Goal: Task Accomplishment & Management: Manage account settings

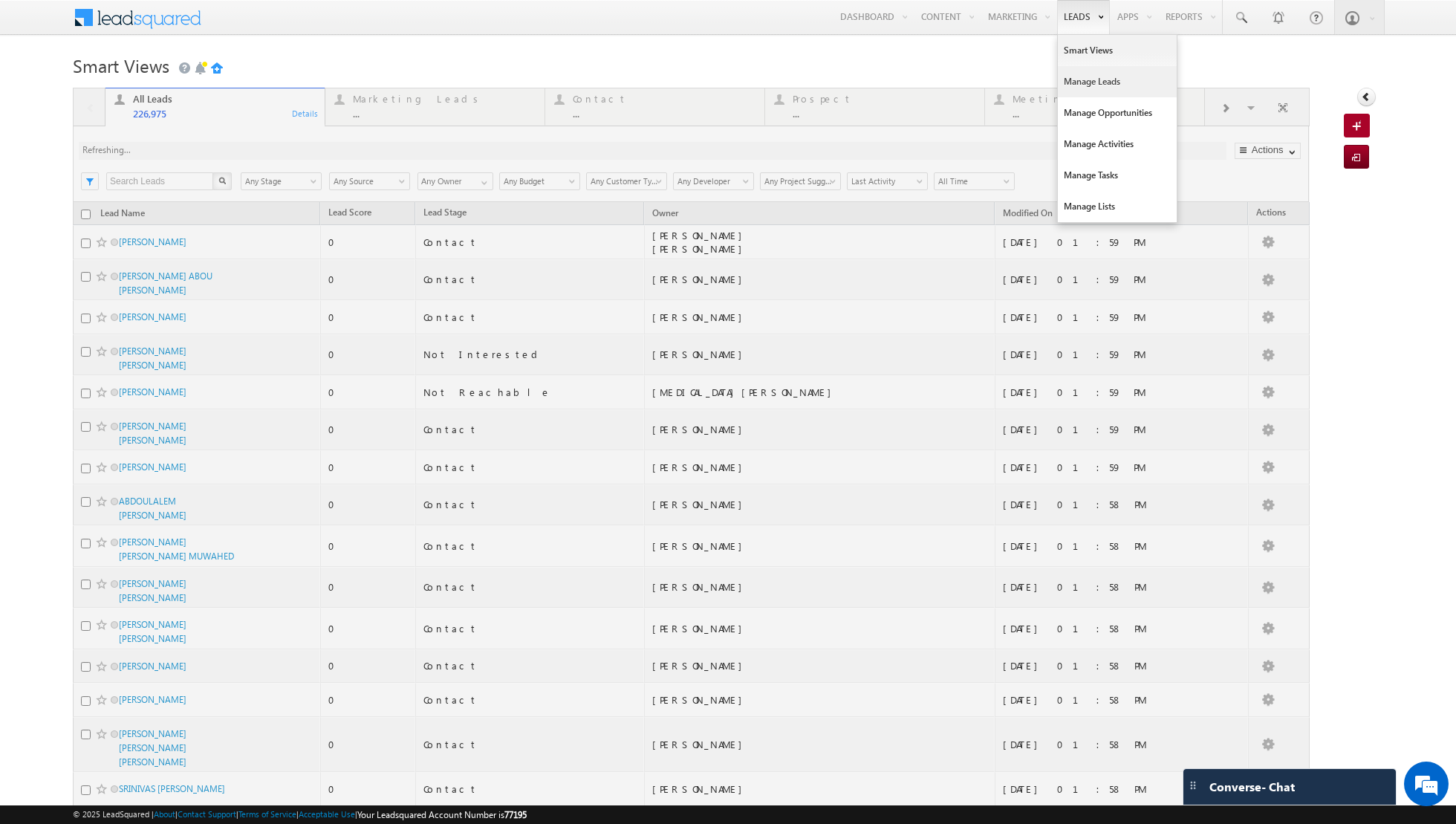
click at [1075, 83] on link "Manage Leads" at bounding box center [1117, 81] width 119 height 31
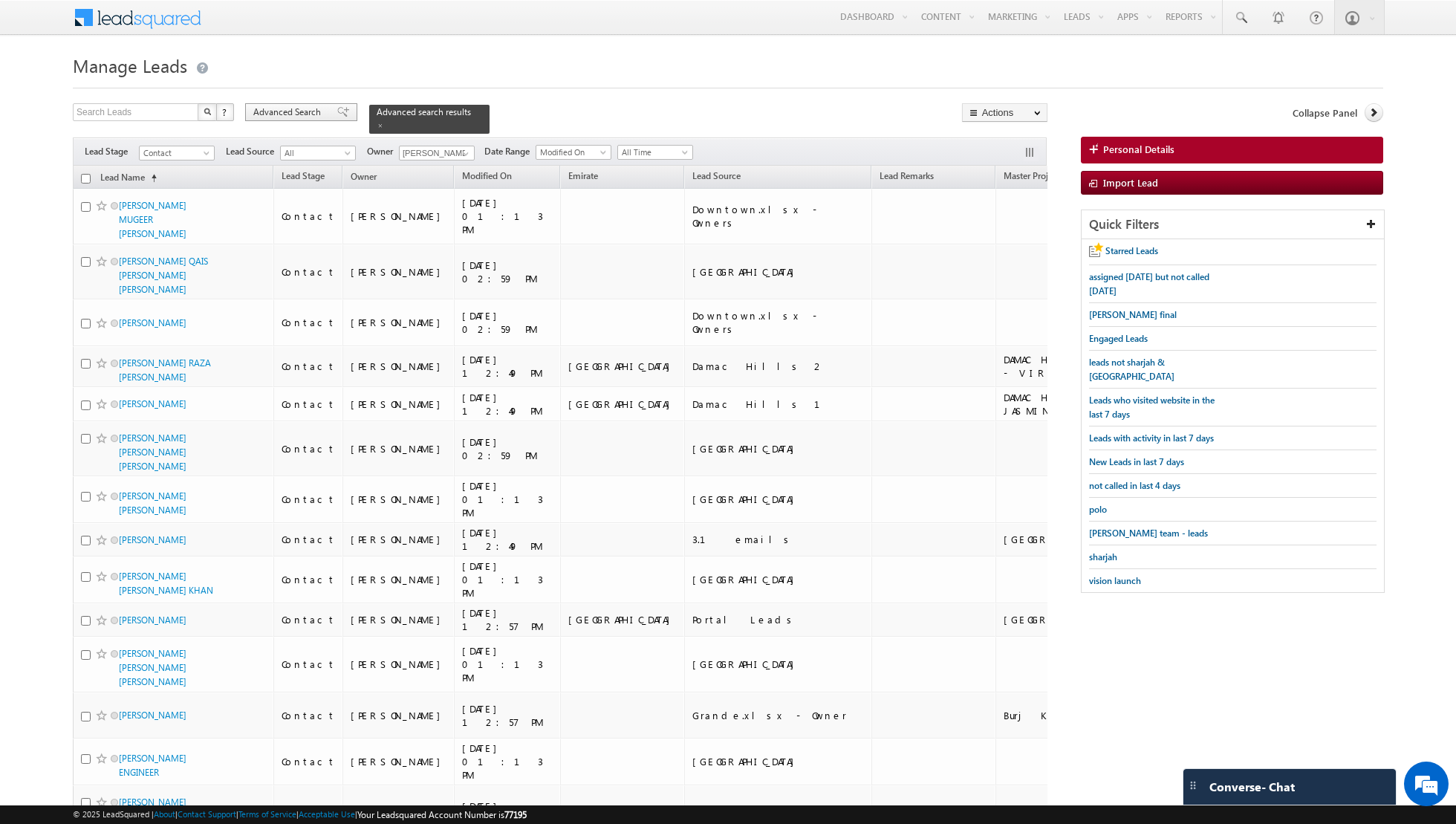
click at [337, 110] on span at bounding box center [342, 112] width 12 height 10
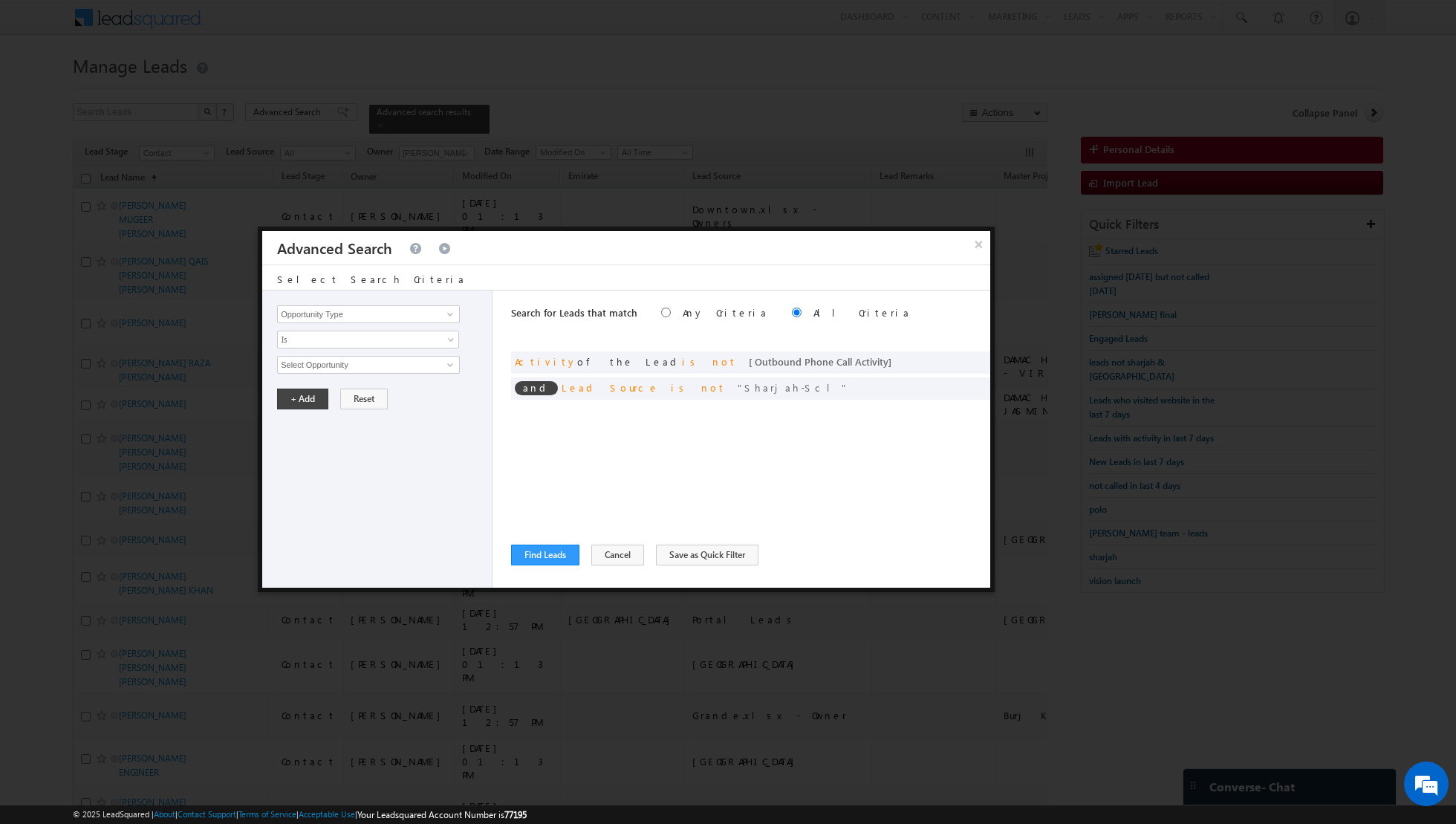
click at [976, 352] on div "and Activity of the Lead is not [ Outbound Phone Call Activity ]" at bounding box center [751, 363] width 479 height 22
click at [975, 360] on span at bounding box center [973, 360] width 10 height 10
click at [0, 0] on span at bounding box center [0, 0] width 0 height 0
click at [456, 316] on span at bounding box center [450, 314] width 12 height 12
click at [387, 335] on link "Lead Activity" at bounding box center [368, 331] width 182 height 17
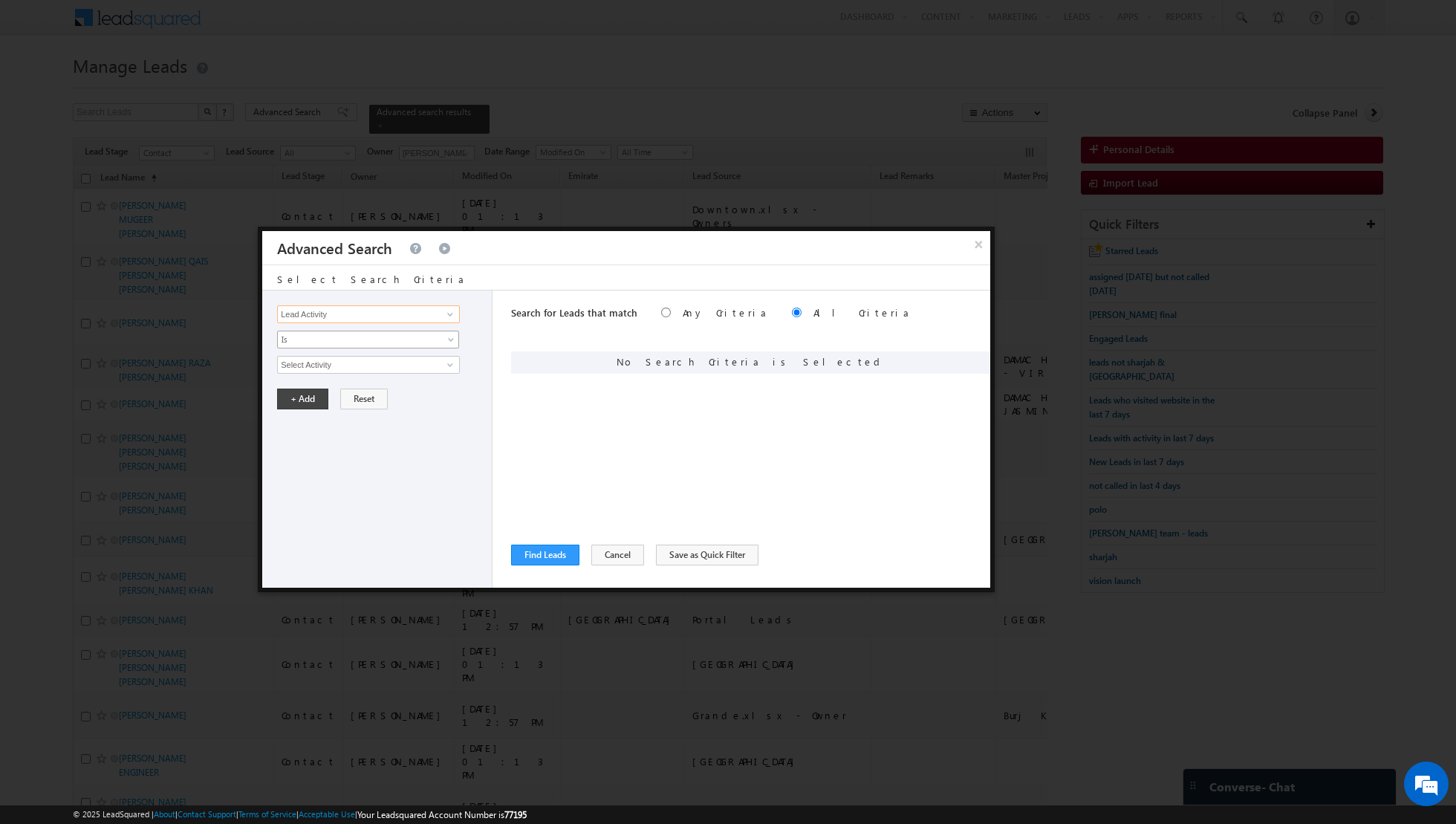
type input "Lead Activity"
click at [448, 335] on link "Is" at bounding box center [368, 339] width 182 height 18
click at [371, 366] on link "Is Not" at bounding box center [369, 370] width 182 height 14
click at [452, 364] on span at bounding box center [450, 364] width 12 height 12
click at [402, 400] on ul "Phone Activities Outbound Phone Call Activity" at bounding box center [368, 388] width 182 height 30
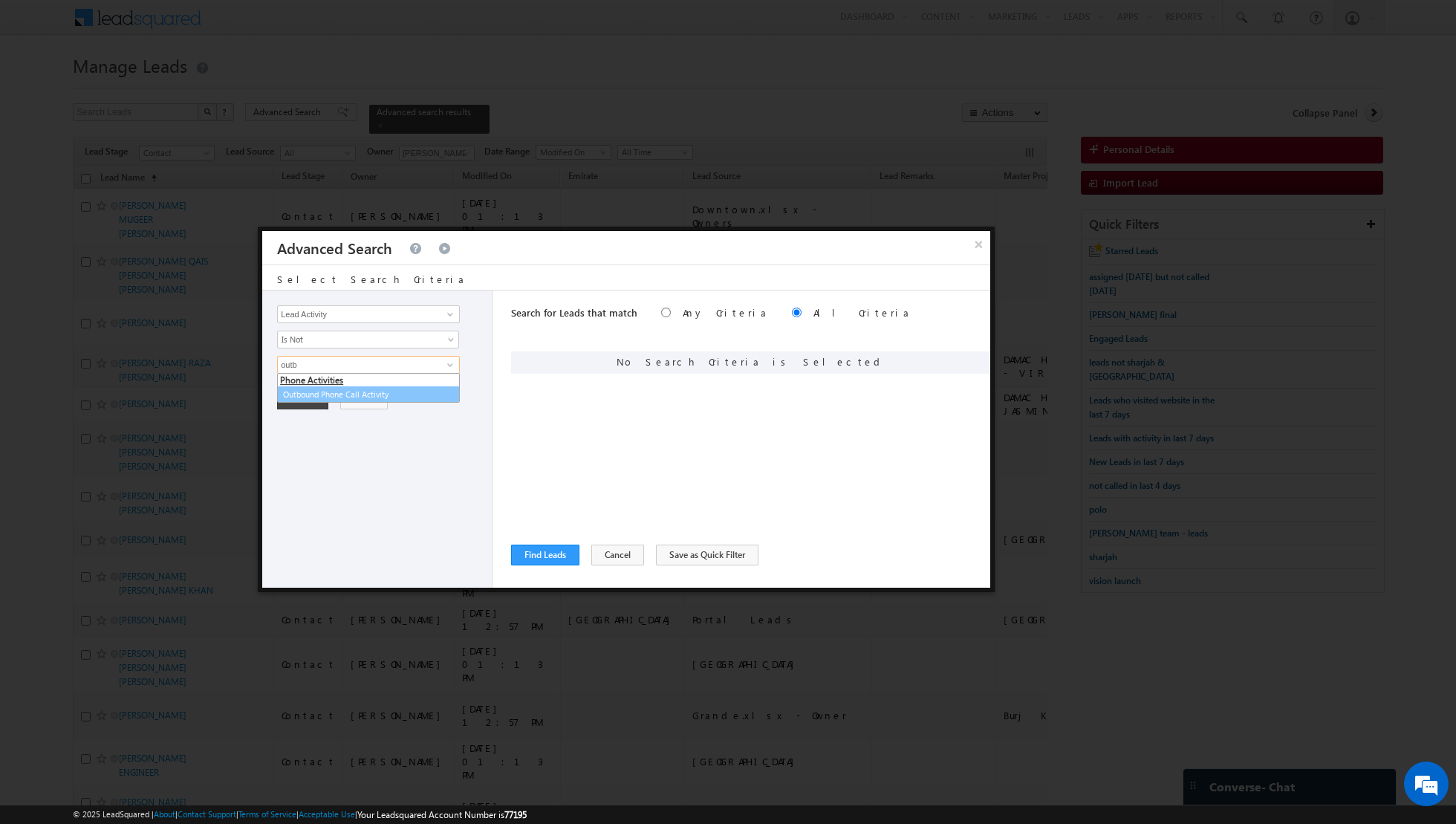
click at [401, 391] on link "Outbound Phone Call Activity" at bounding box center [368, 394] width 182 height 17
type input "Outbound Phone Call Activity"
click at [444, 388] on link at bounding box center [368, 390] width 182 height 18
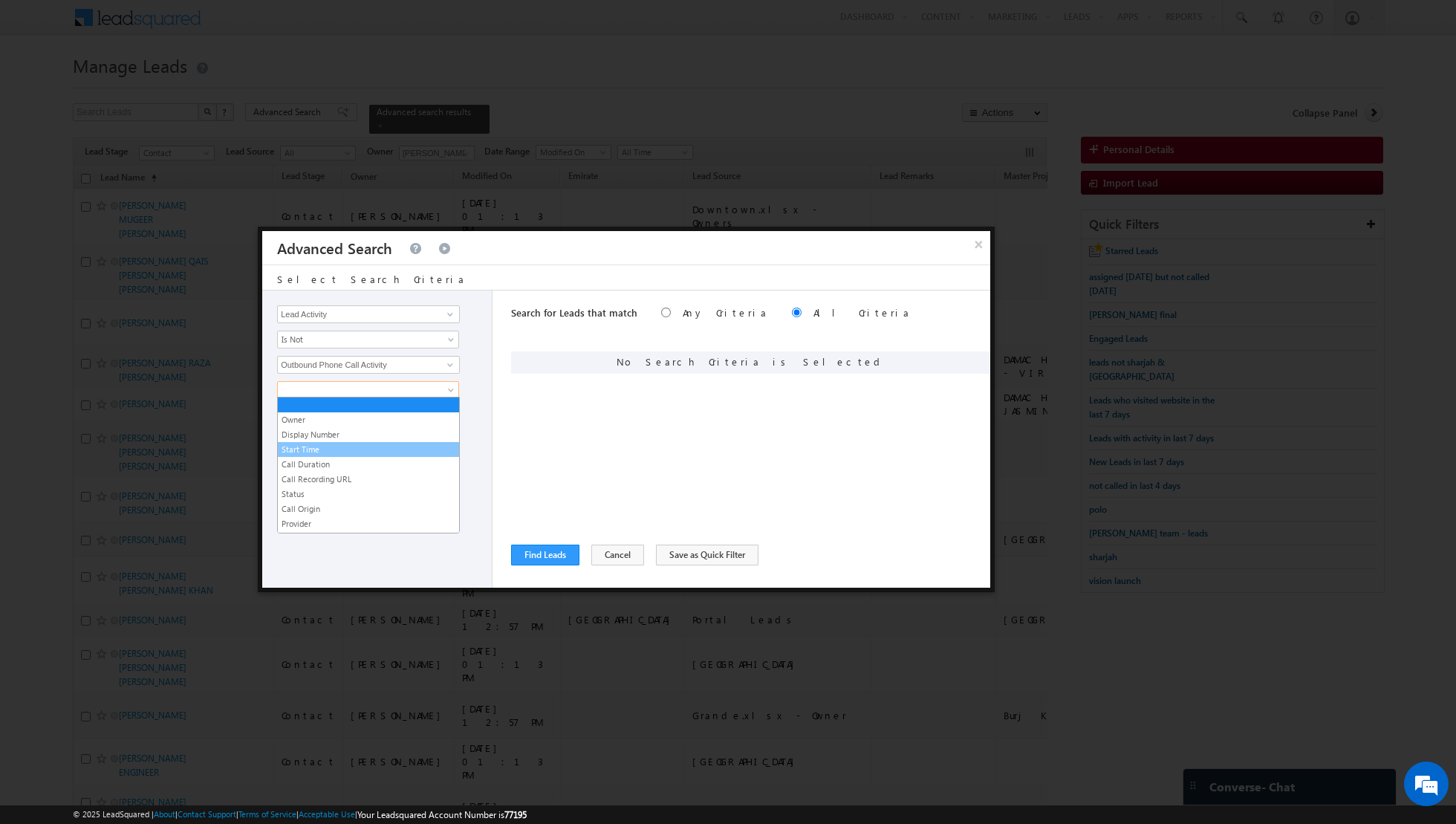
click at [353, 452] on link "Start Time" at bounding box center [369, 449] width 182 height 14
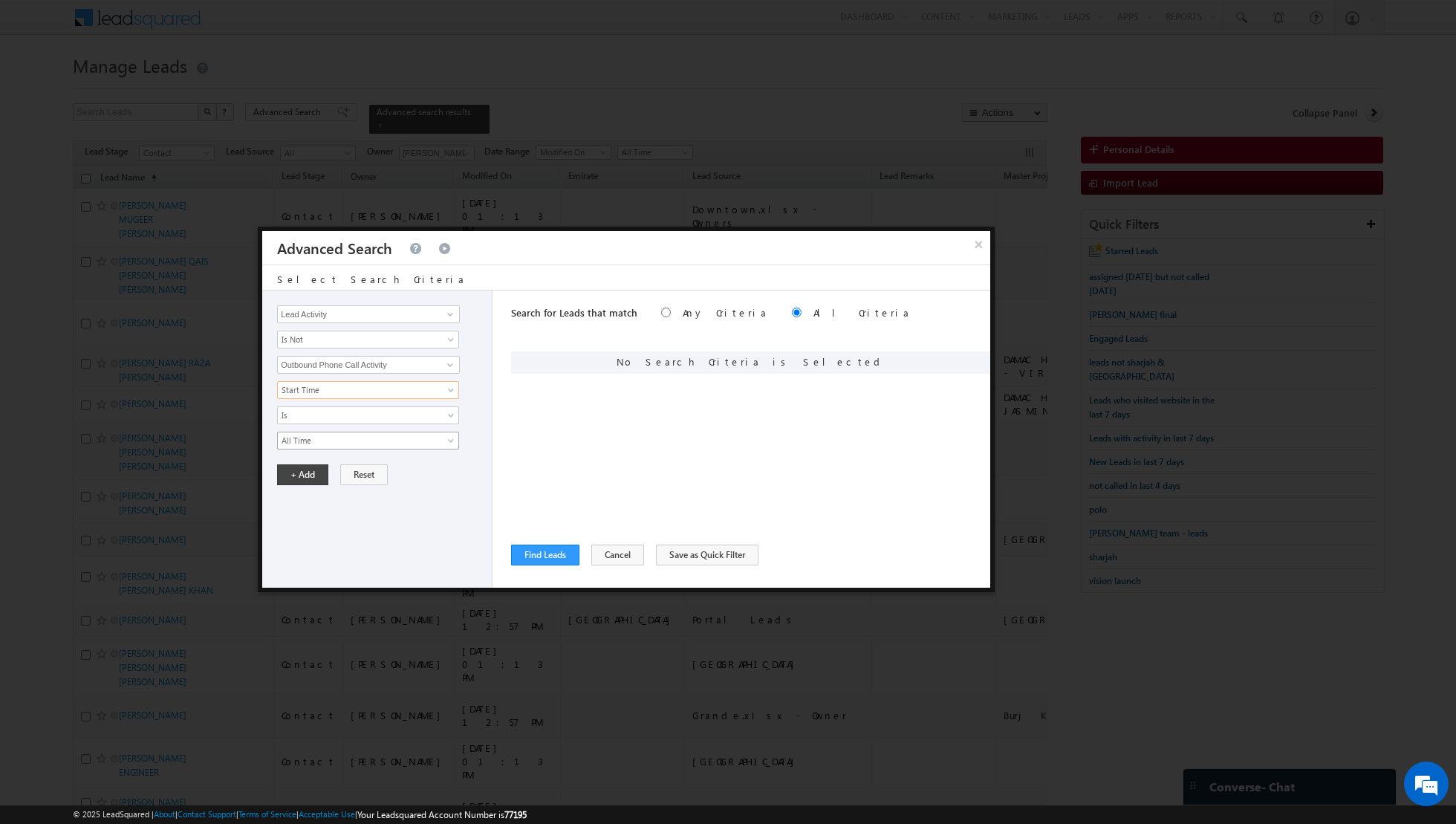
click at [365, 441] on span "All Time" at bounding box center [358, 441] width 161 height 14
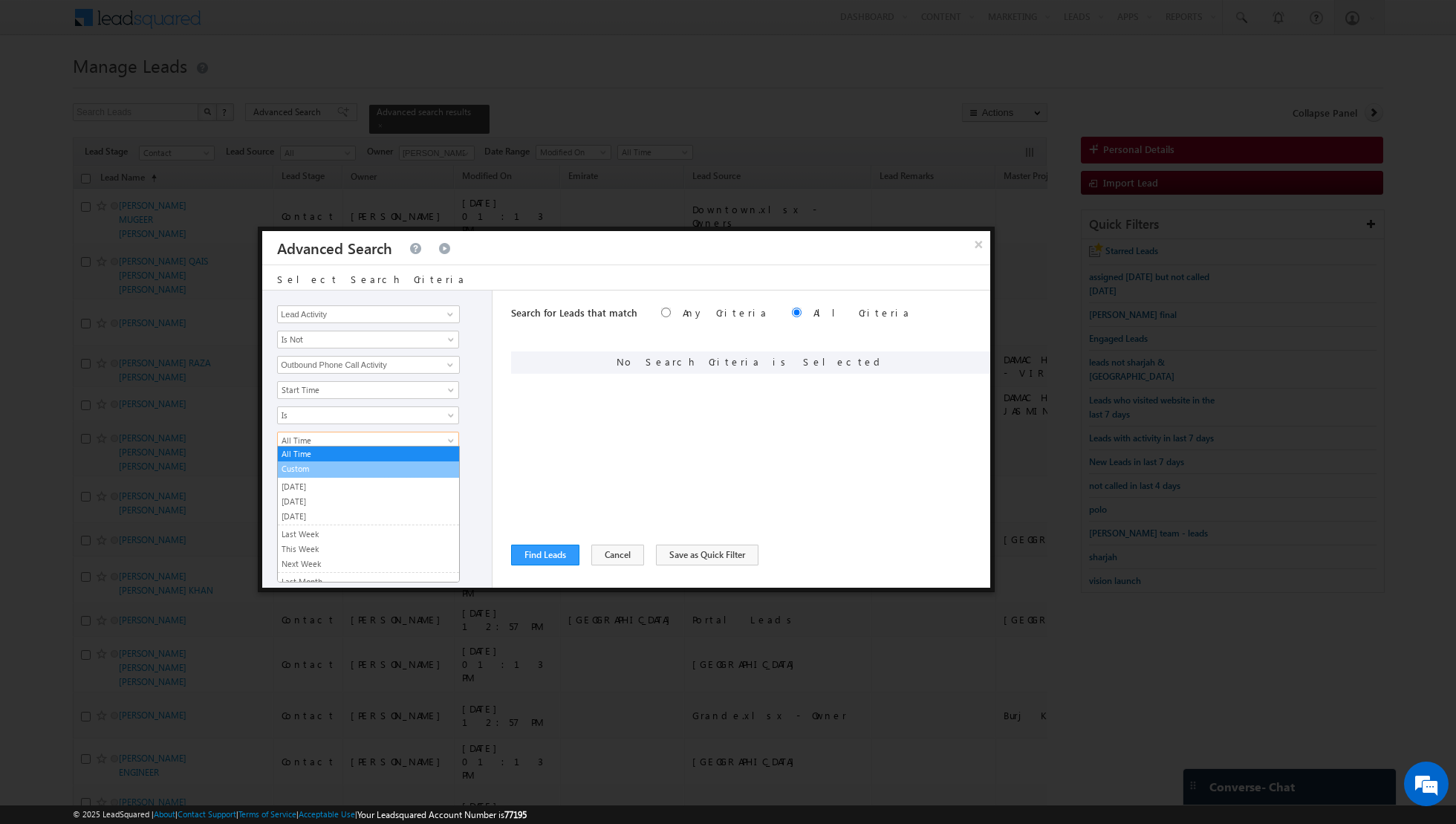
click at [342, 469] on link "Custom" at bounding box center [369, 469] width 182 height 14
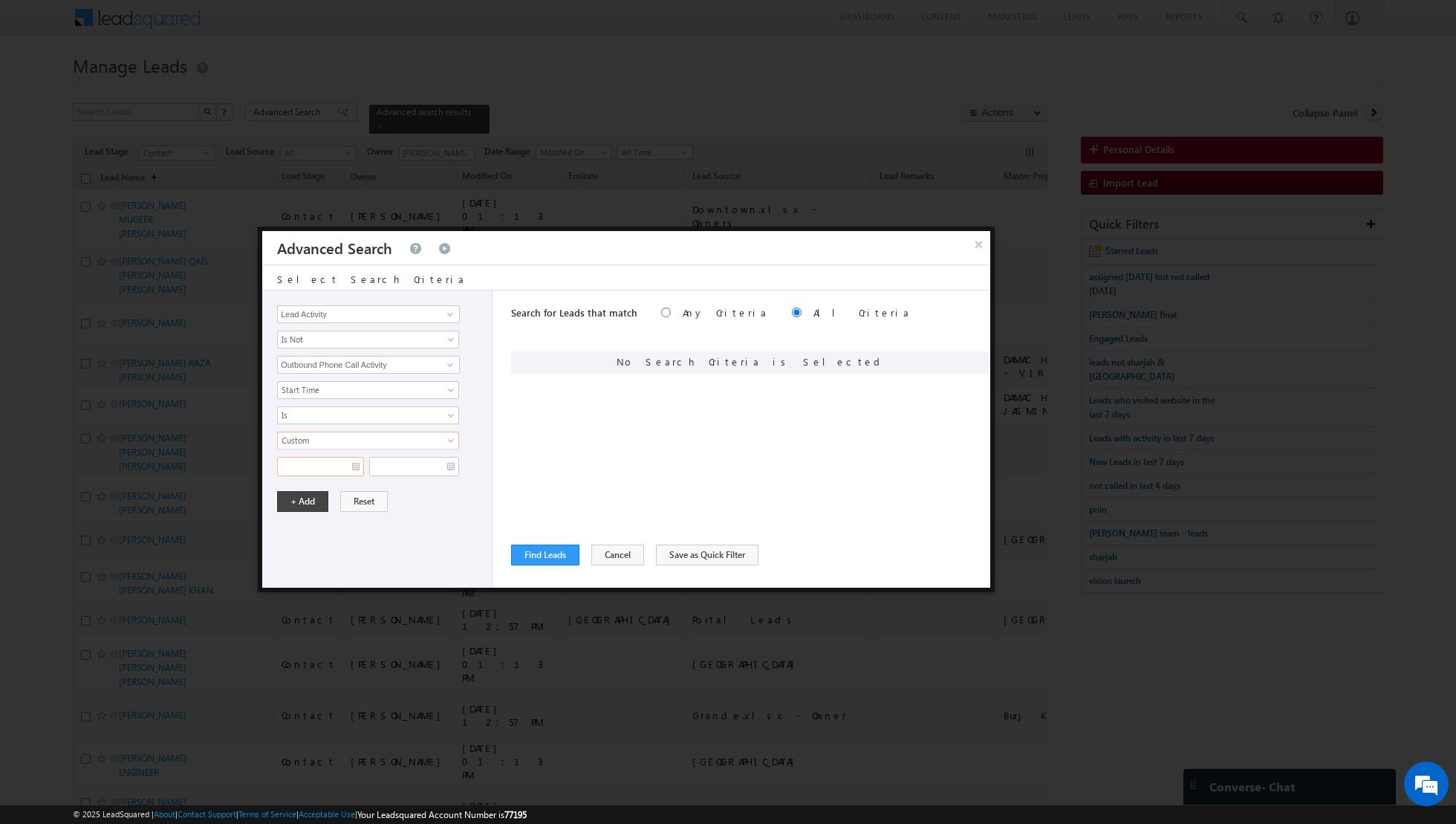
click at [356, 466] on input "text" at bounding box center [320, 467] width 87 height 19
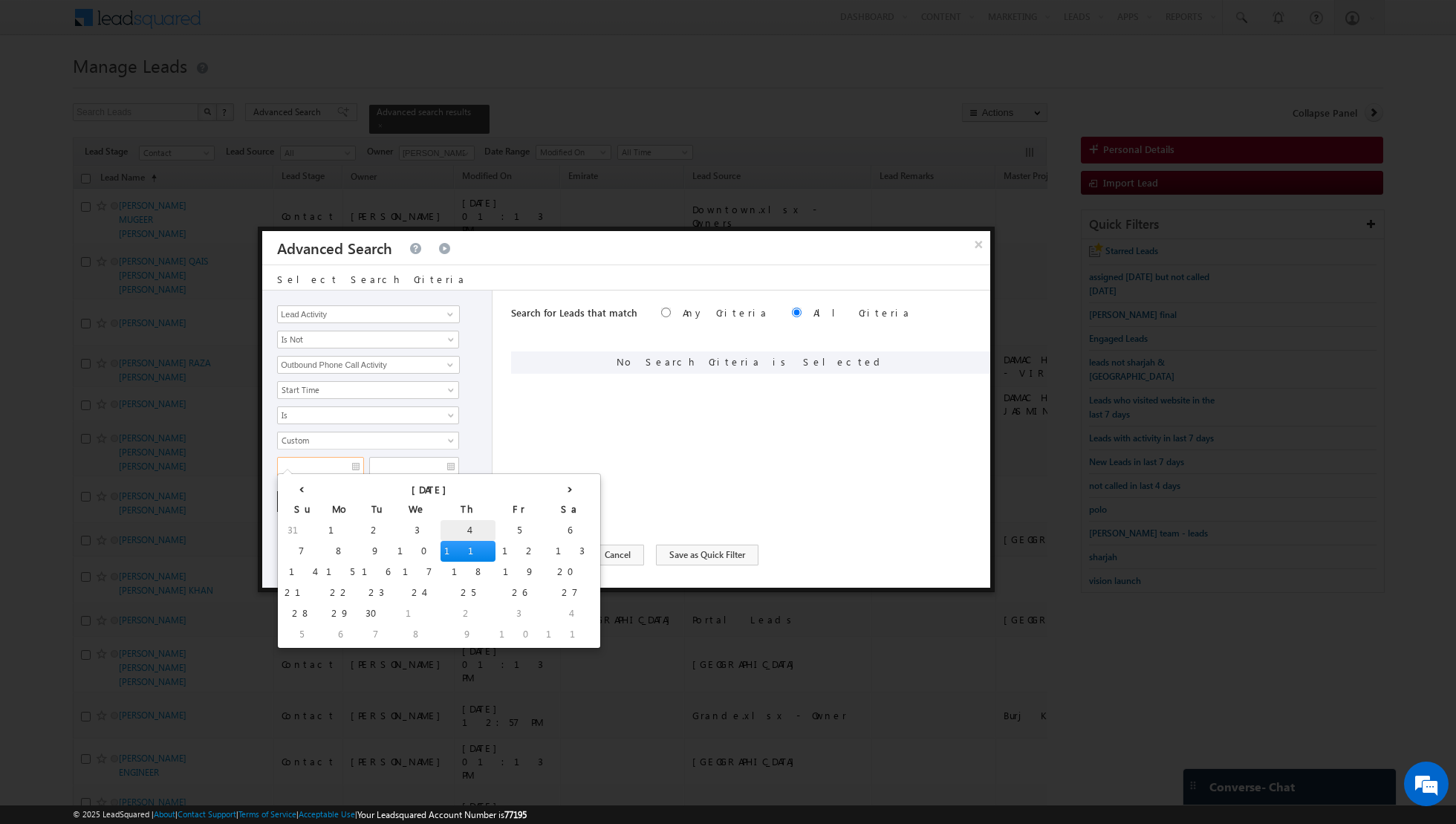
click at [440, 525] on td "4" at bounding box center [468, 531] width 55 height 21
type input "[DATE]"
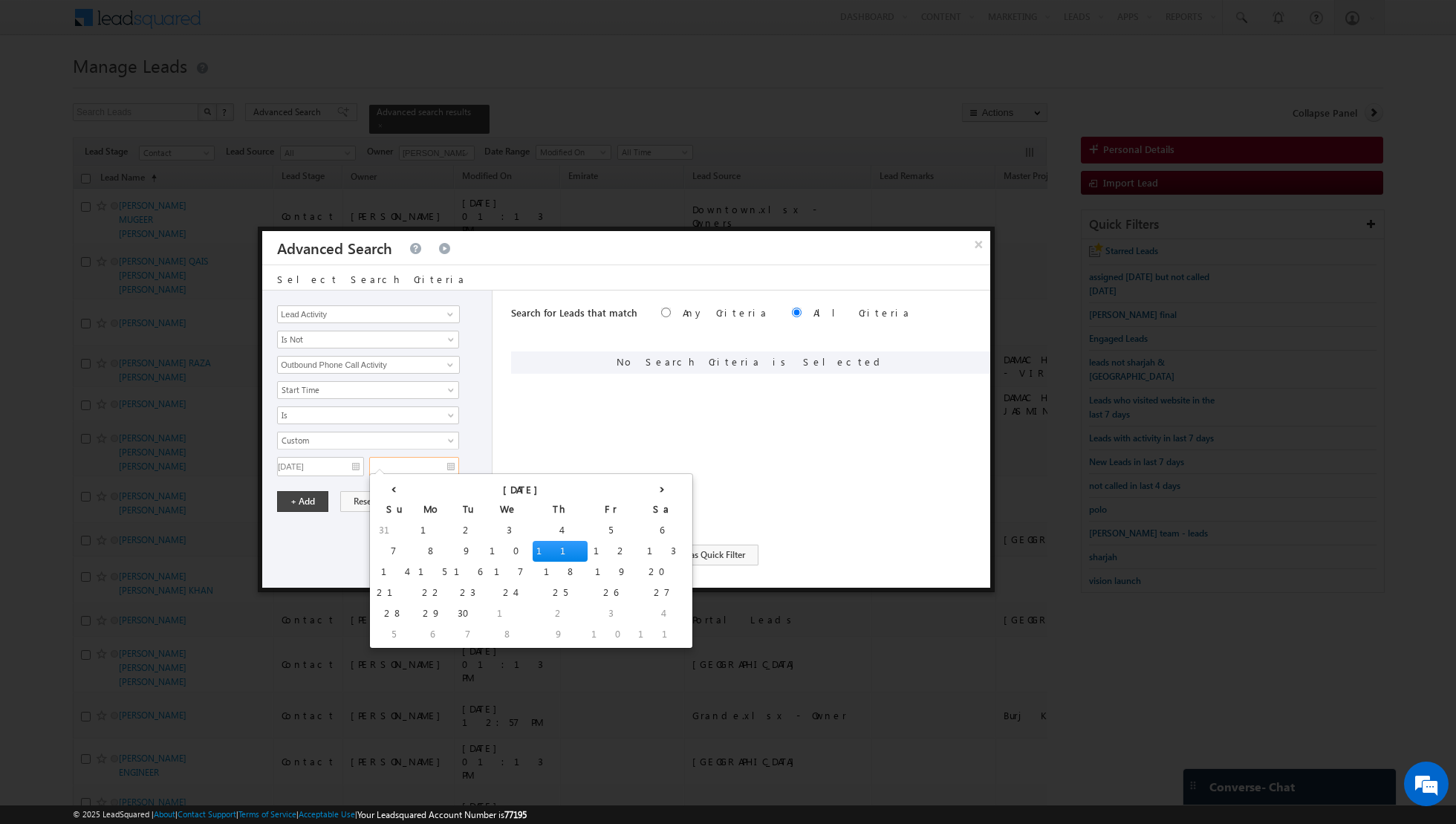
click at [446, 462] on input "text" at bounding box center [414, 467] width 90 height 19
click at [533, 547] on td "11" at bounding box center [560, 551] width 55 height 21
type input "[DATE]"
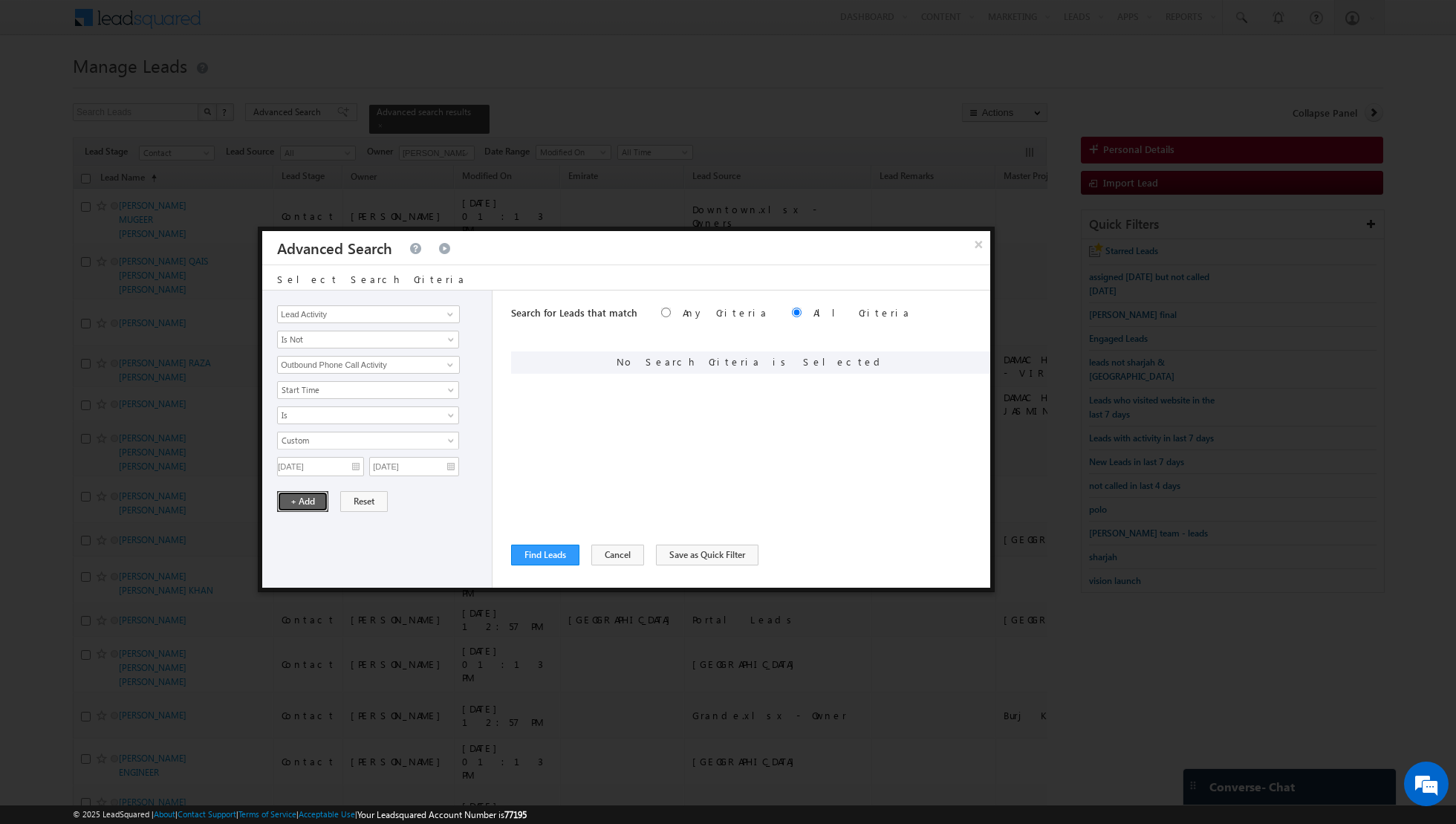
click at [299, 495] on button "+ Add" at bounding box center [303, 501] width 51 height 21
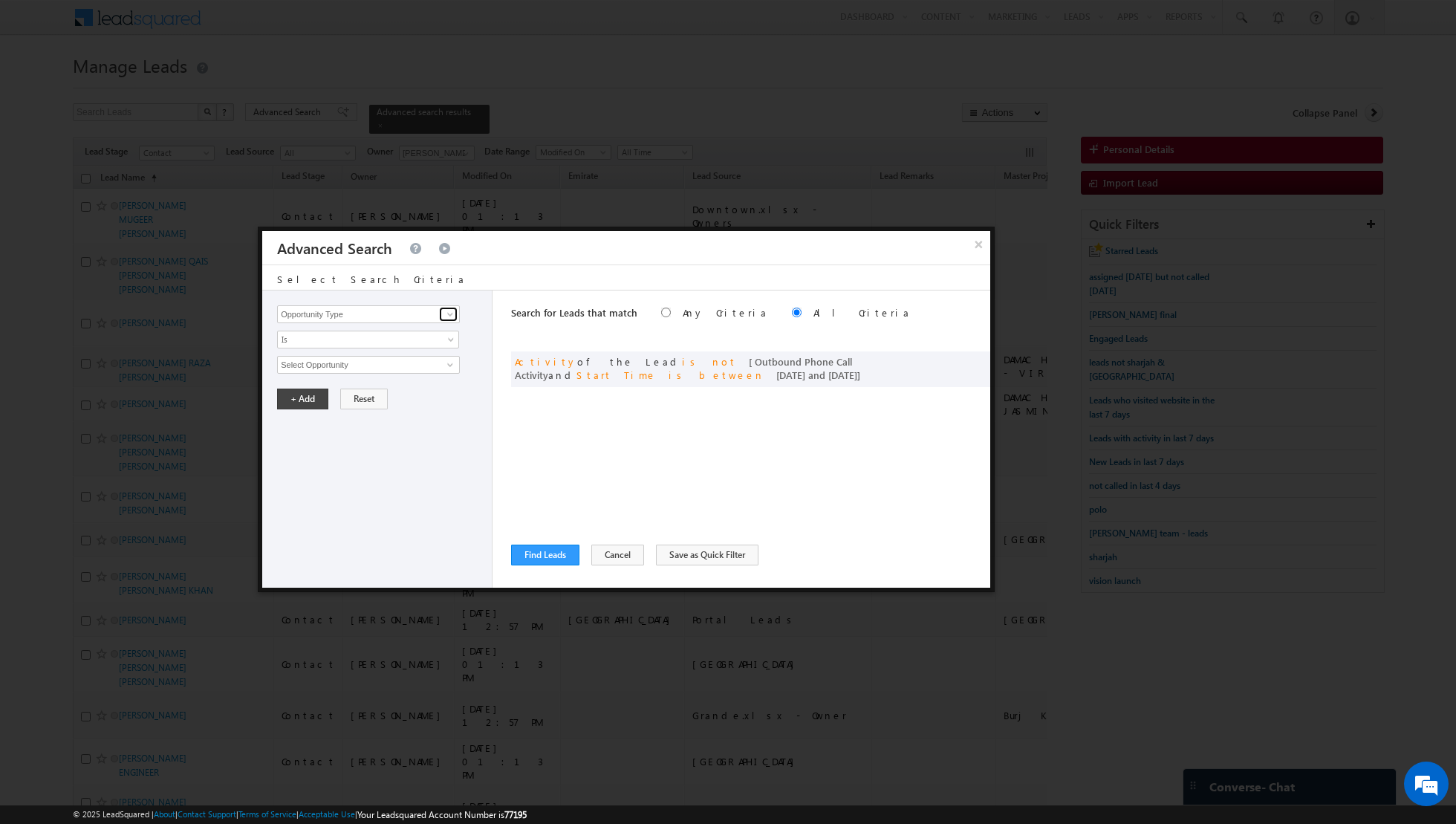
click at [452, 316] on span at bounding box center [450, 314] width 12 height 12
click at [432, 330] on link "Lead Activity" at bounding box center [368, 331] width 182 height 17
type input "Lead Activity"
click at [443, 342] on link "Is" at bounding box center [368, 339] width 182 height 18
click at [414, 367] on link "Is Not" at bounding box center [369, 370] width 182 height 14
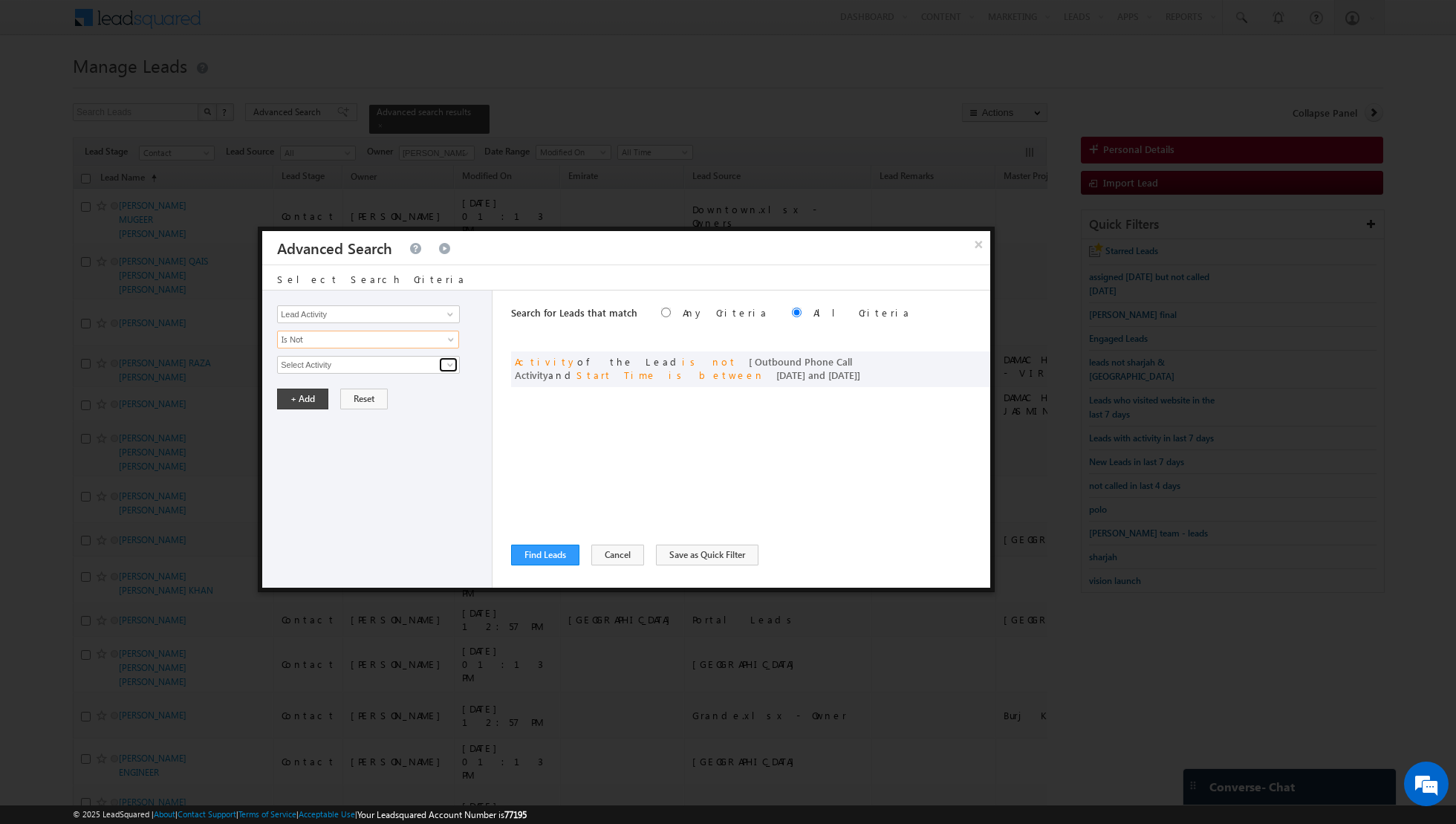
click at [444, 365] on span at bounding box center [450, 364] width 12 height 12
click at [378, 393] on link "6. Not Interested" at bounding box center [368, 394] width 182 height 17
type input "6. Not Interested"
click at [303, 441] on button "+ Add" at bounding box center [303, 449] width 51 height 21
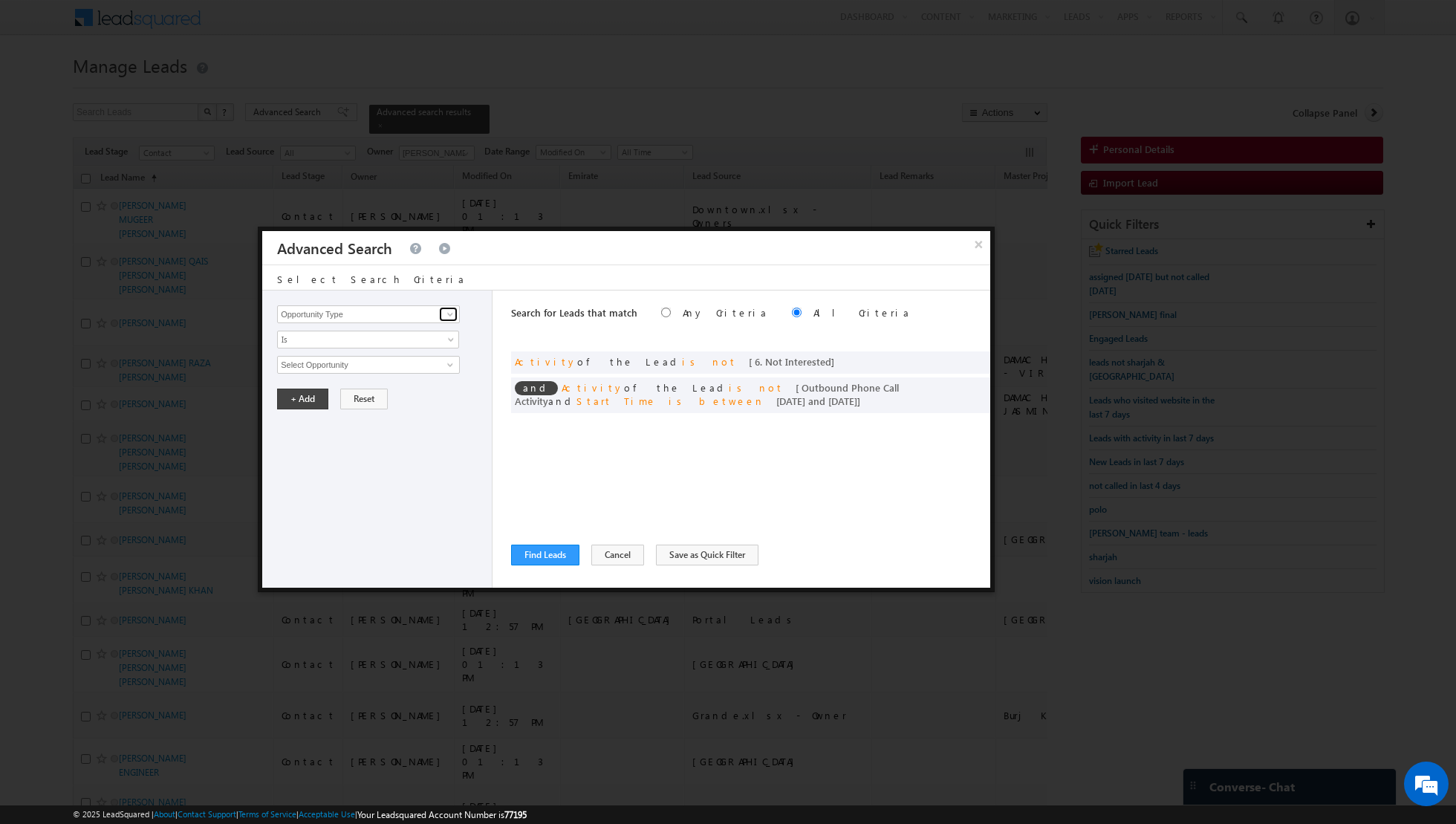
click at [444, 316] on link at bounding box center [448, 314] width 18 height 15
click at [400, 335] on link "Lead Activity" at bounding box center [368, 331] width 182 height 17
type input "Lead Activity"
click at [413, 338] on span "Is" at bounding box center [358, 339] width 161 height 14
click at [383, 370] on link "Is Not" at bounding box center [369, 370] width 182 height 14
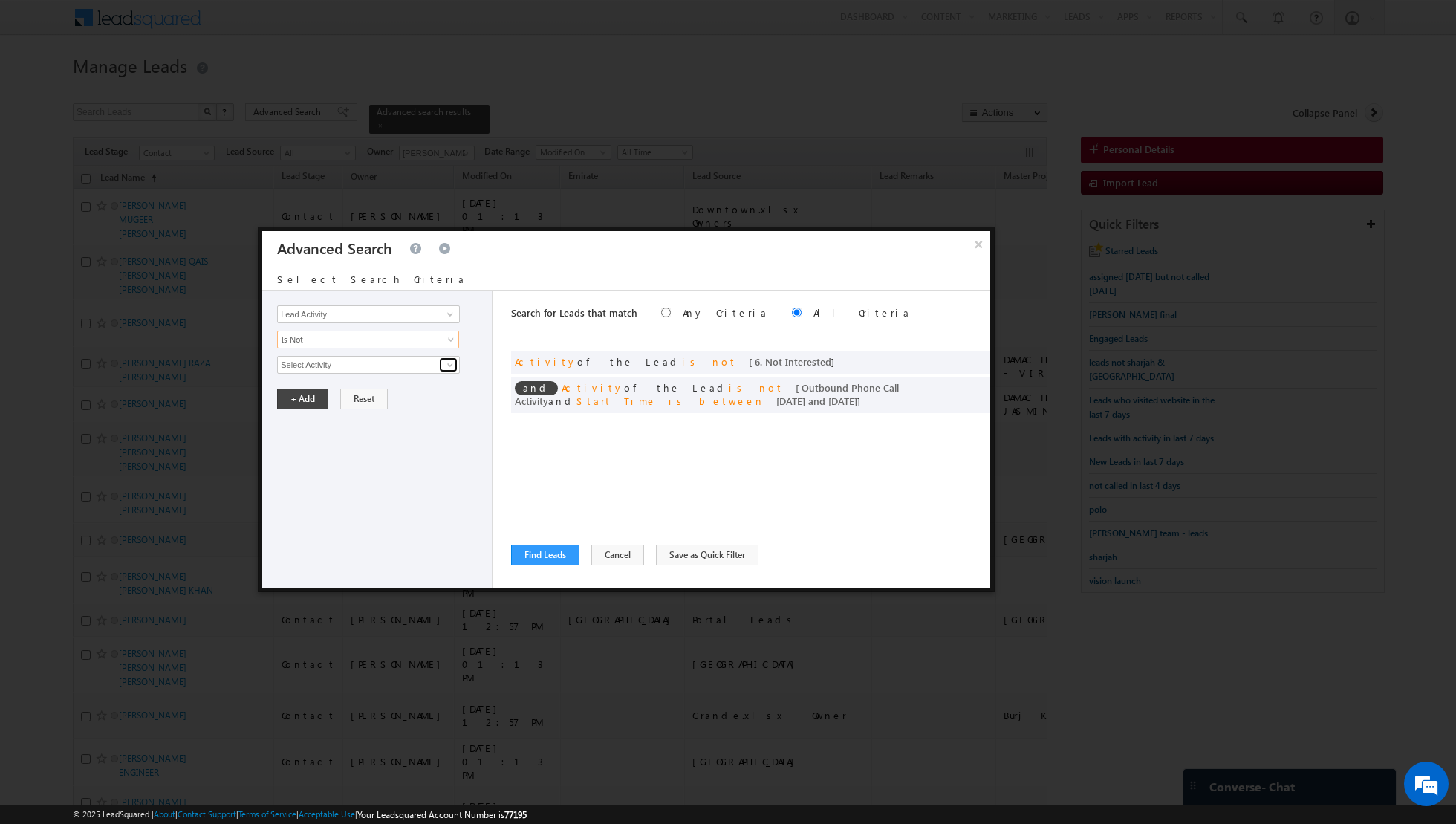
click at [452, 362] on span at bounding box center [450, 364] width 12 height 12
click at [391, 391] on link "7. Junk / Not Reachable / Invalid" at bounding box center [368, 394] width 182 height 17
type input "7. Junk / Not Reachable / Invalid"
click at [303, 449] on button "+ Add" at bounding box center [303, 449] width 51 height 21
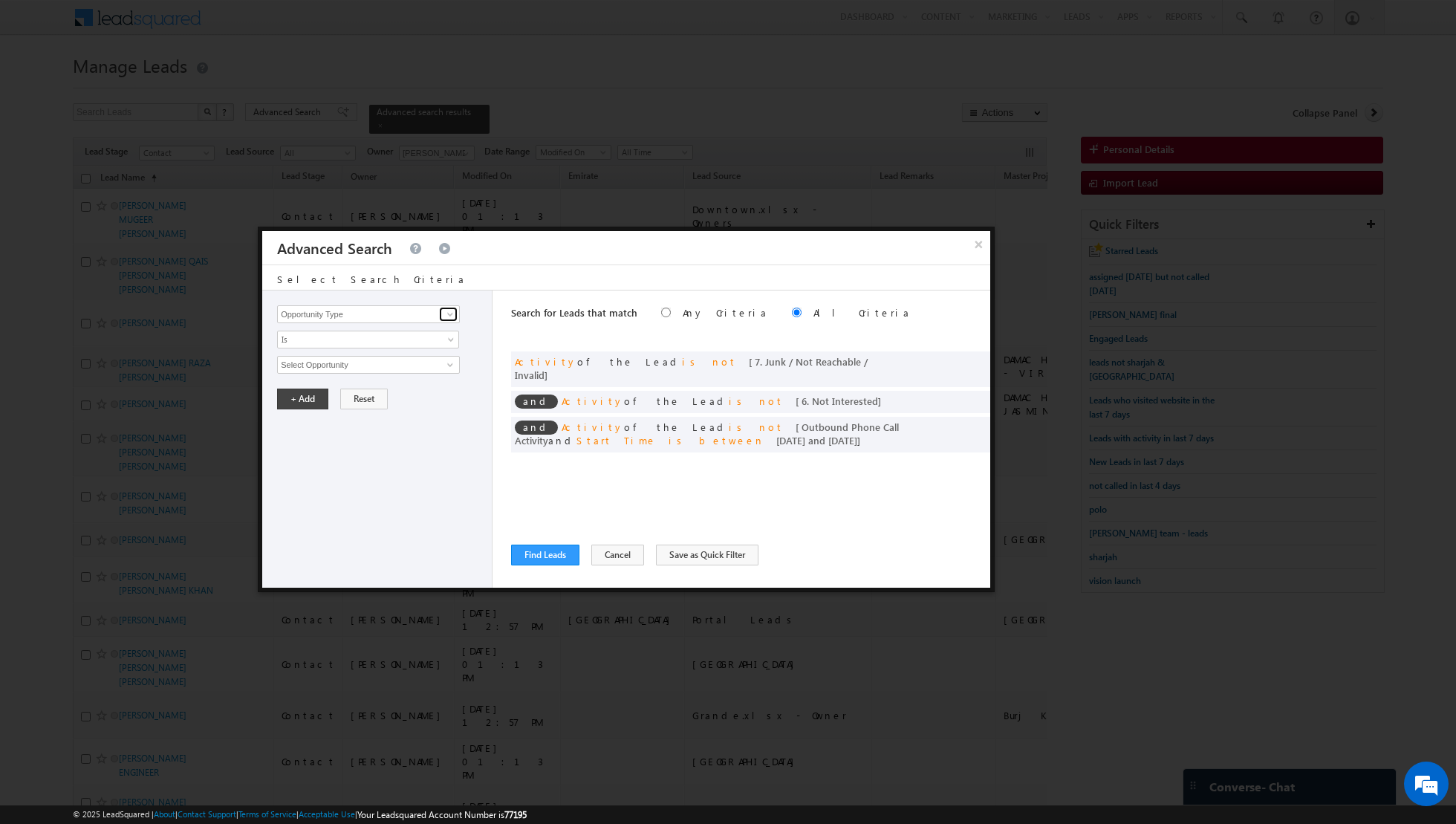
click at [444, 315] on span at bounding box center [450, 314] width 12 height 12
click at [362, 342] on link "Lead Source" at bounding box center [368, 344] width 182 height 17
type input "Lead Source"
click at [386, 359] on span "None Selected" at bounding box center [362, 365] width 169 height 17
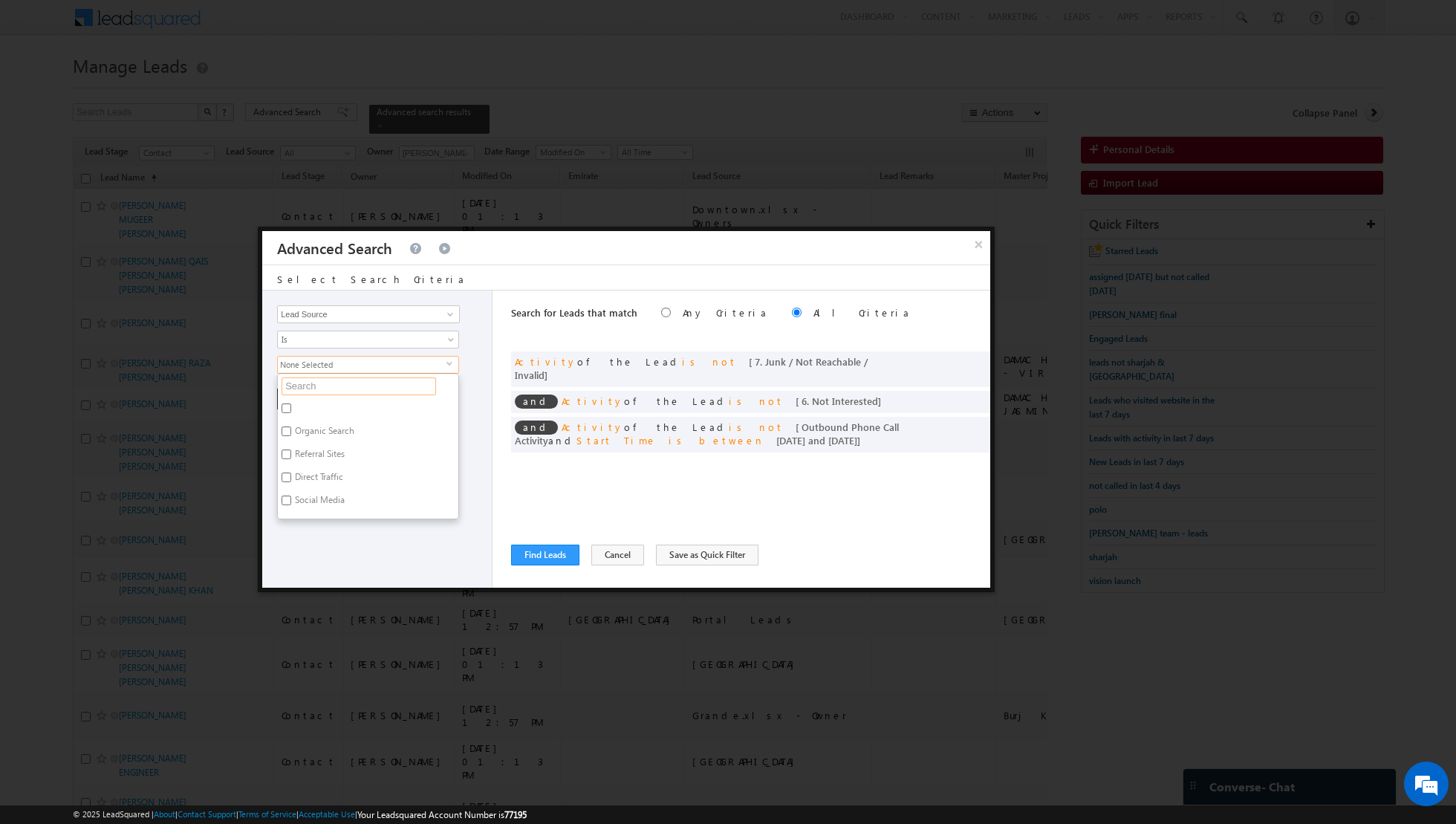
click at [358, 380] on input "text" at bounding box center [358, 386] width 155 height 18
type input "city"
click at [284, 423] on label "City Walk" at bounding box center [312, 434] width 68 height 23
click at [284, 426] on input "City Walk" at bounding box center [286, 431] width 10 height 10
checkbox input "true"
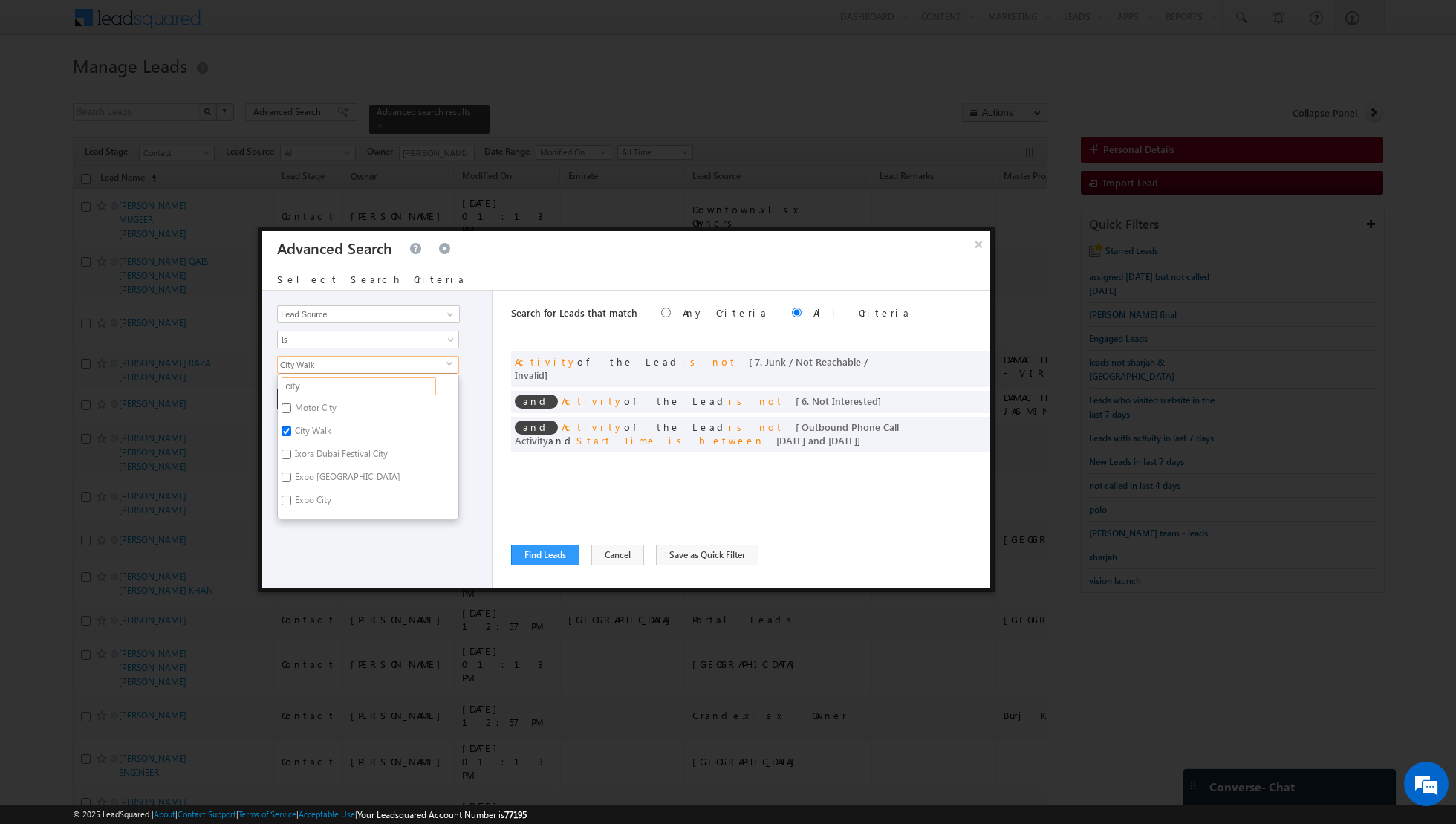
click at [325, 383] on input "city" at bounding box center [358, 386] width 155 height 18
type input "c"
type input "downto"
click at [291, 405] on input "DOWNTOWN [GEOGRAPHIC_DATA]" at bounding box center [286, 408] width 10 height 10
checkbox input "true"
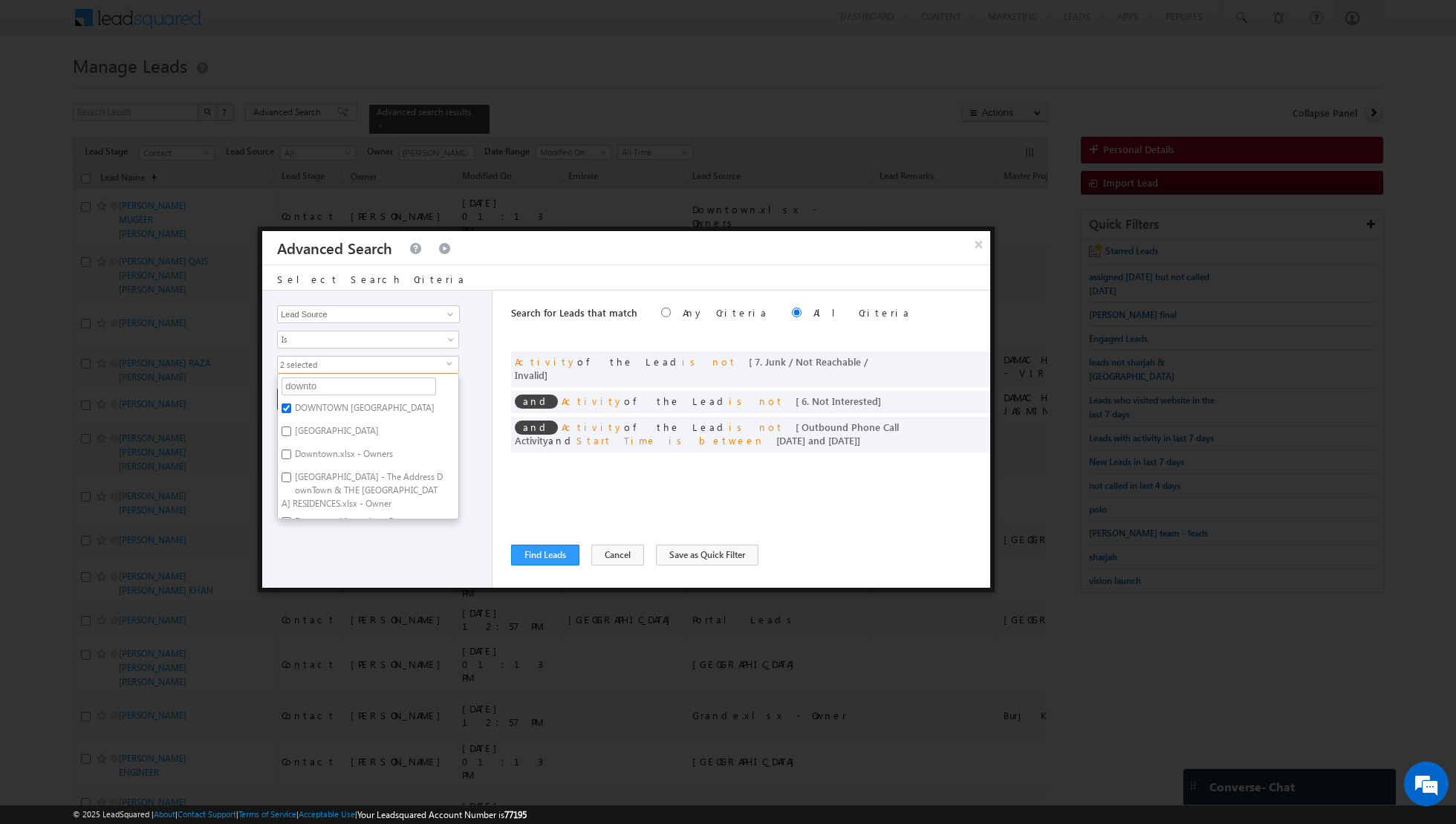
click at [357, 535] on div "Opportunity Type Lead Activity Task Sales Group Prospect Id Address 1 Address 2…" at bounding box center [377, 439] width 230 height 297
click at [301, 391] on button "+ Add" at bounding box center [303, 399] width 51 height 21
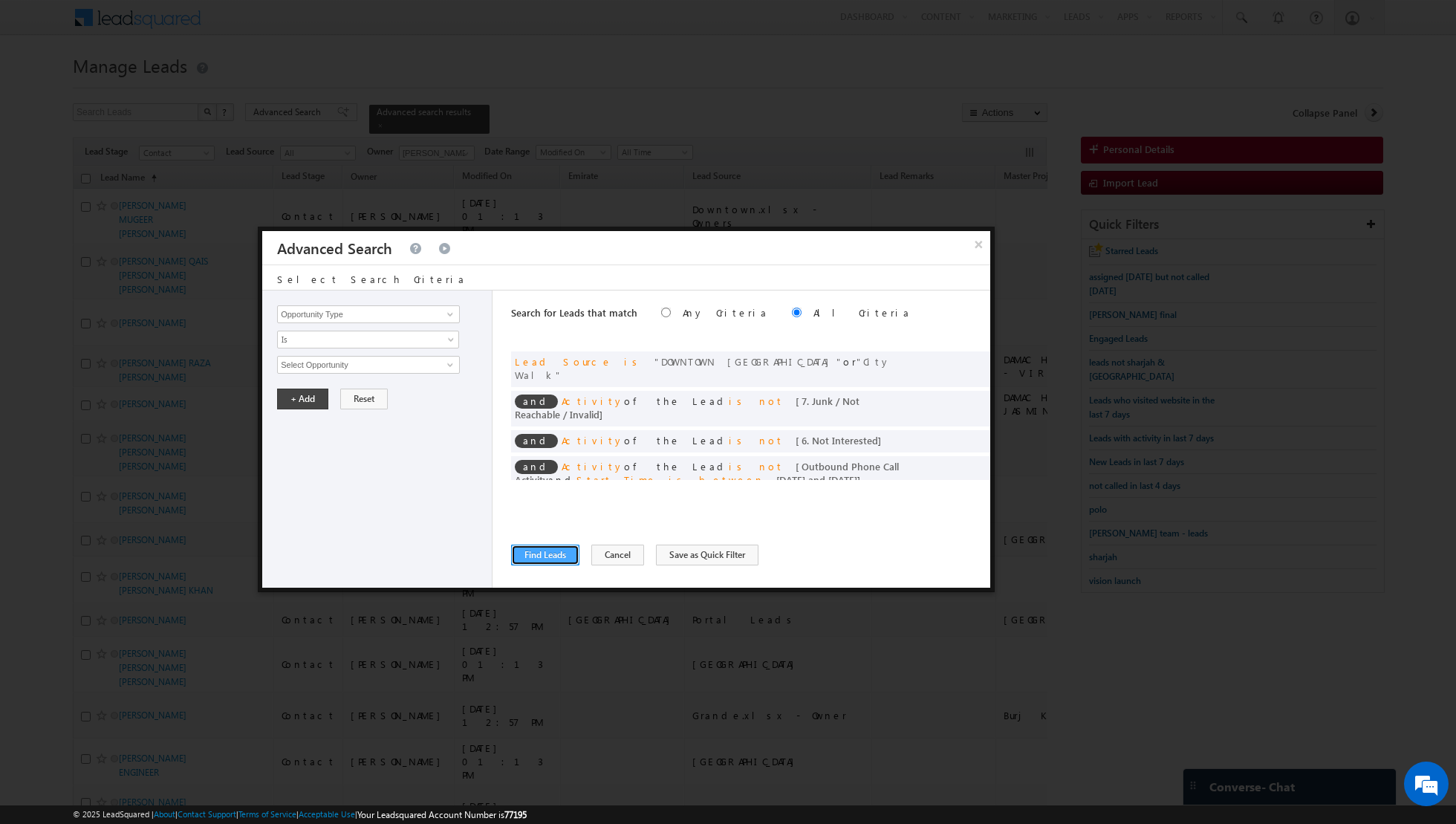
click at [536, 559] on button "Find Leads" at bounding box center [546, 555] width 68 height 21
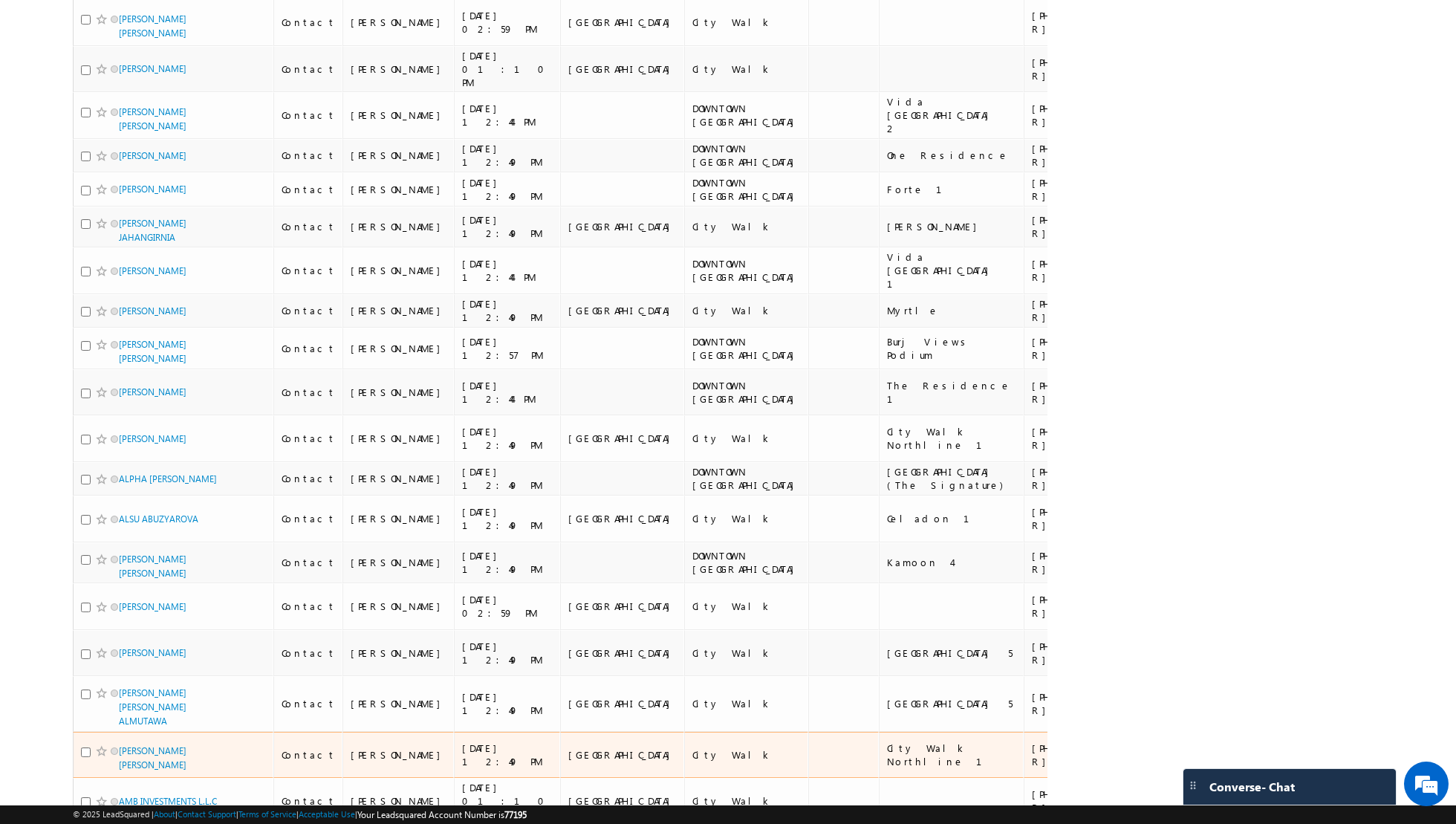
scroll to position [8547, 0]
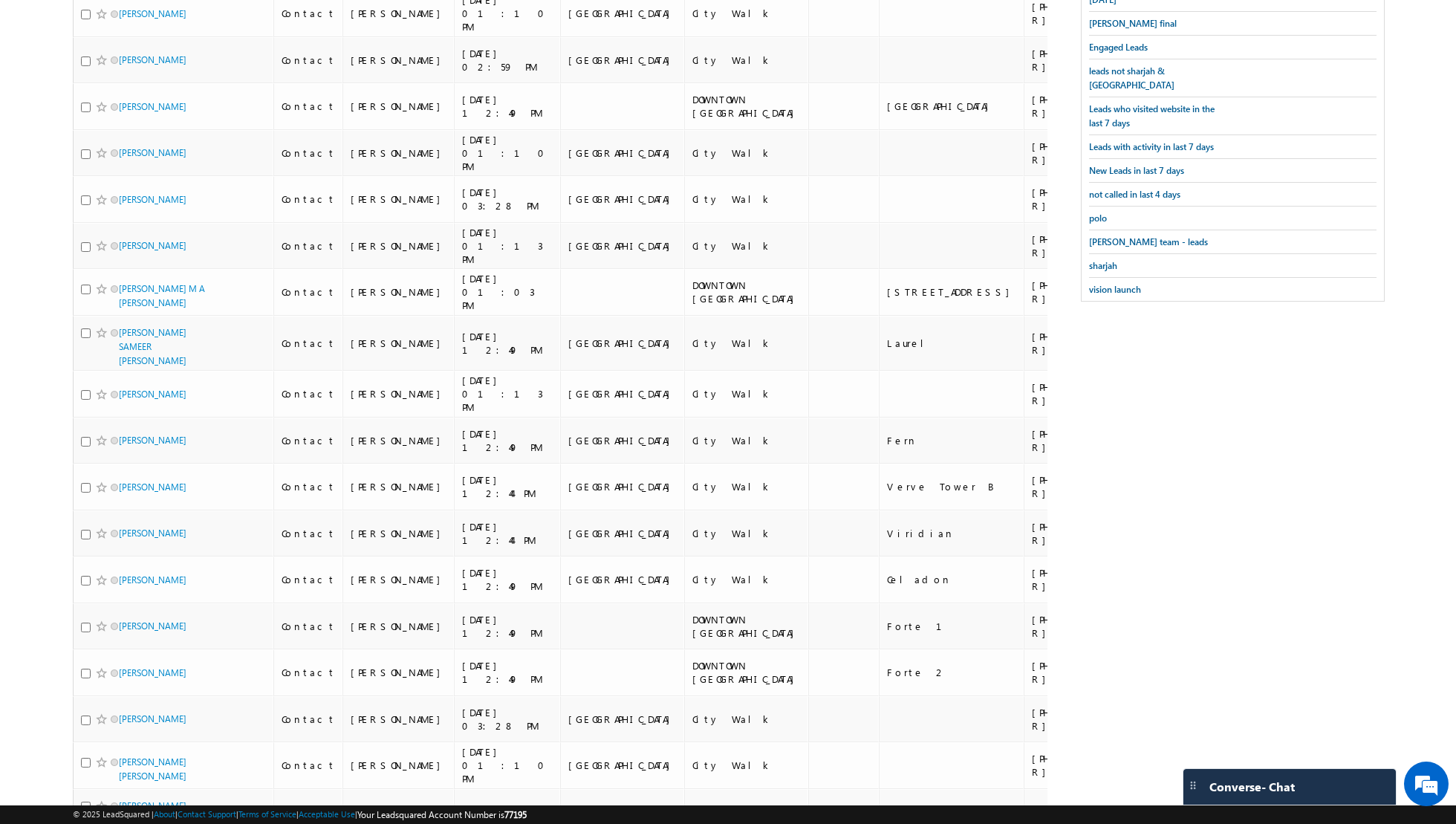
scroll to position [0, 0]
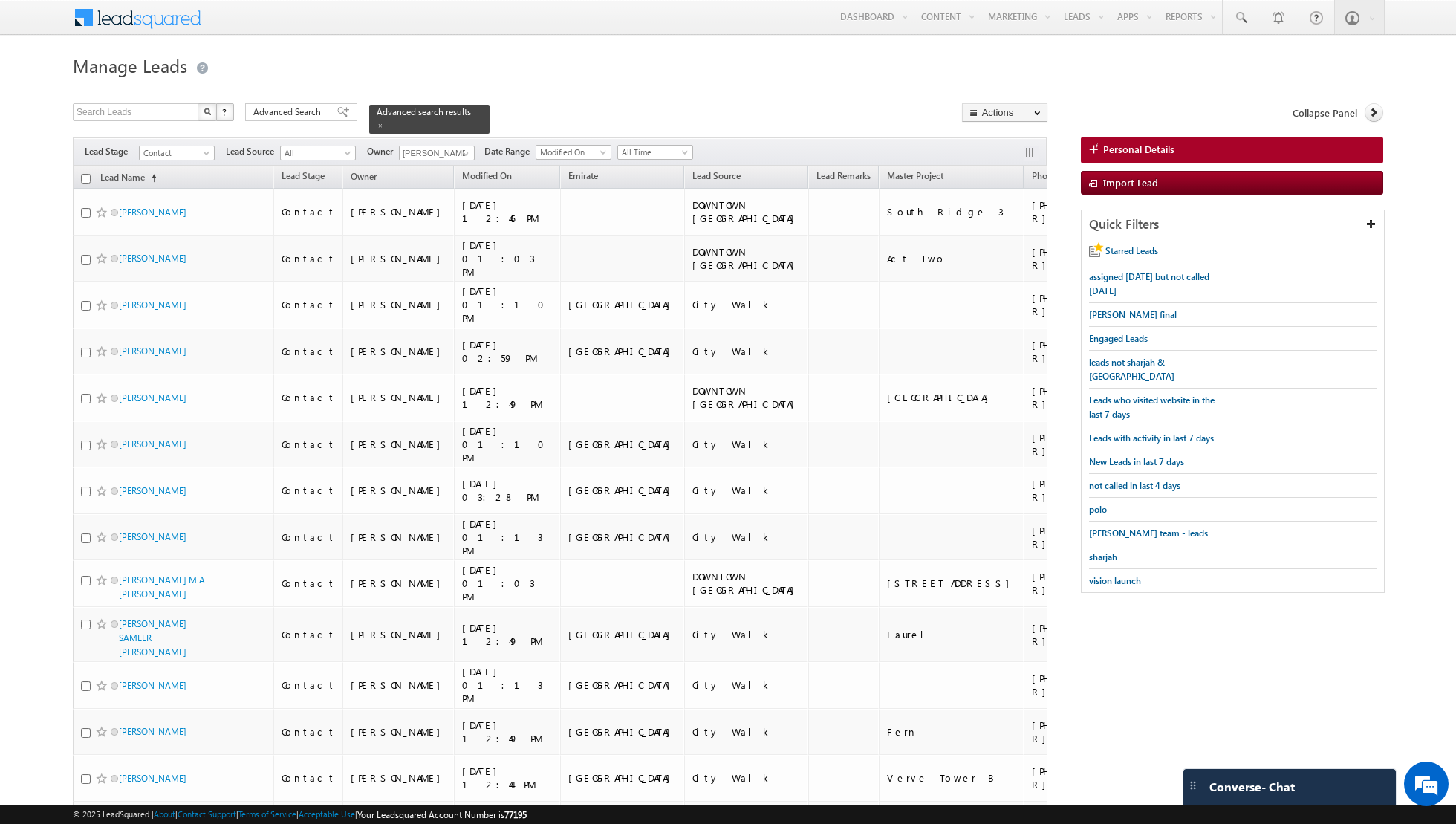
click at [86, 175] on input "checkbox" at bounding box center [86, 179] width 10 height 10
checkbox input "true"
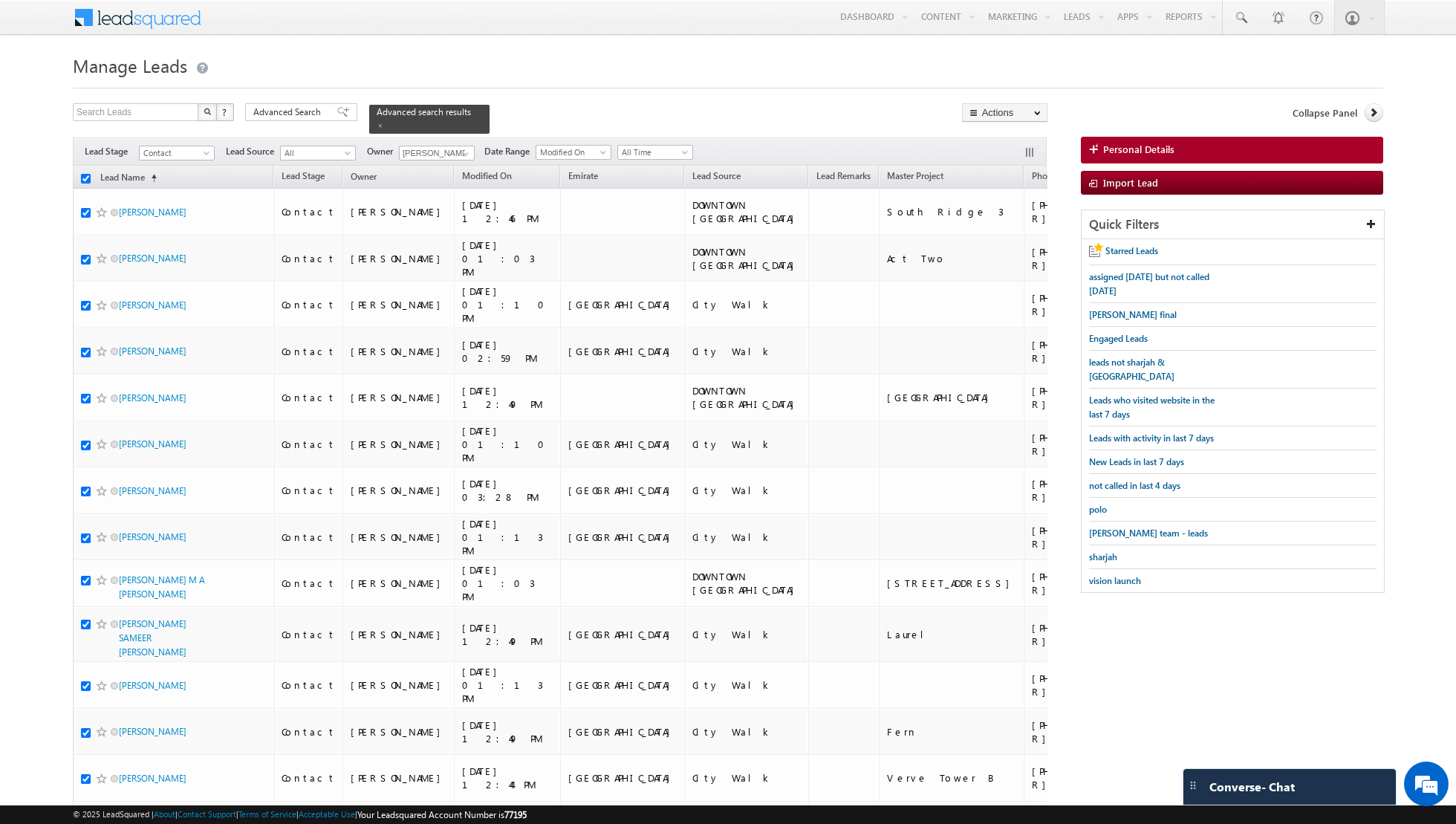
checkbox input "true"
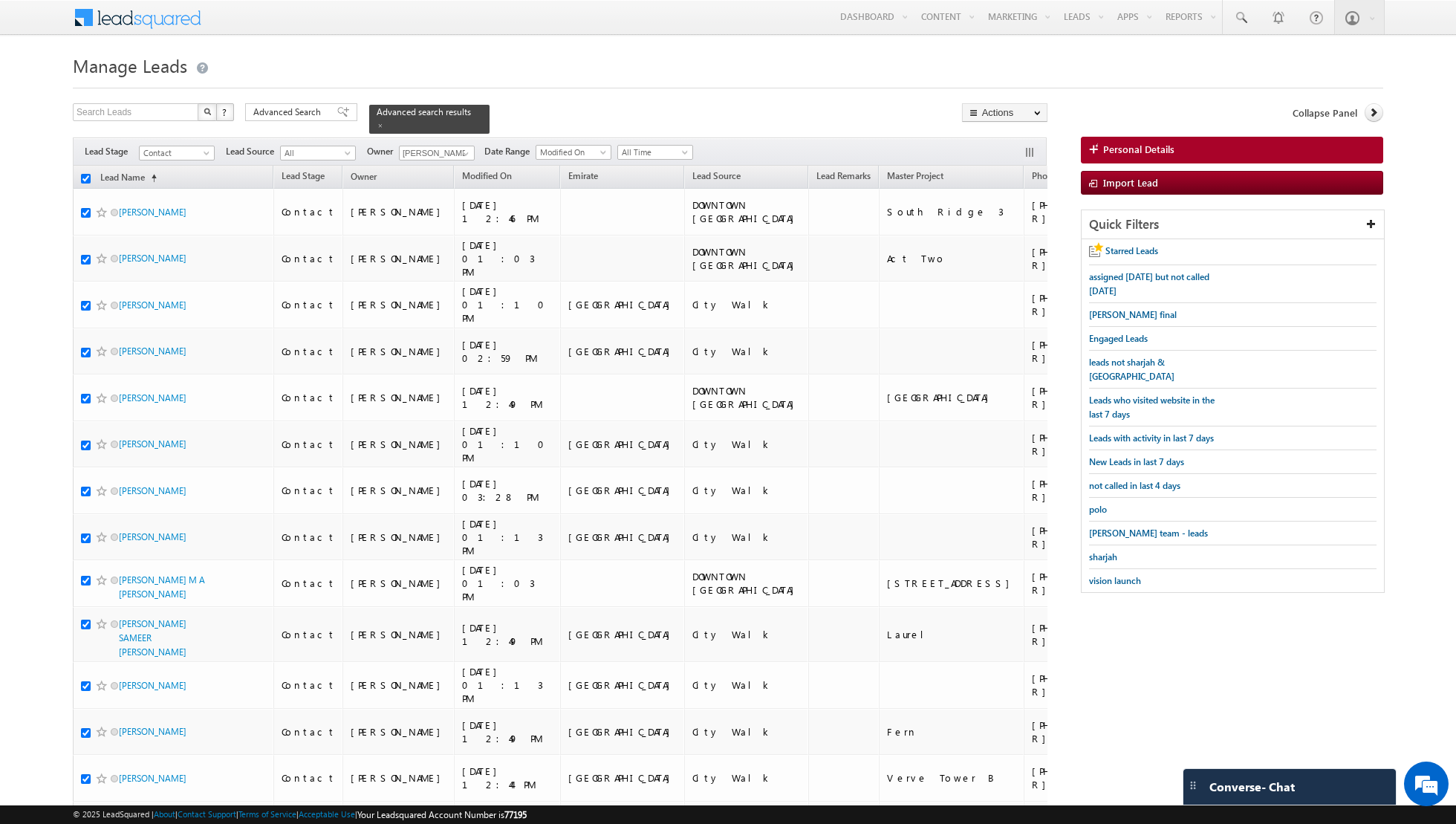
checkbox input "true"
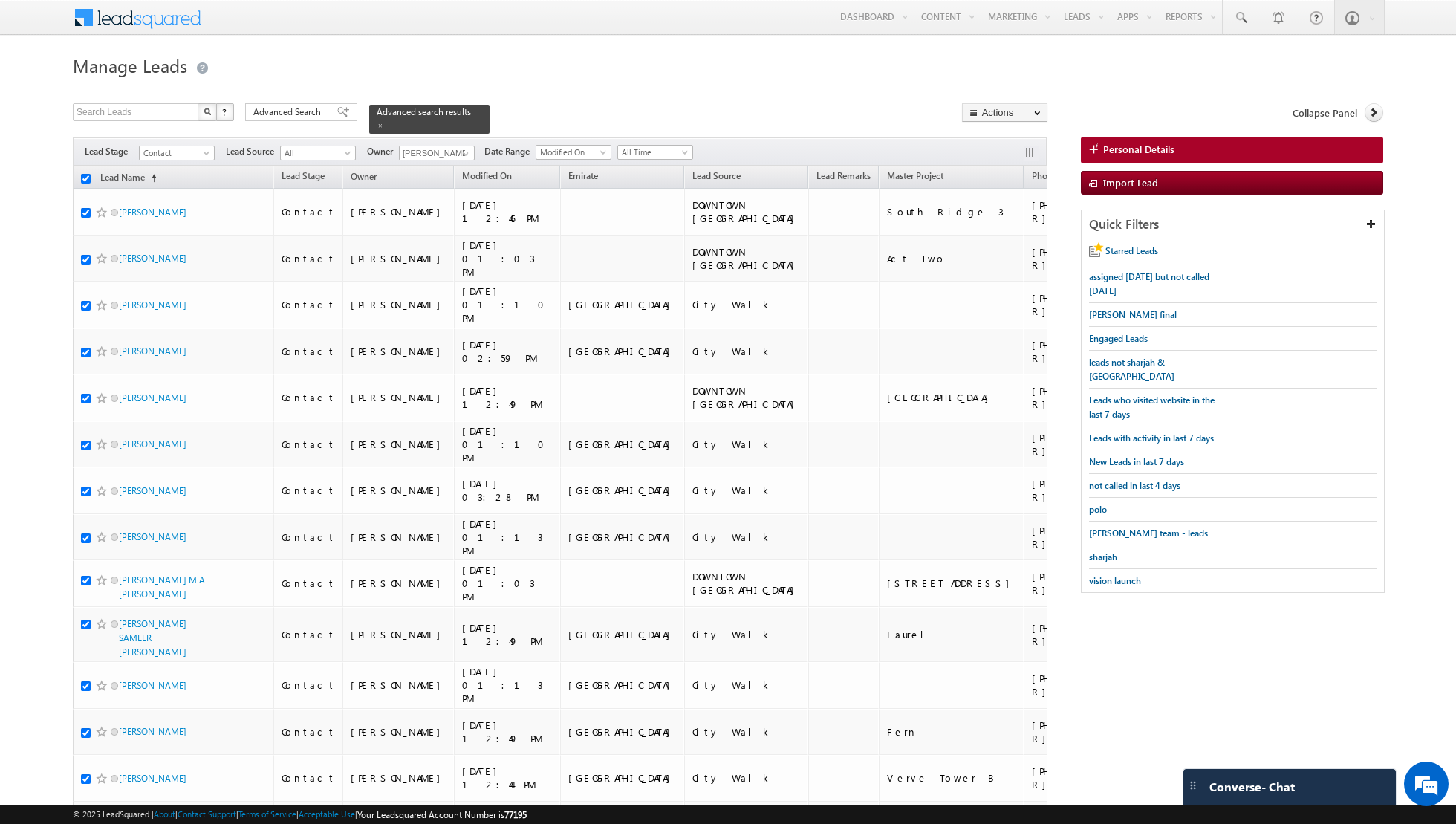
checkbox input "true"
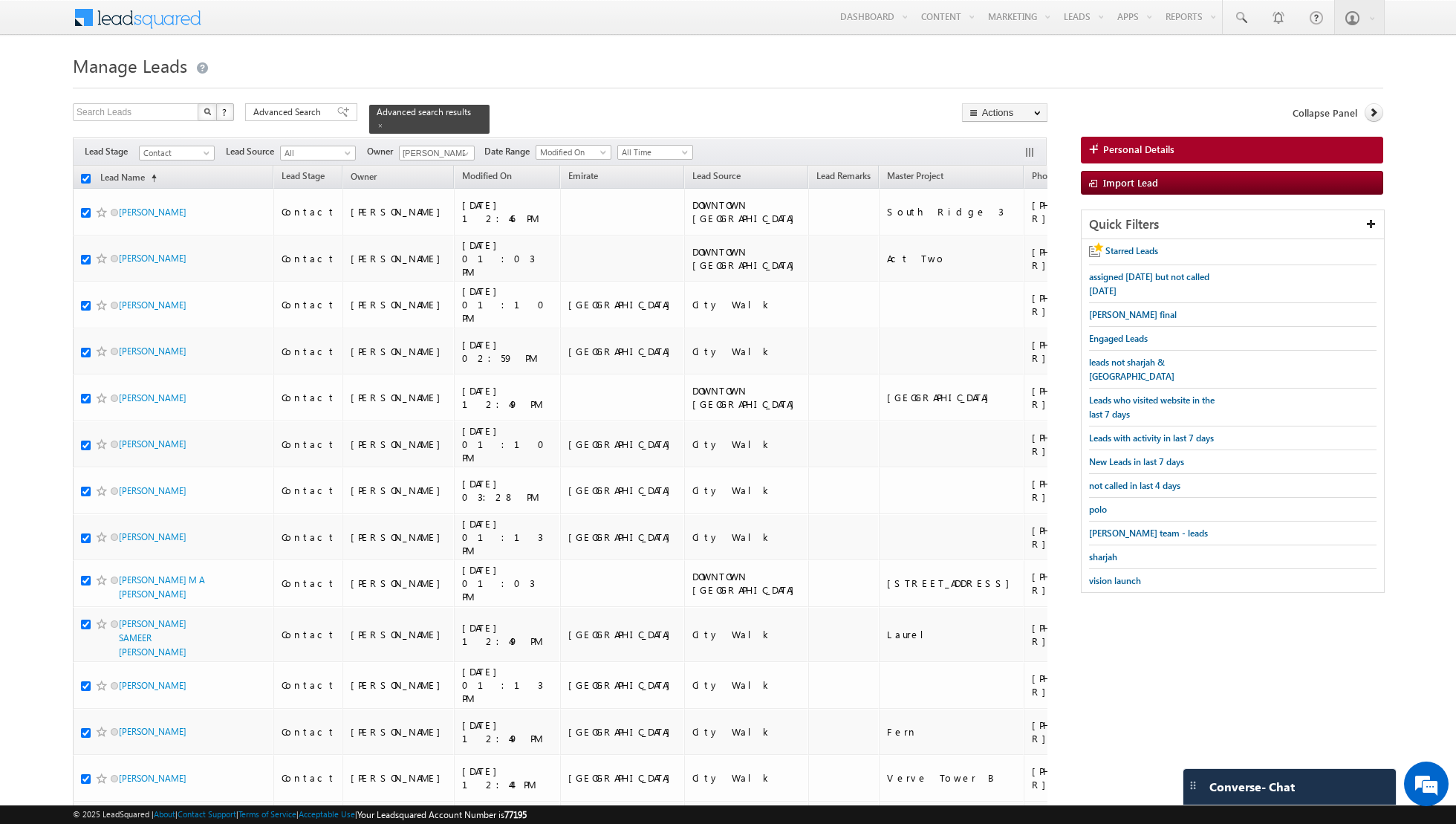
checkbox input "true"
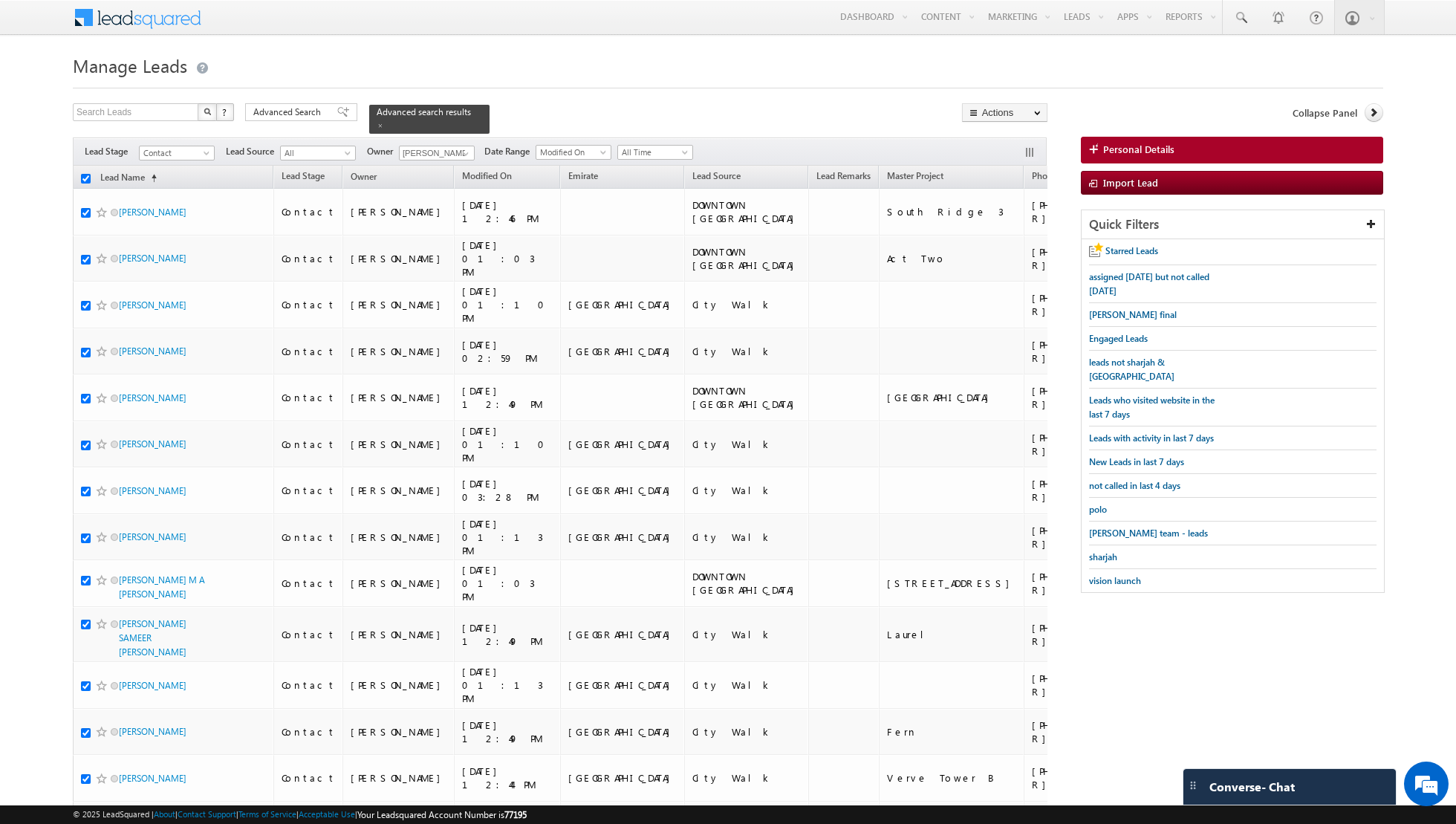
checkbox input "true"
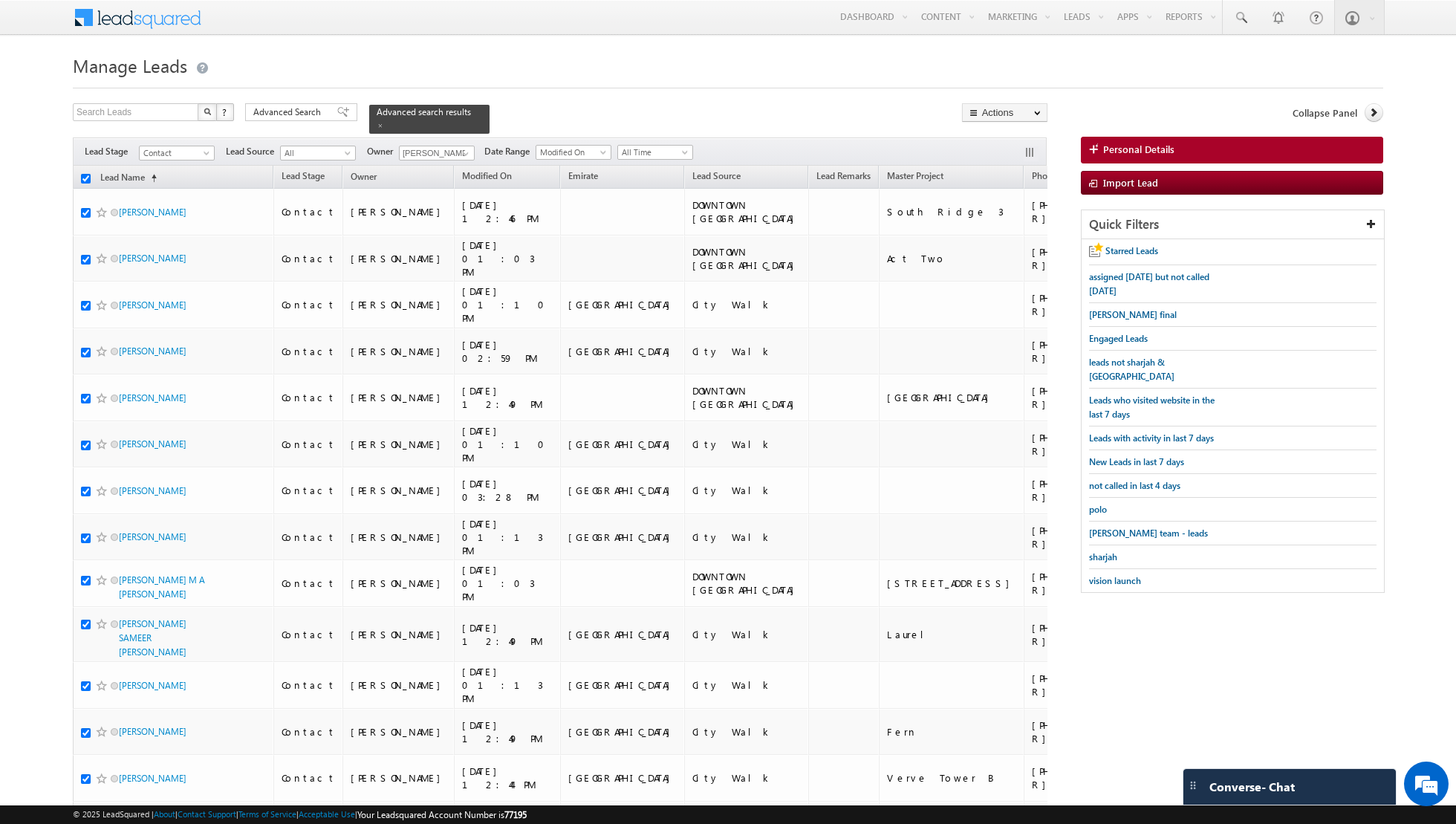
checkbox input "true"
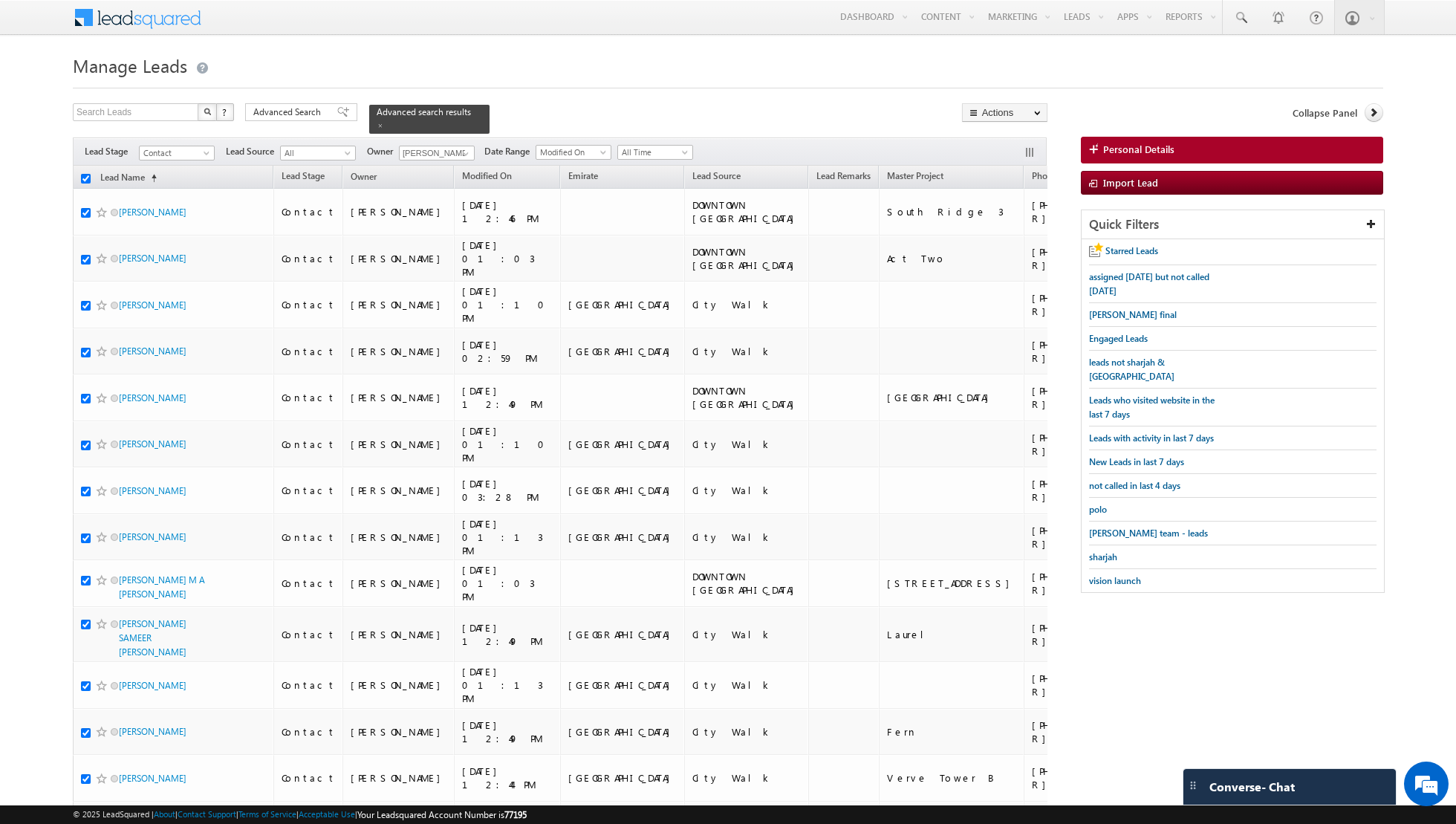
checkbox input "true"
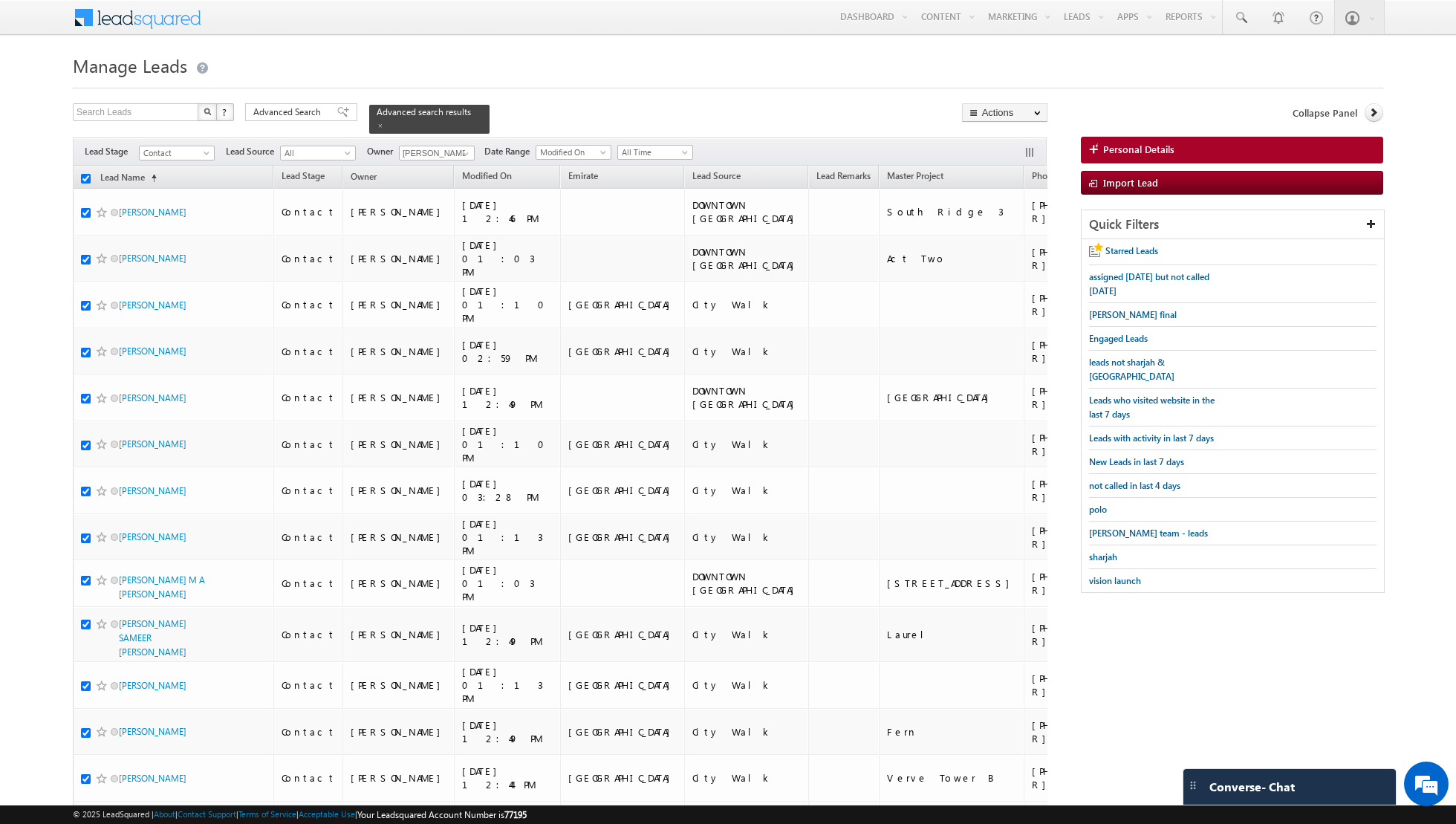
checkbox input "true"
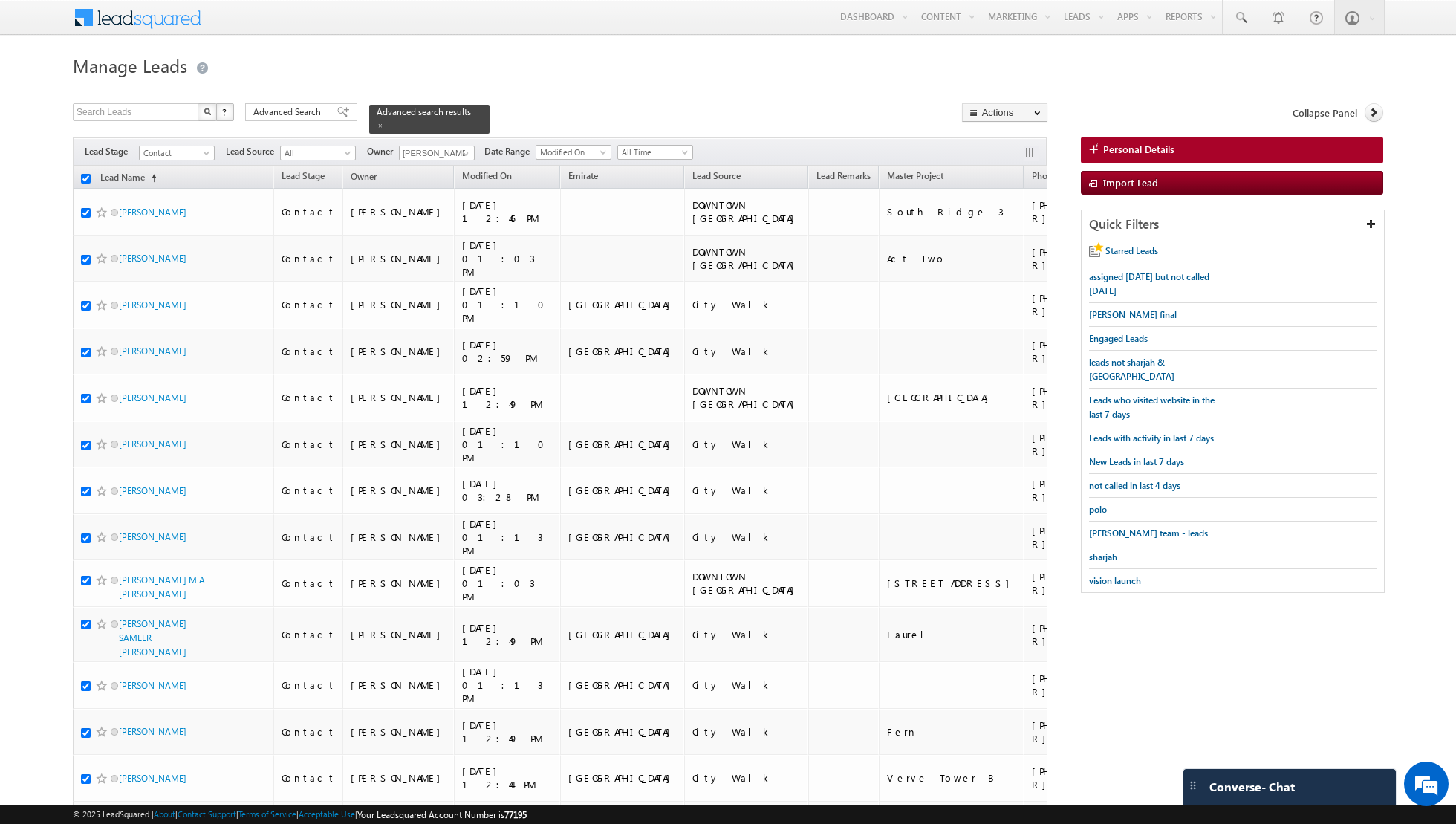
checkbox input "true"
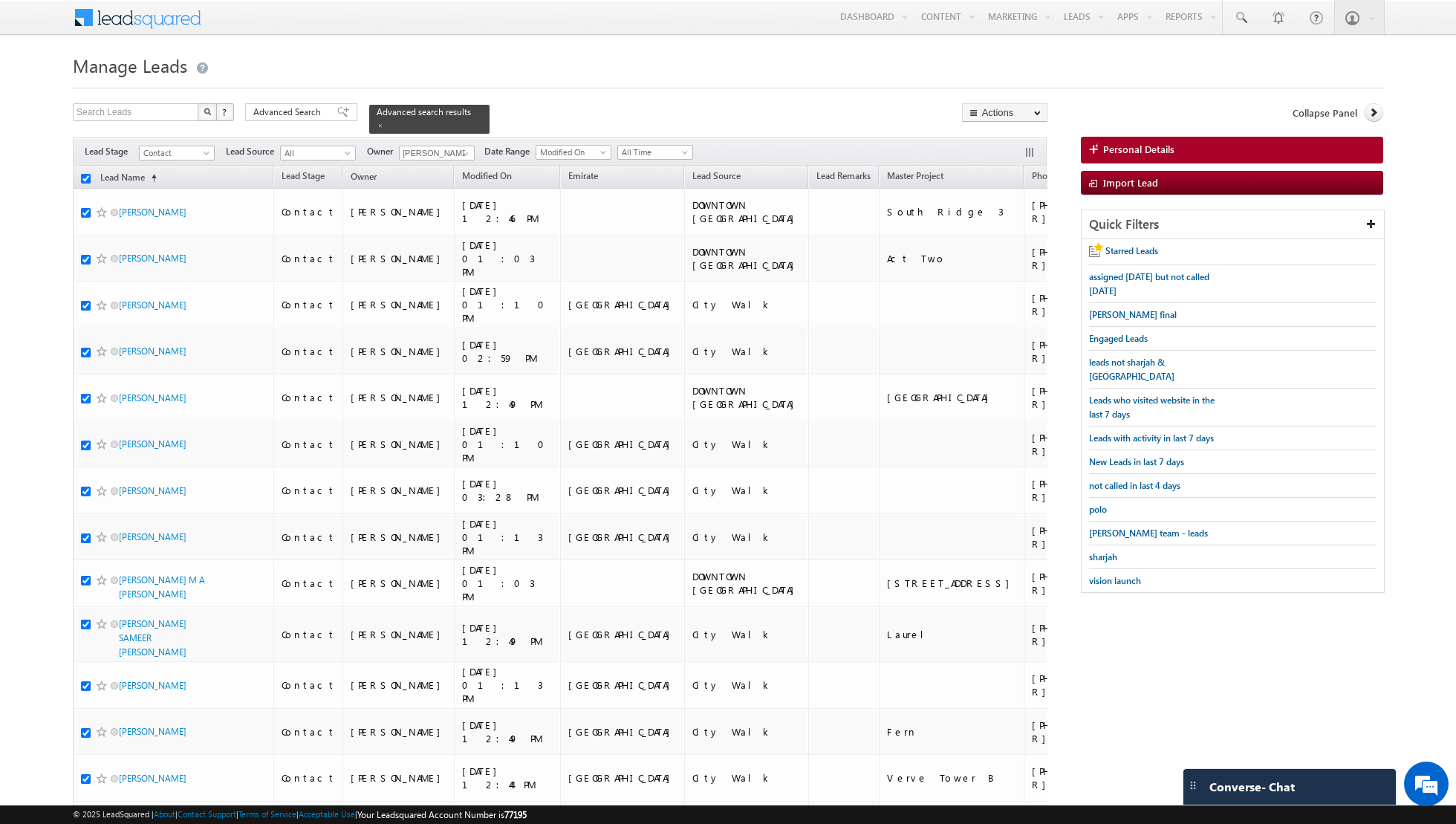
checkbox input "true"
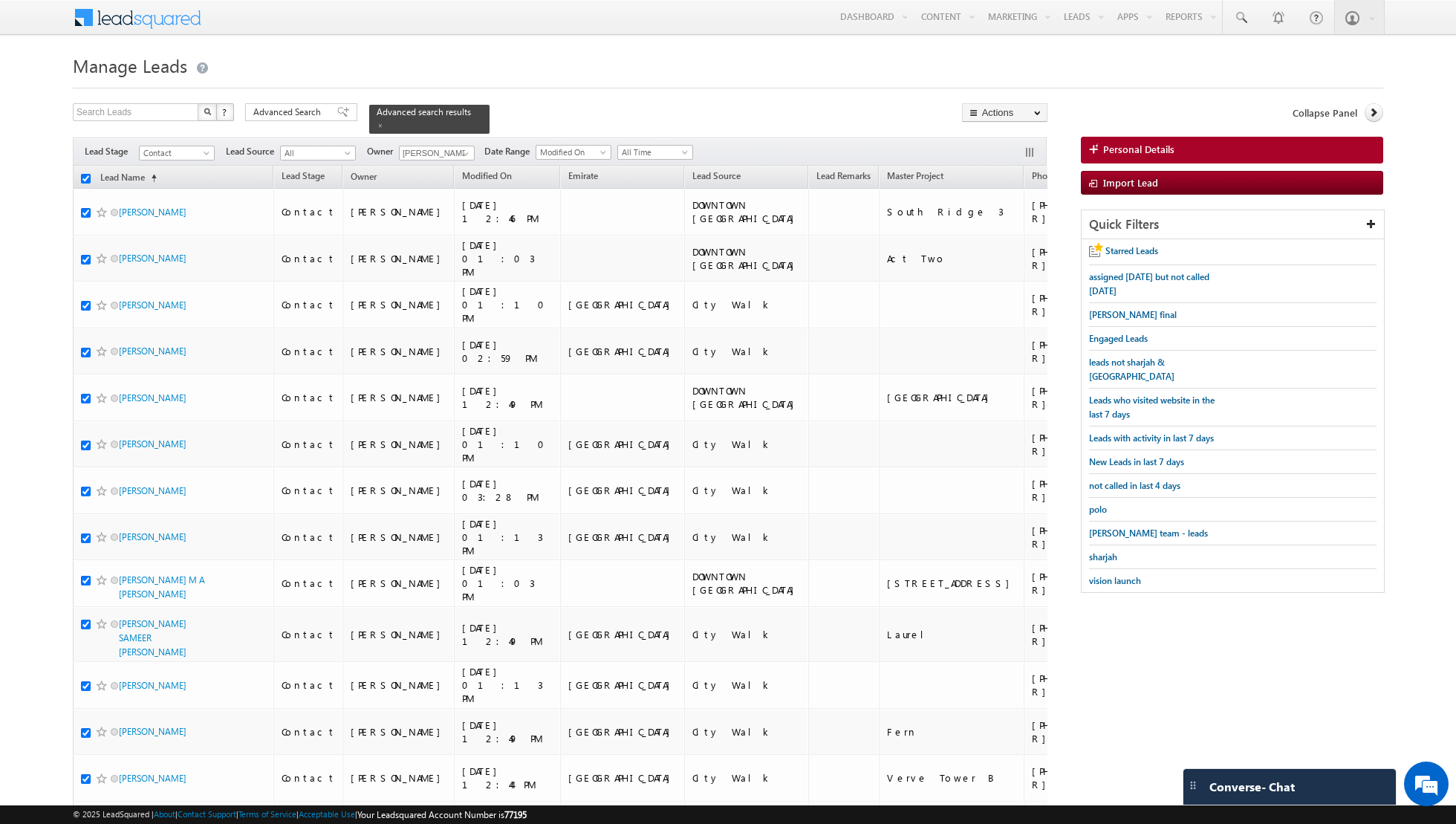
checkbox input "true"
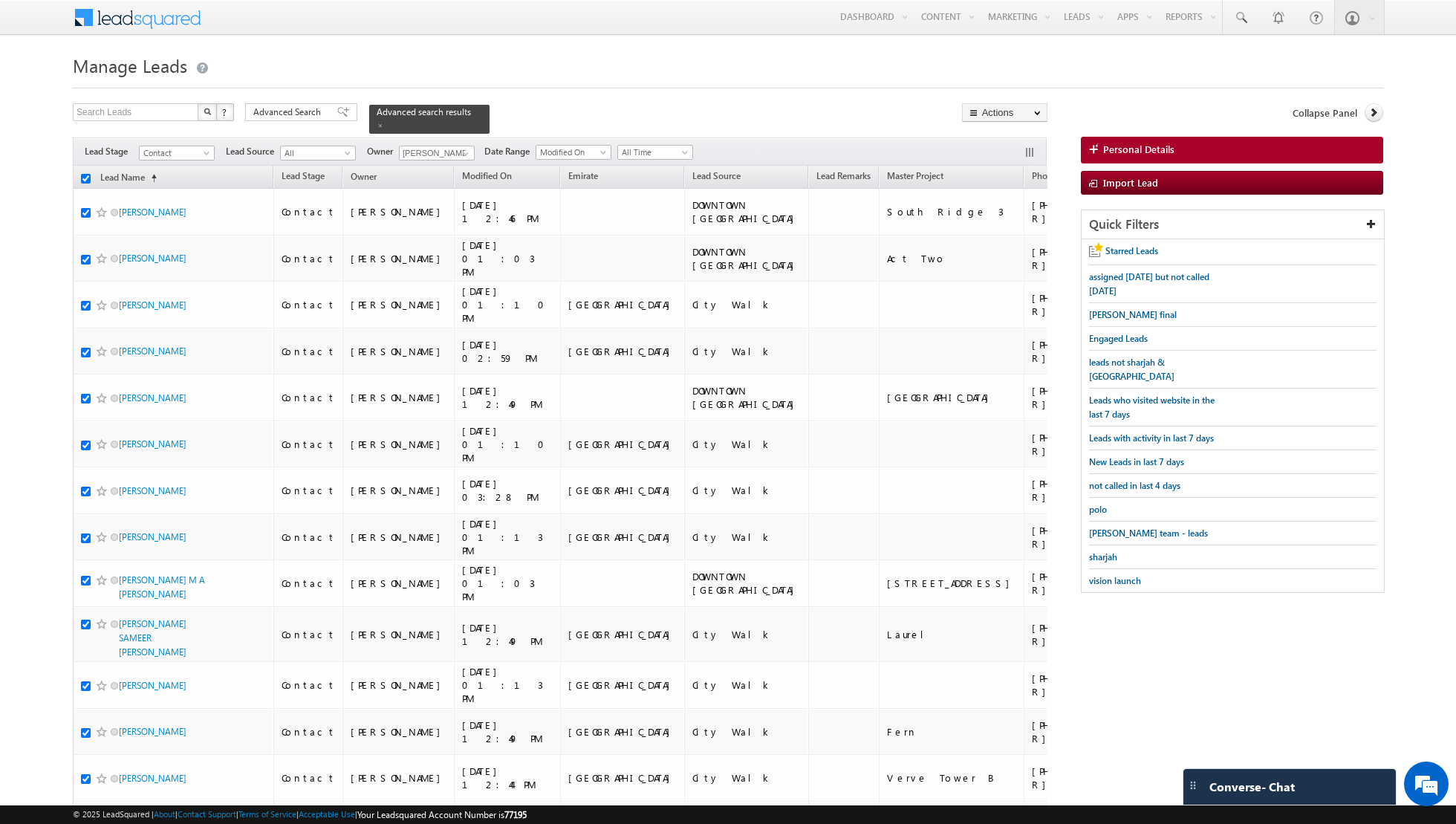
checkbox input "true"
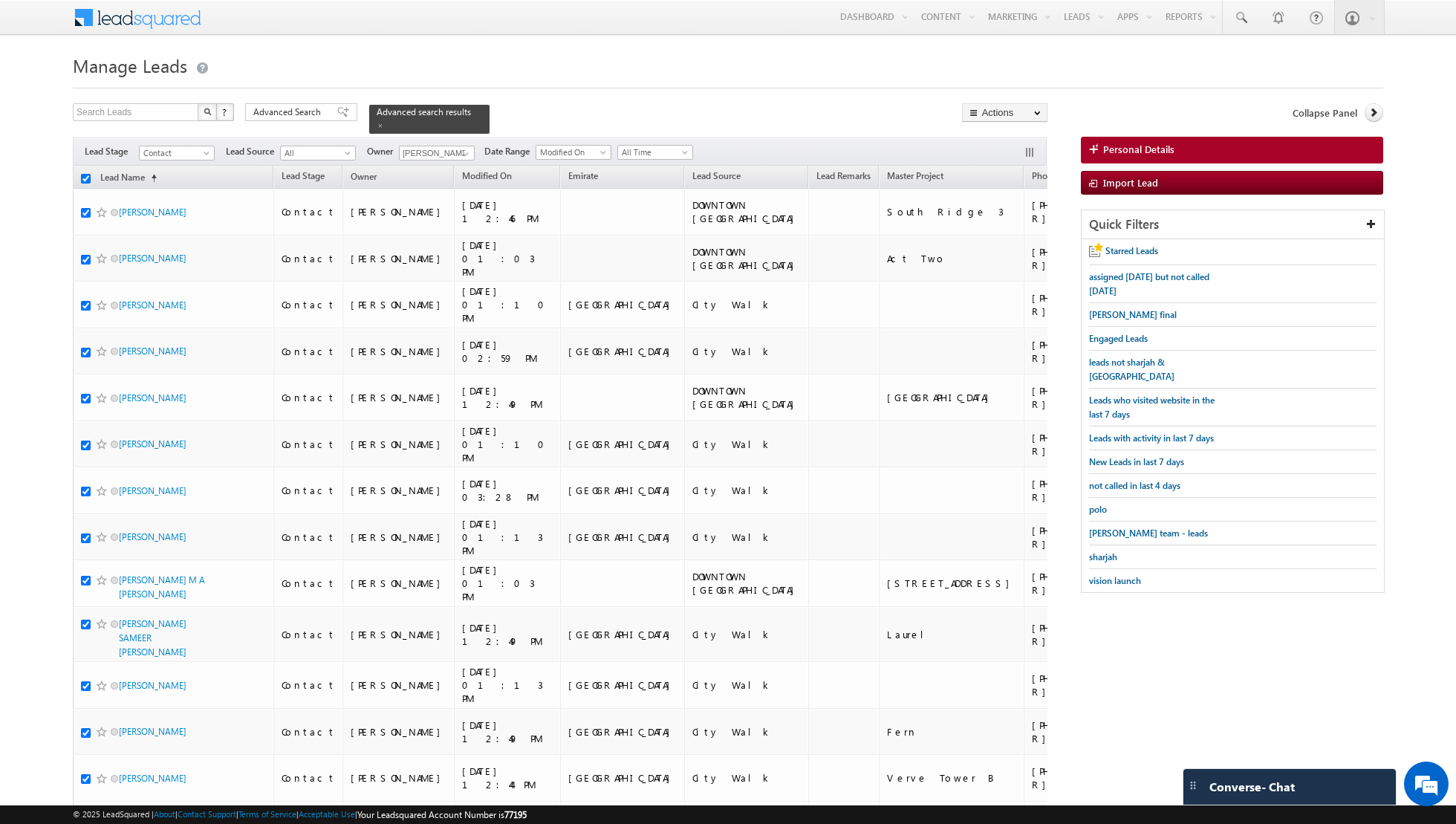
checkbox input "true"
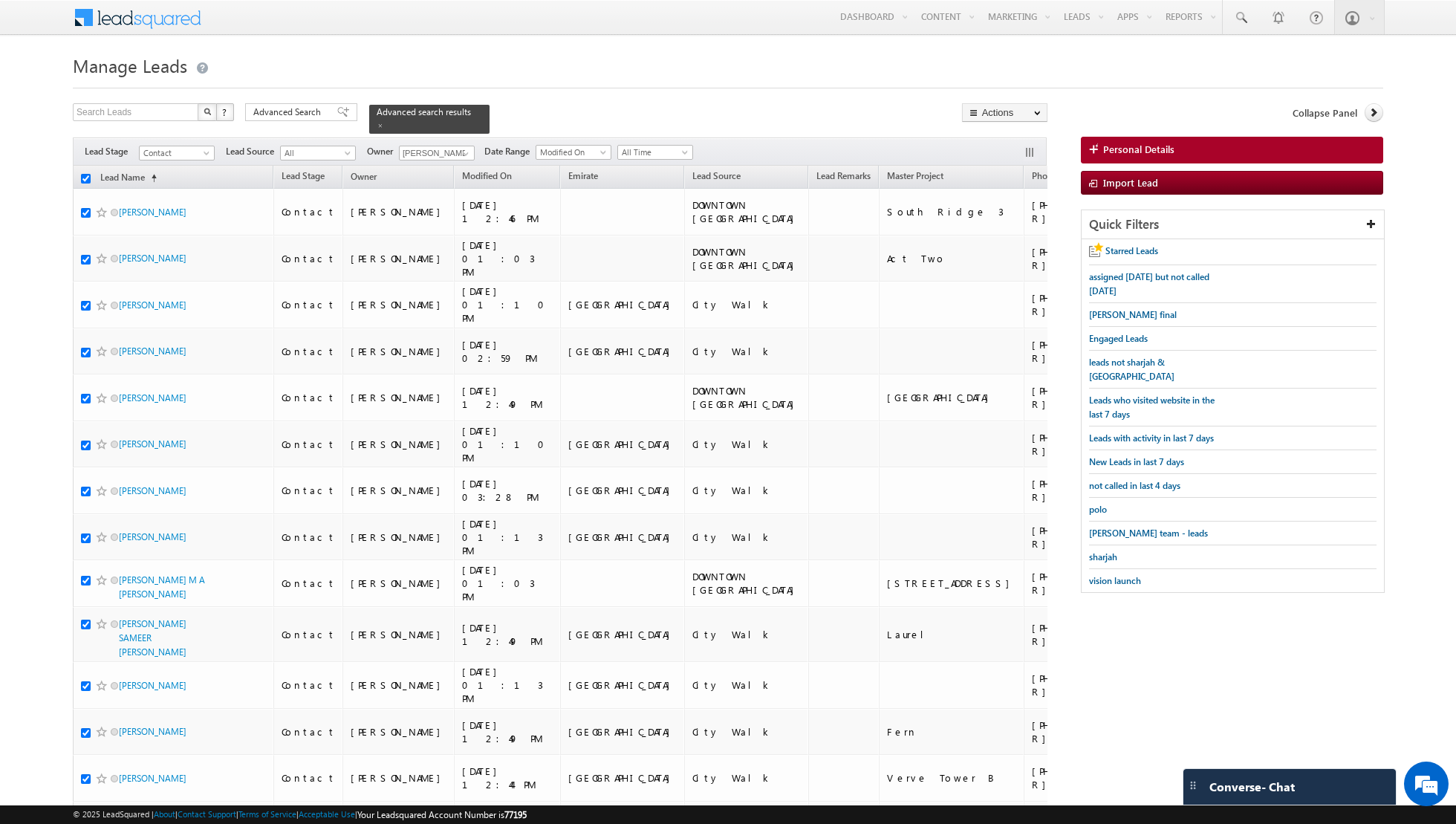
checkbox input "true"
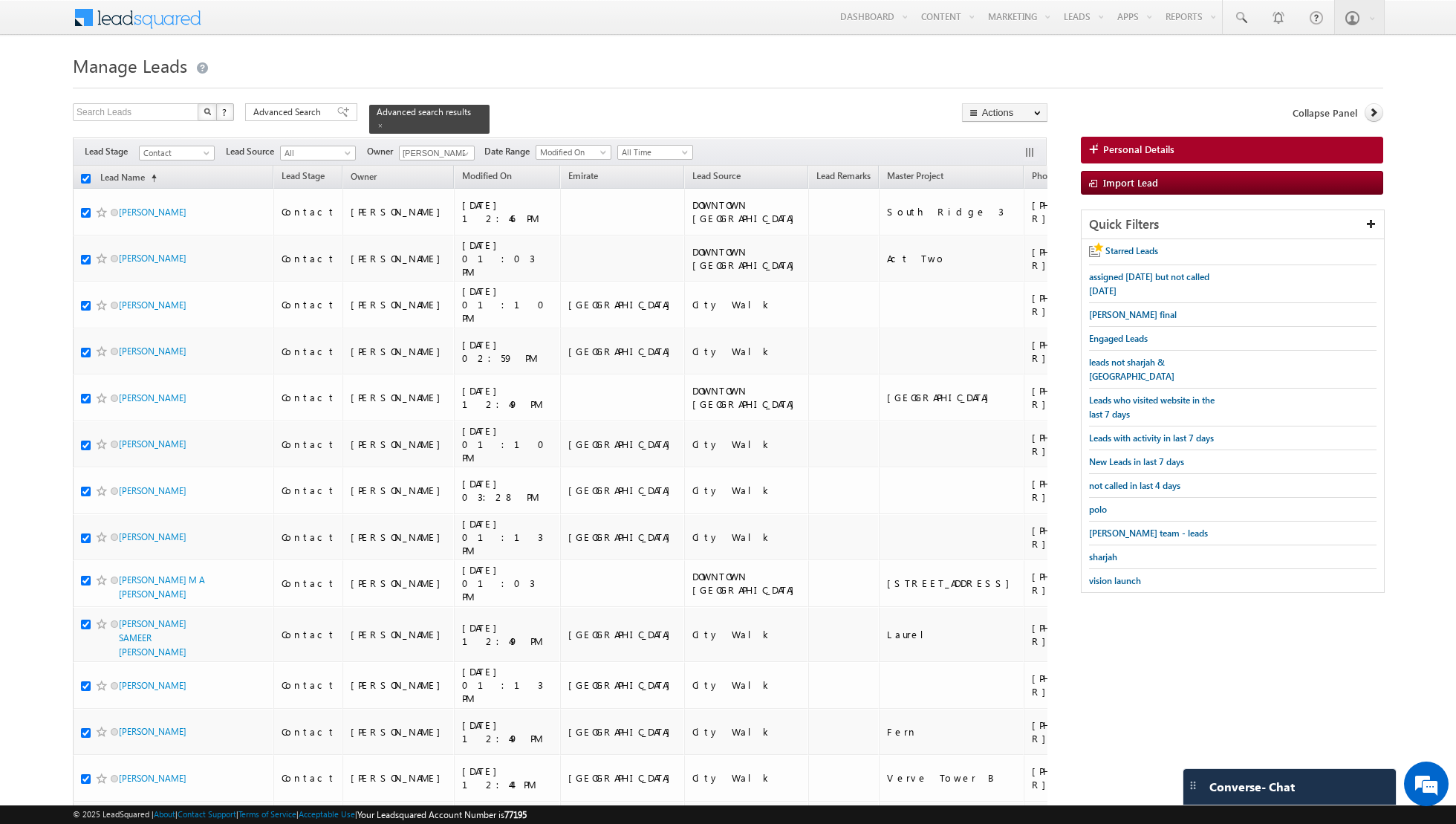
checkbox input "true"
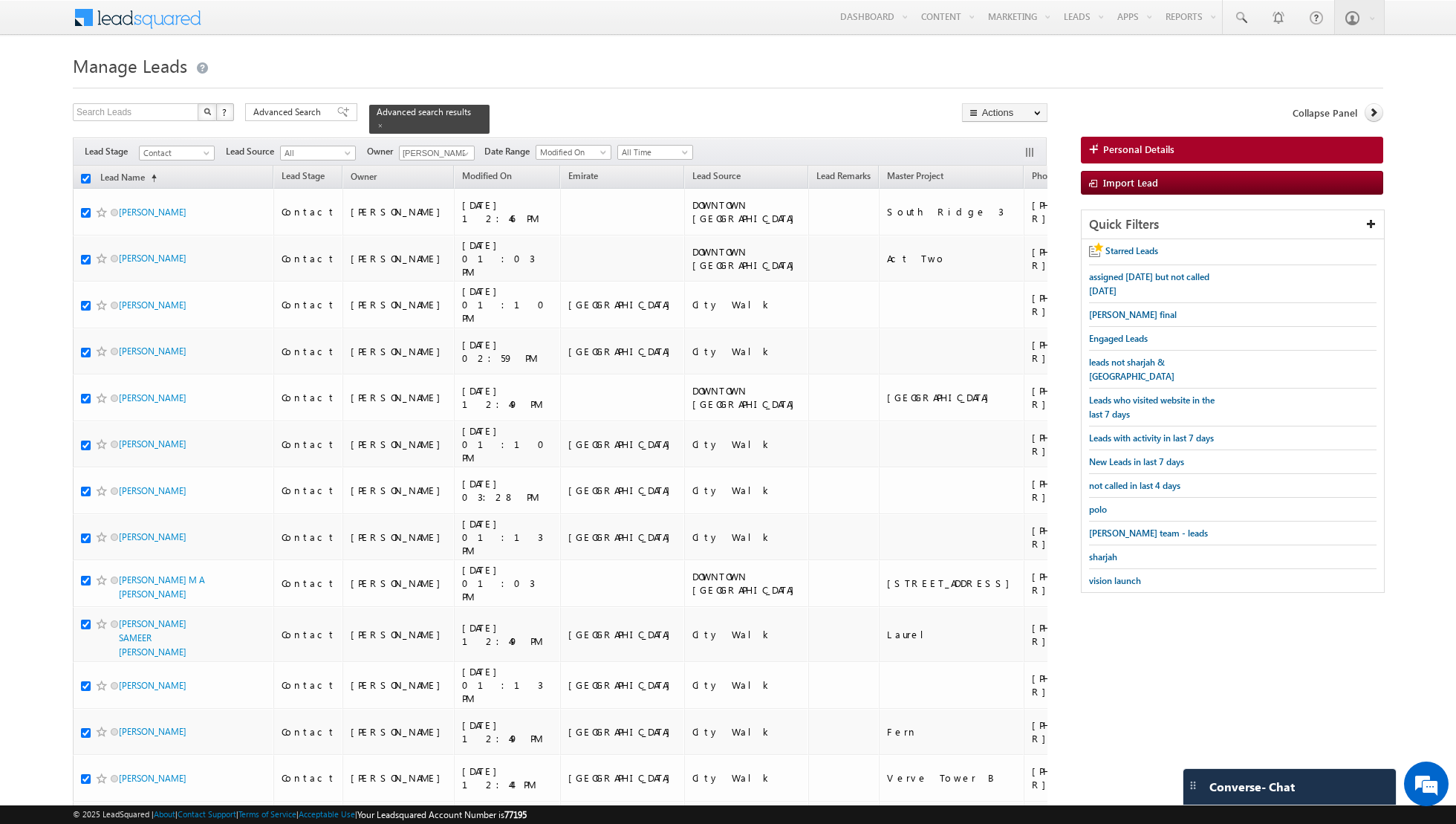
checkbox input "true"
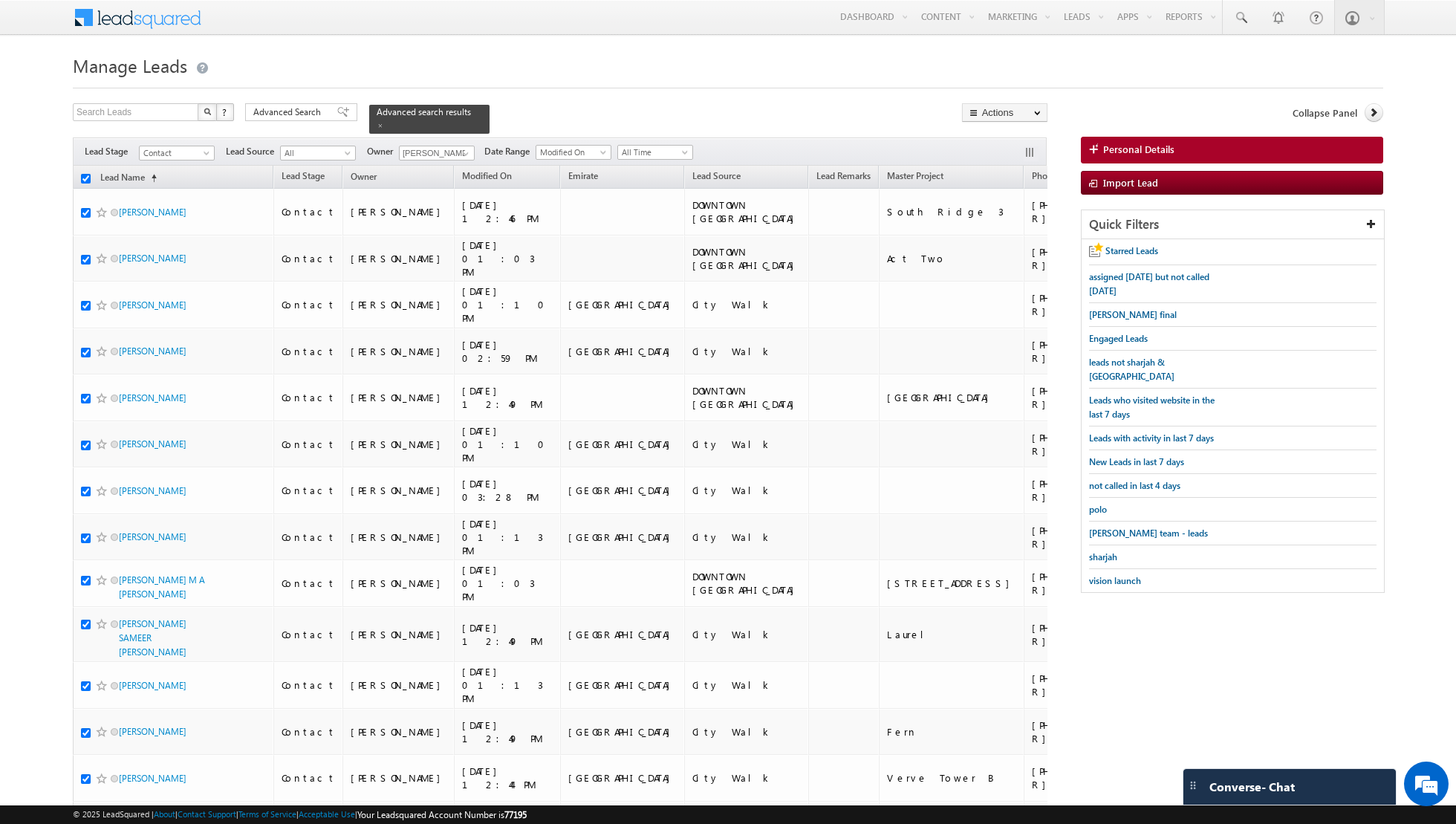
checkbox input "true"
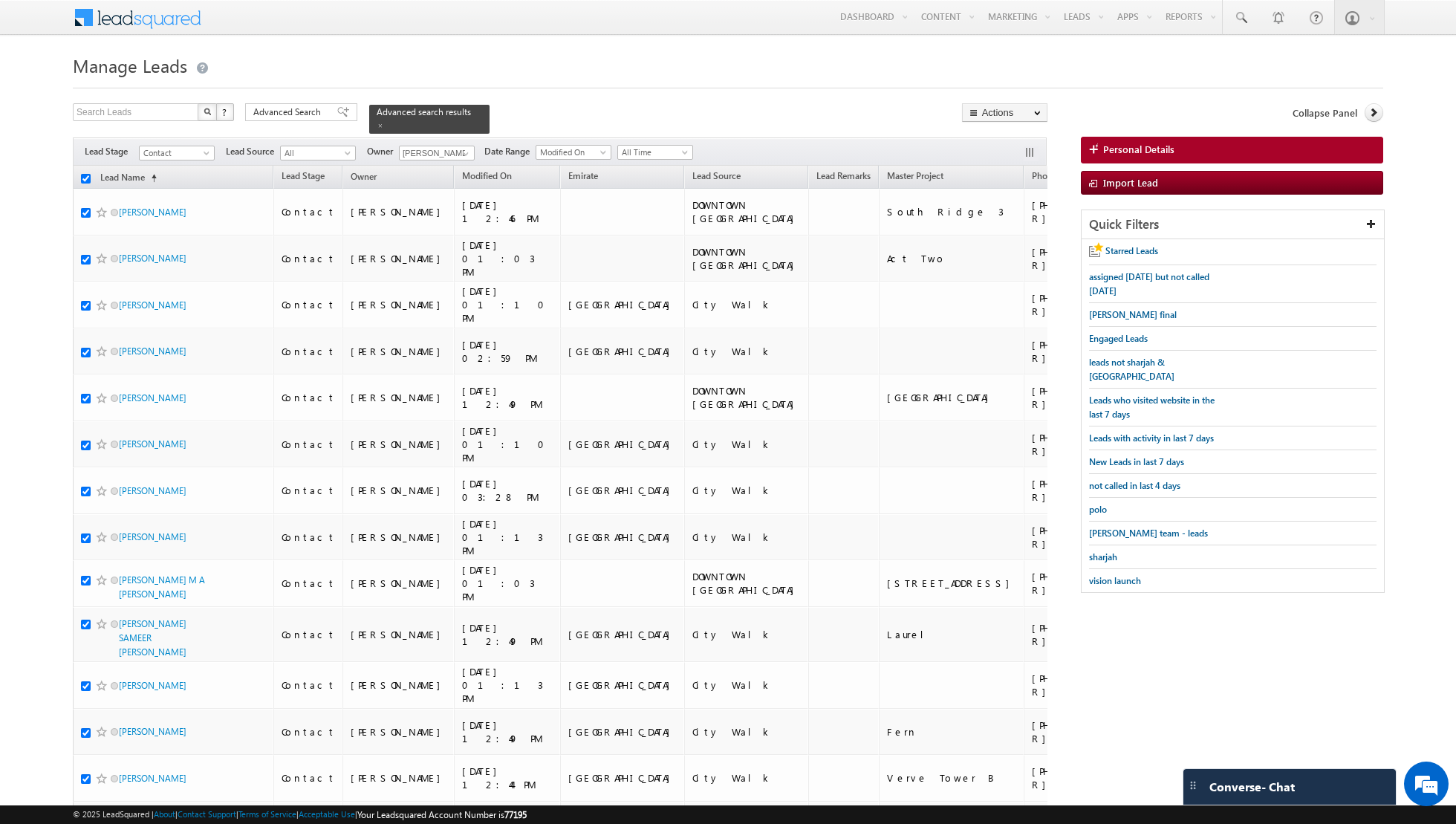
checkbox input "true"
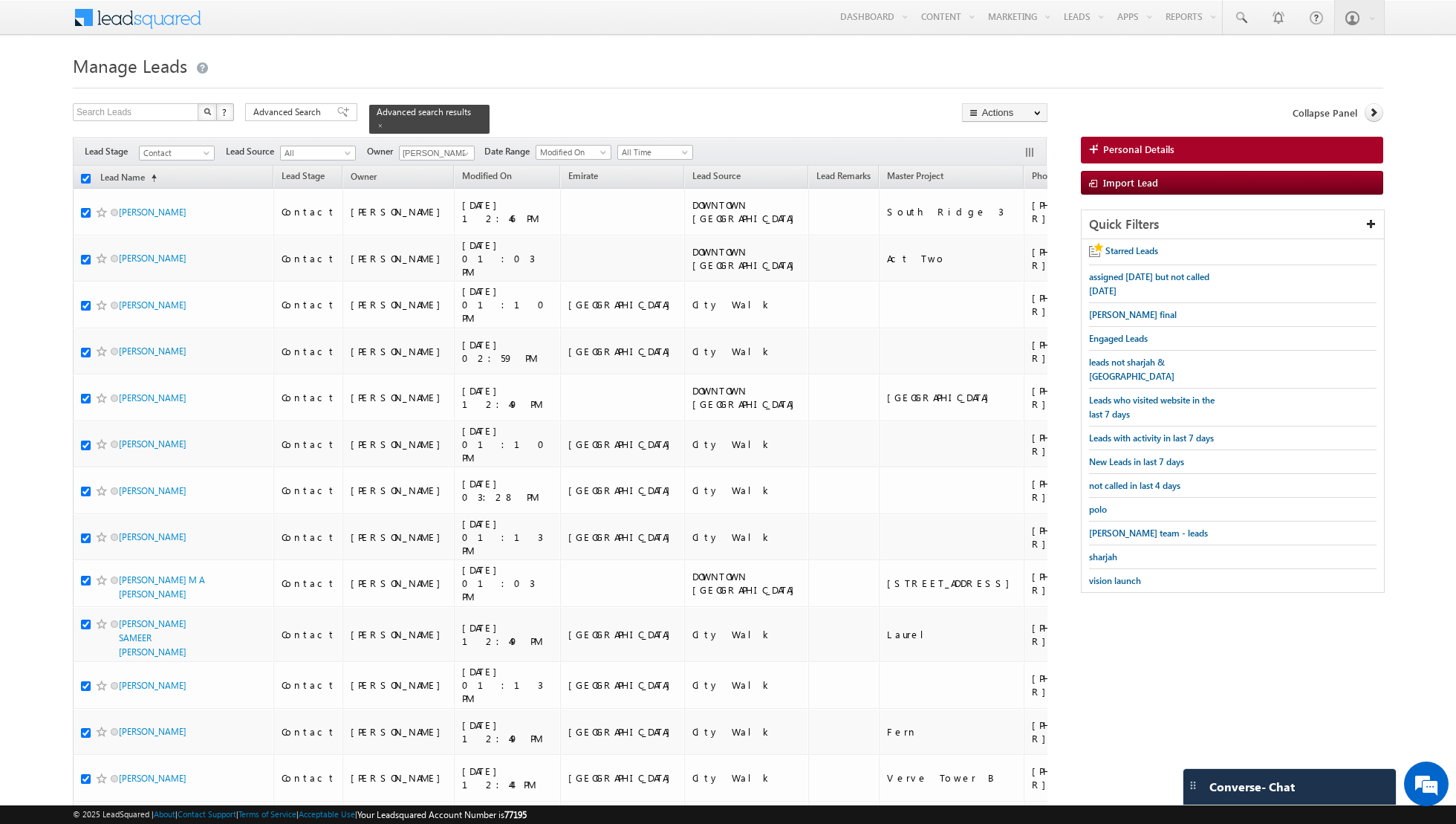
checkbox input "true"
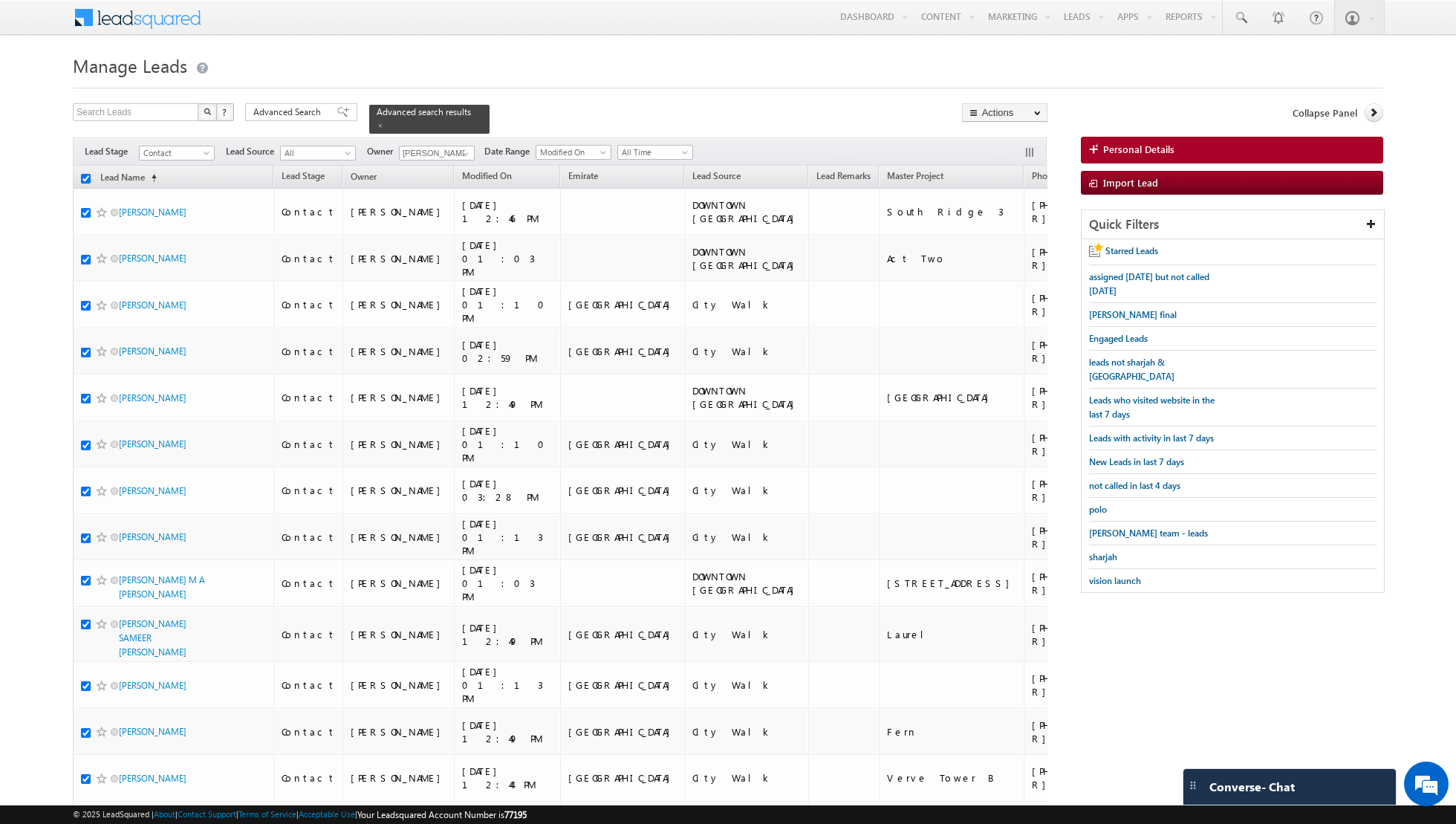
checkbox input "true"
click at [998, 241] on link "Change Owner" at bounding box center [1004, 241] width 84 height 18
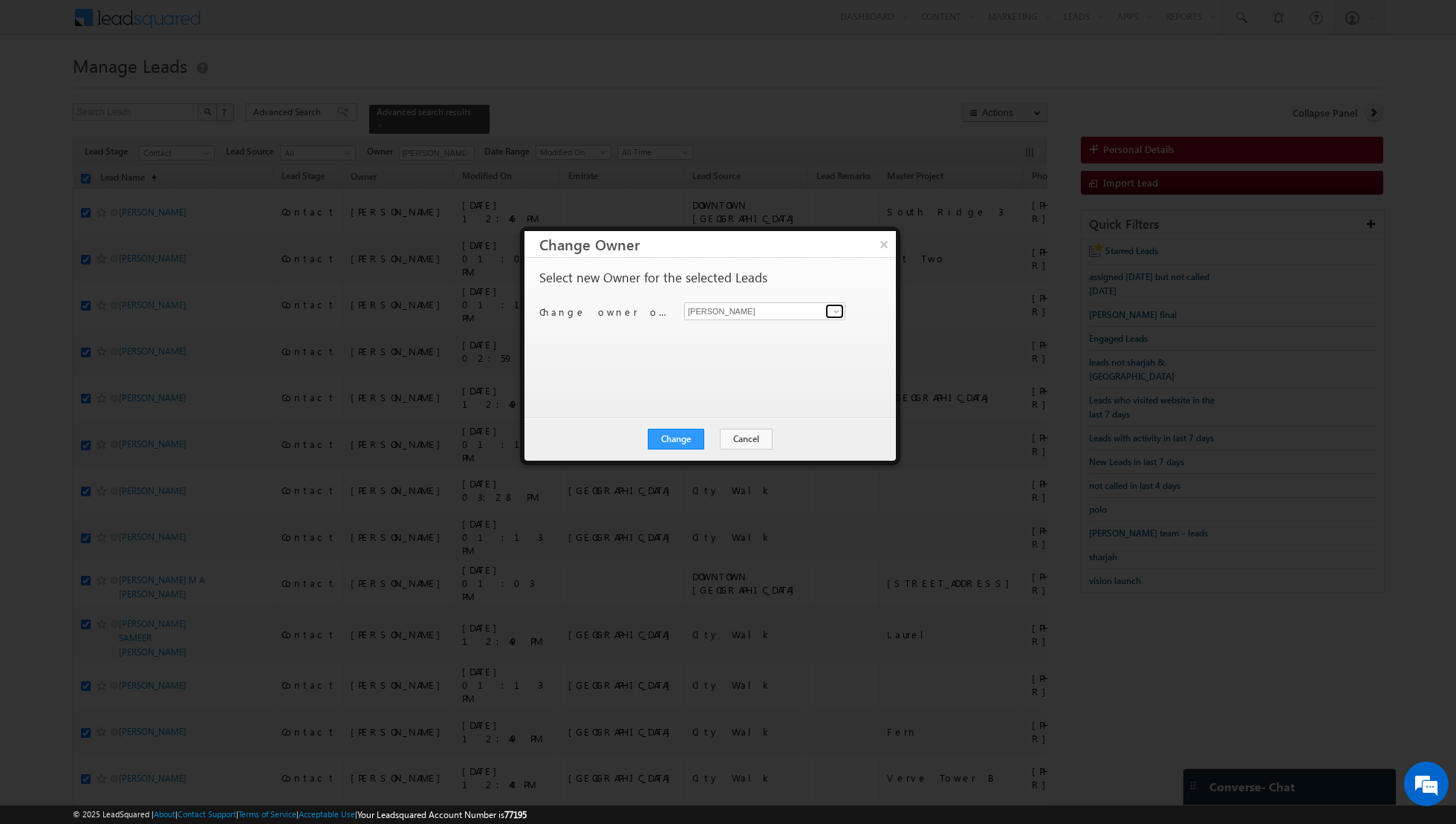
click at [829, 312] on link at bounding box center [834, 311] width 18 height 15
click at [726, 329] on link "[PERSON_NAME] [PERSON_NAME][EMAIL_ADDRESS][PERSON_NAME][DOMAIN_NAME]" at bounding box center [765, 333] width 161 height 28
type input "[PERSON_NAME]"
click at [677, 435] on button "Change" at bounding box center [675, 439] width 57 height 21
click at [716, 430] on button "Close" at bounding box center [713, 439] width 48 height 21
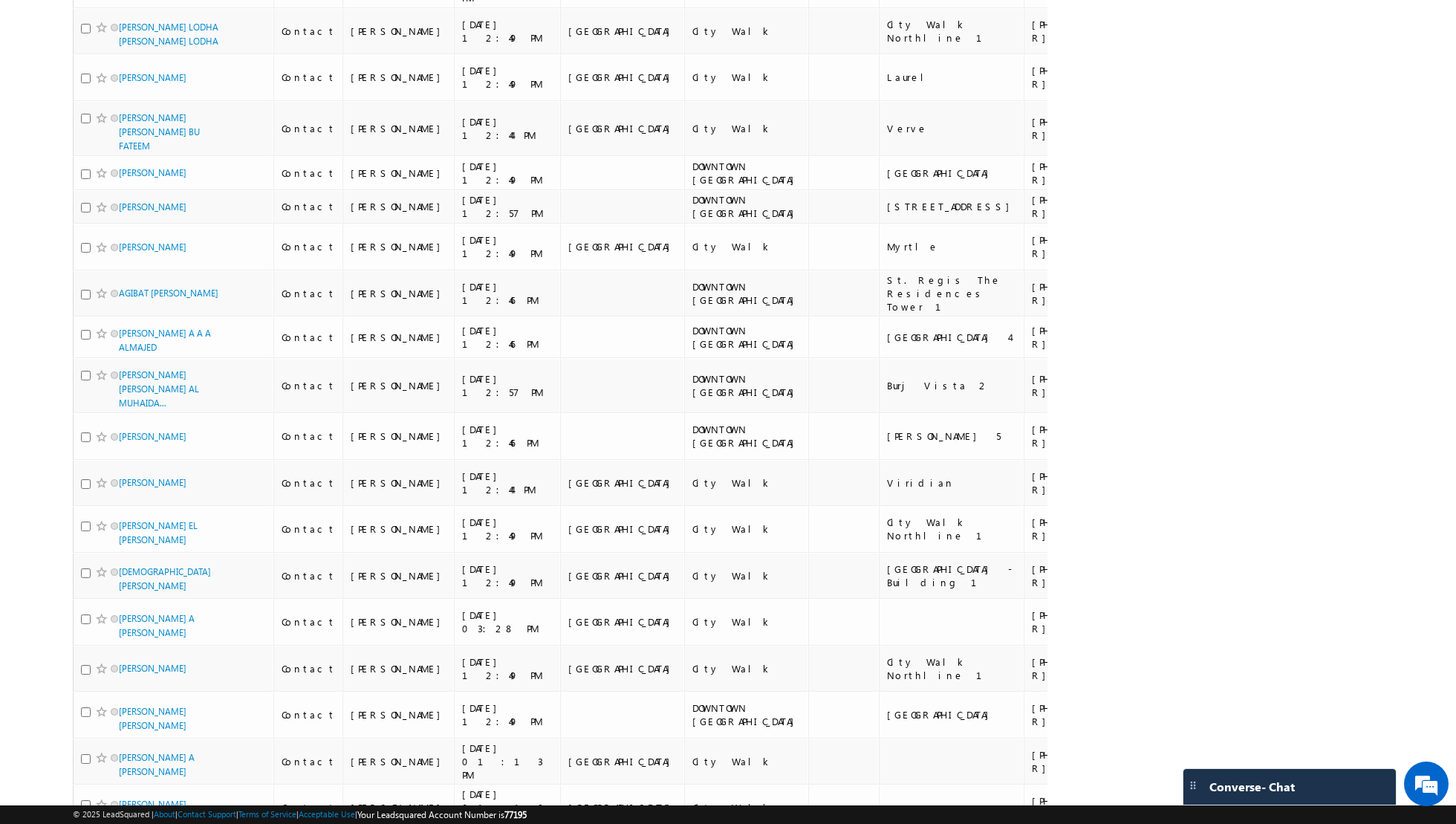
scroll to position [4094, 0]
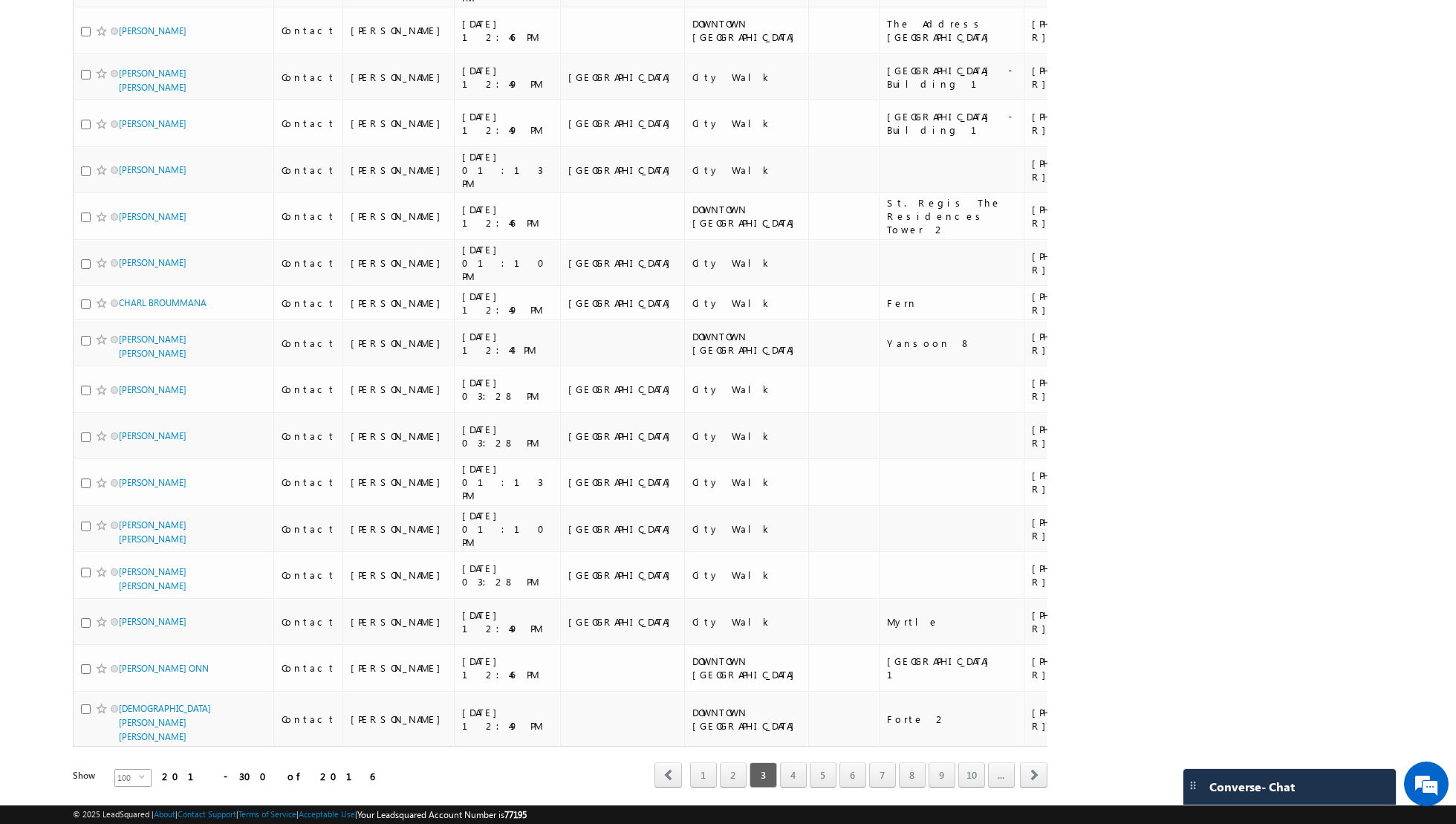
scroll to position [3992, 0]
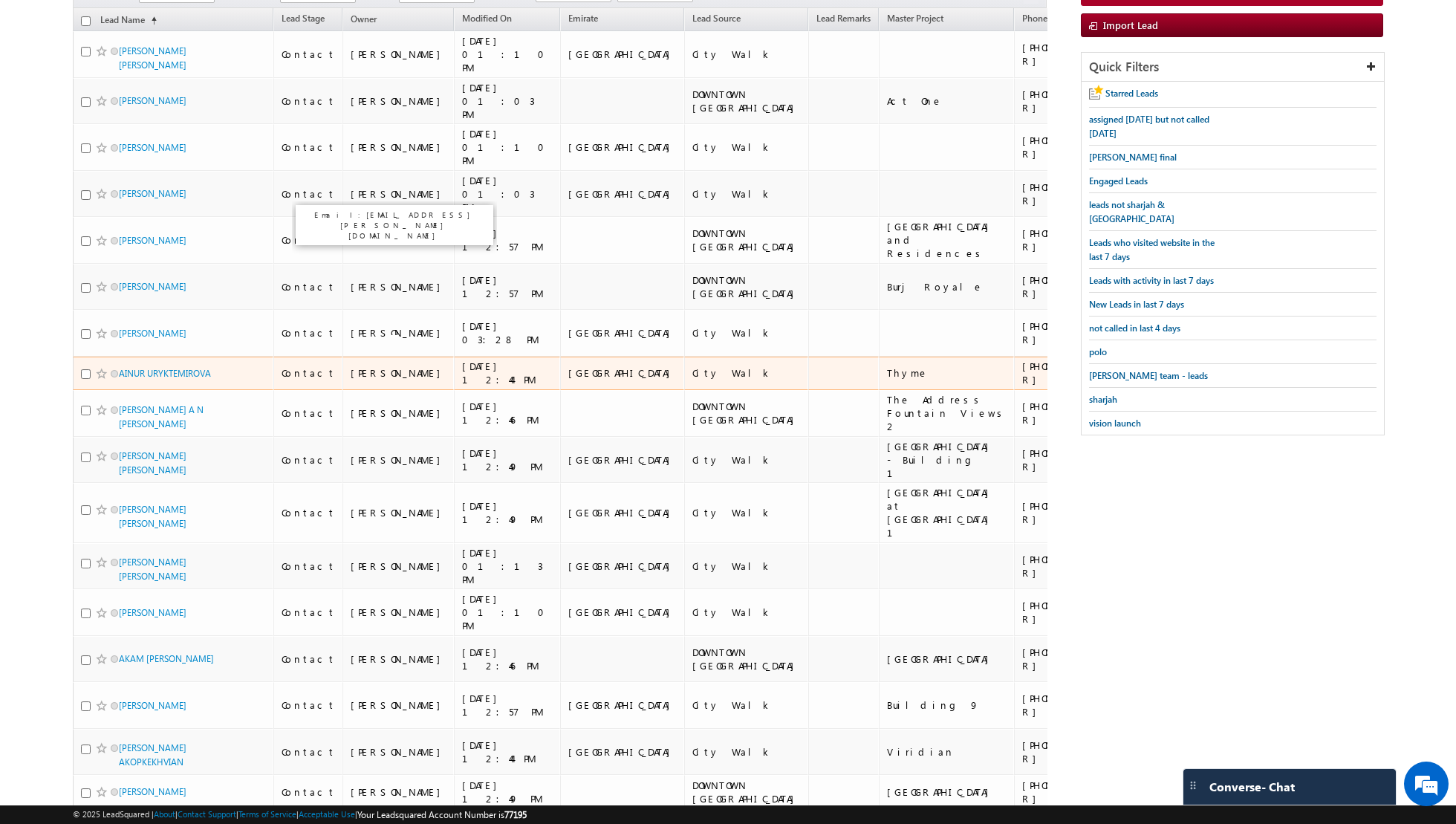
scroll to position [0, 0]
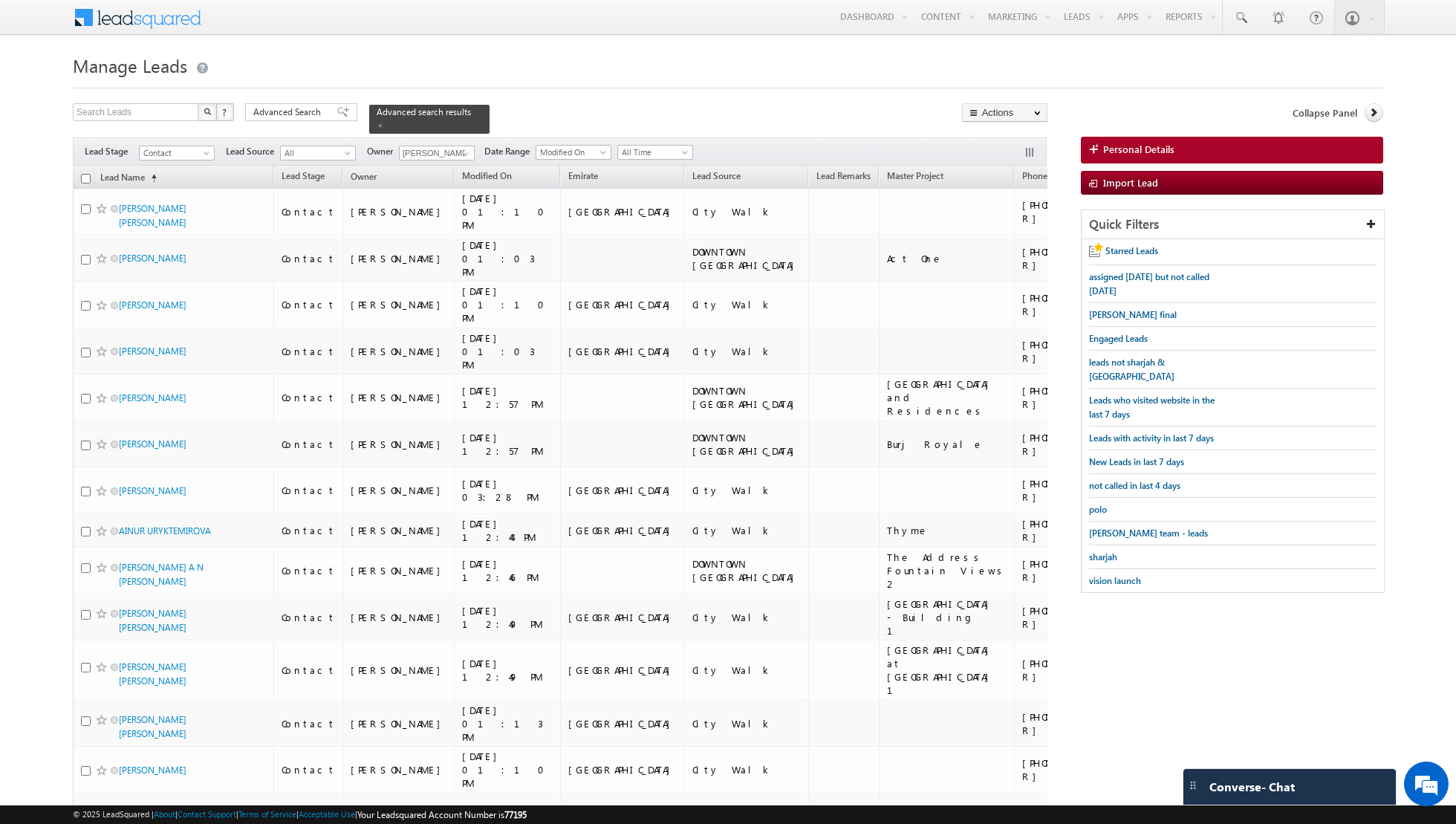
click at [83, 177] on input "checkbox" at bounding box center [86, 179] width 10 height 10
checkbox input "true"
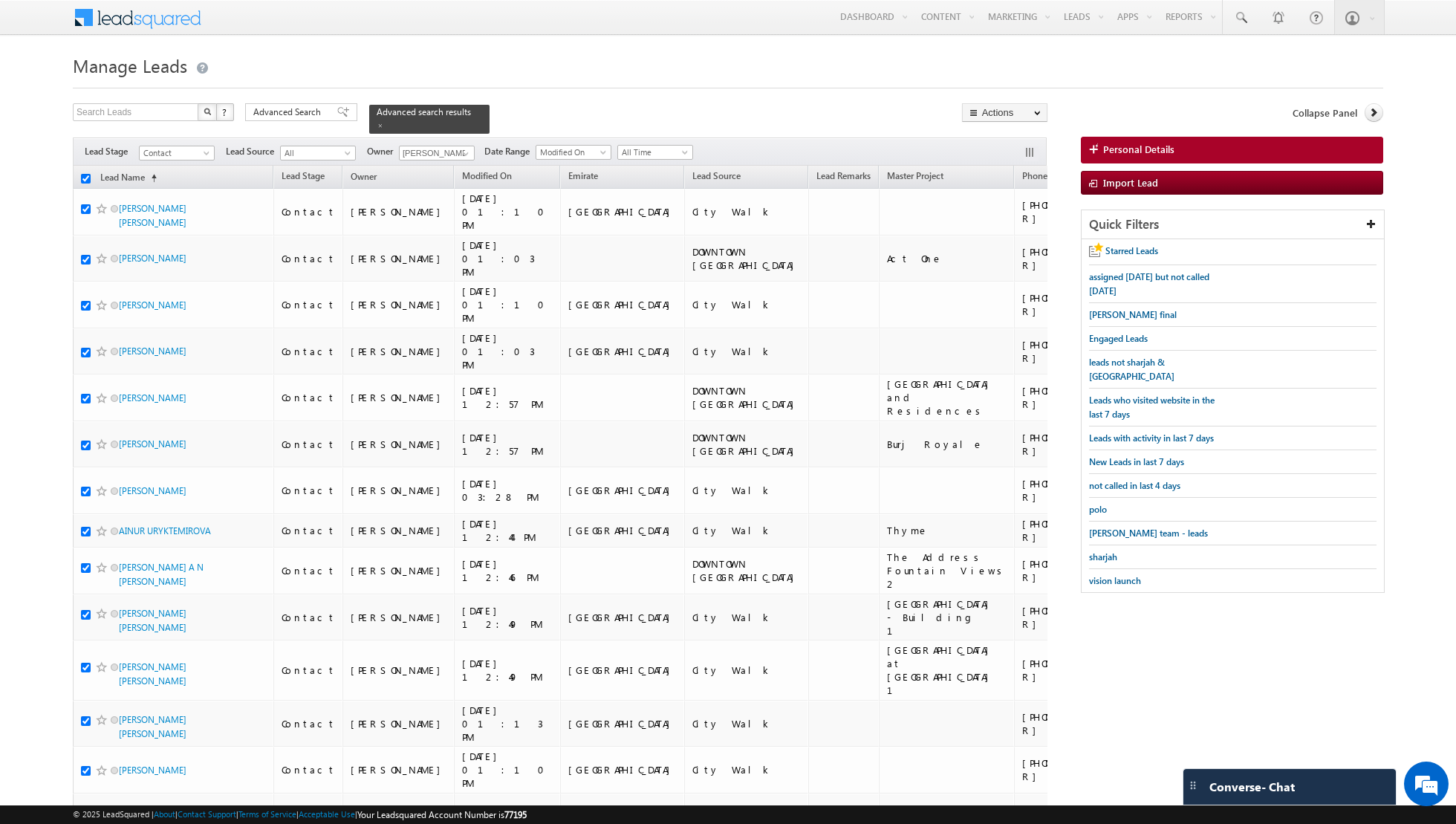
checkbox input "true"
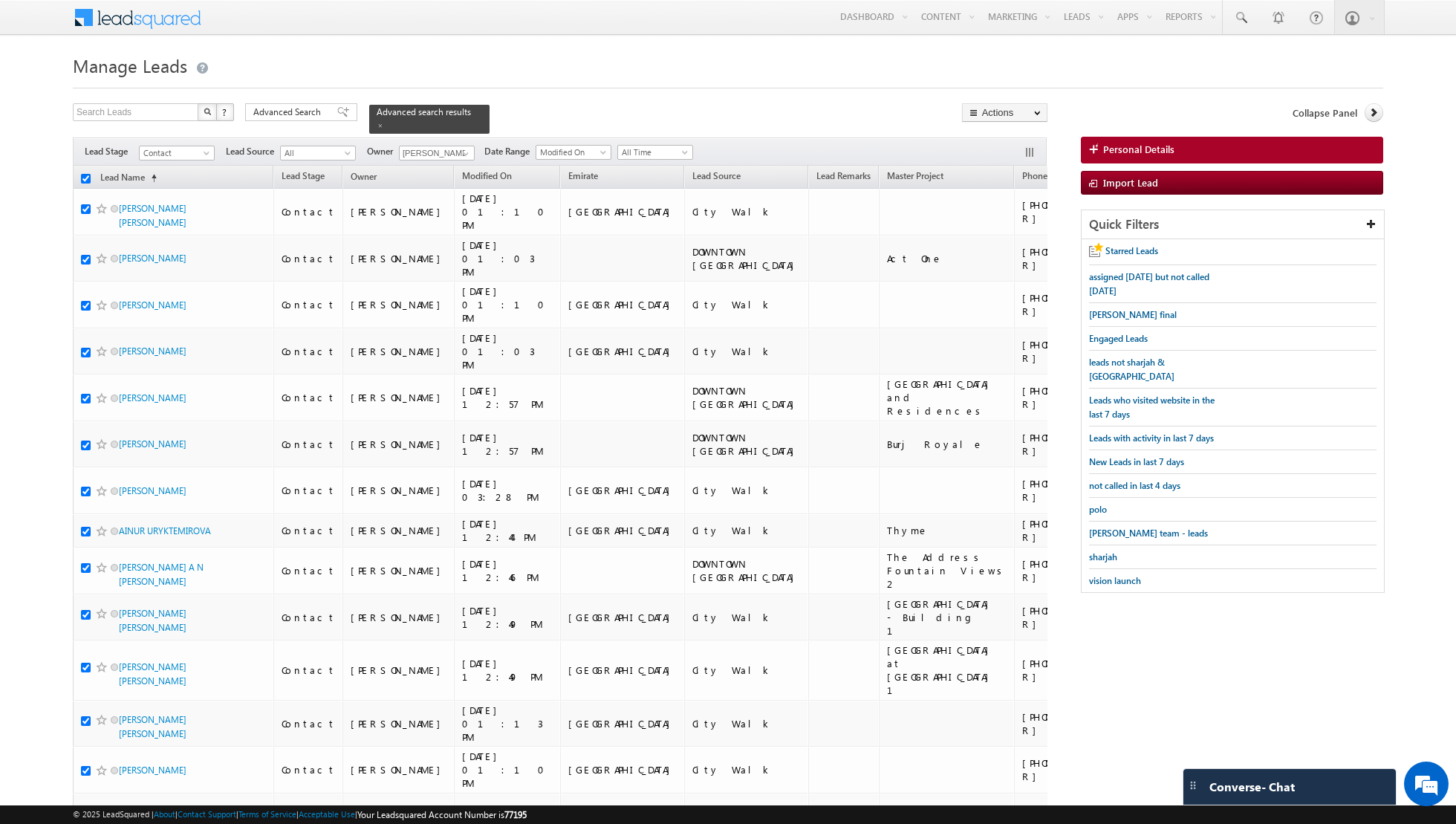
checkbox input "true"
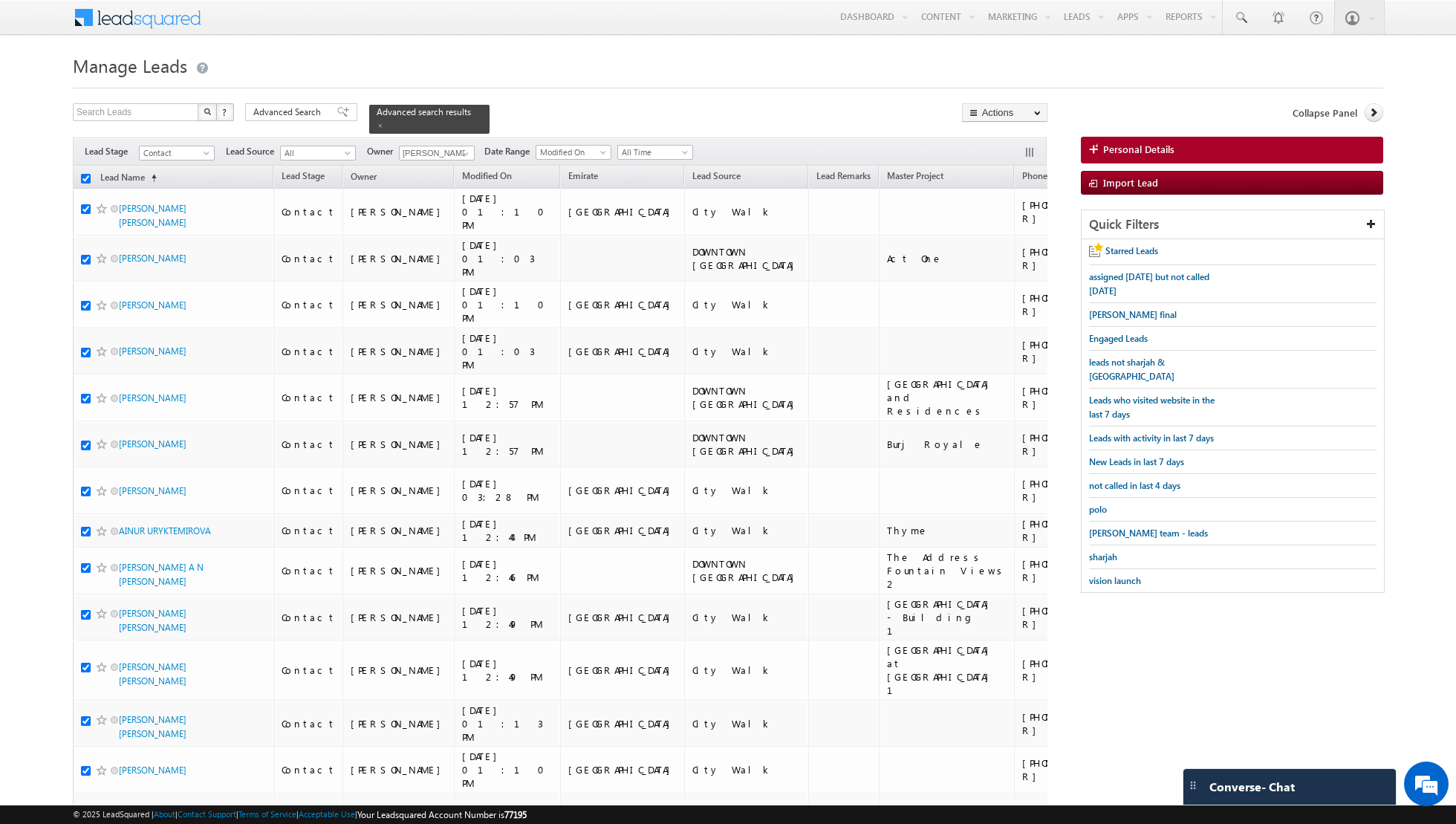
checkbox input "true"
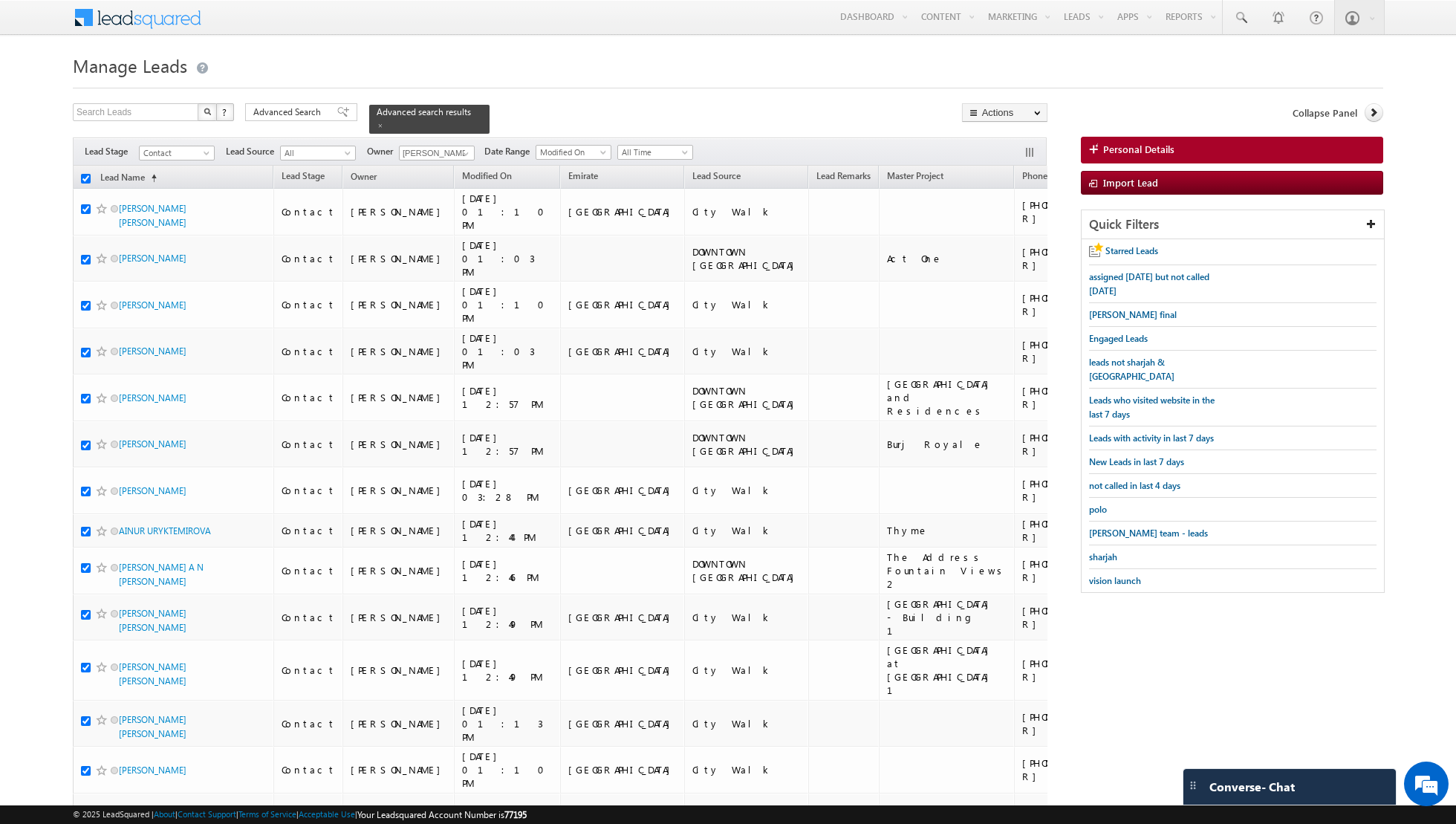
checkbox input "true"
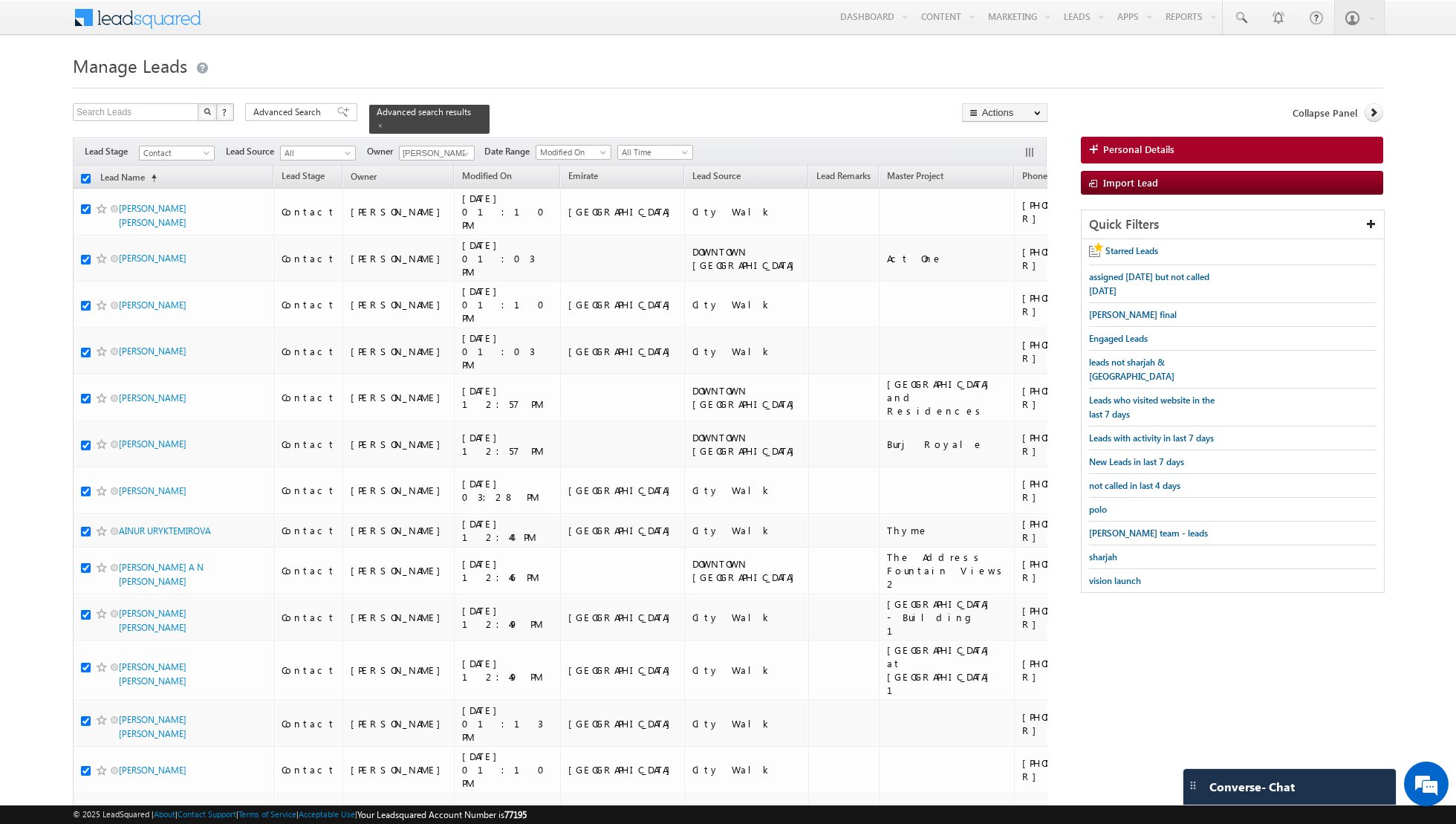
checkbox input "true"
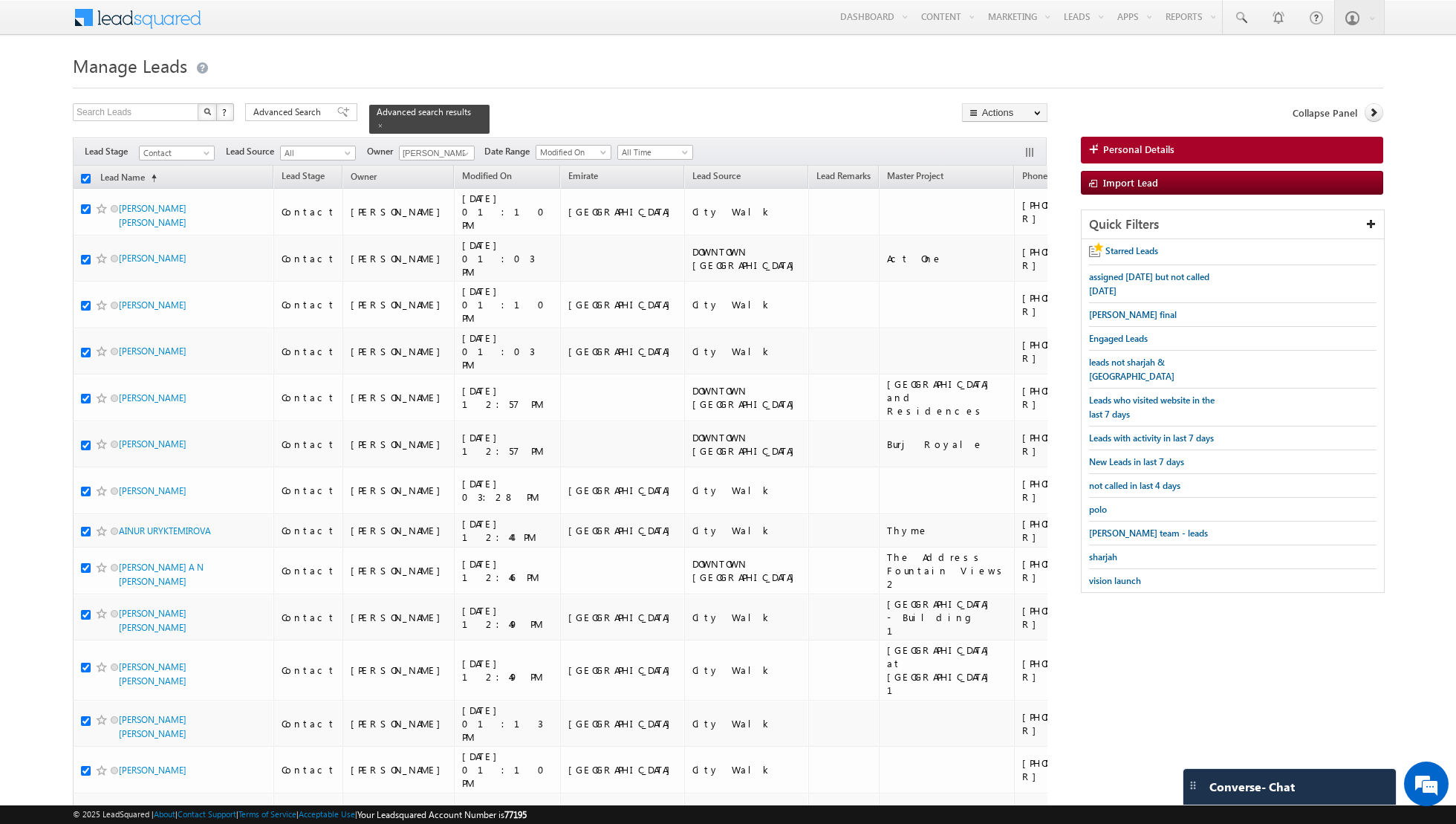
checkbox input "true"
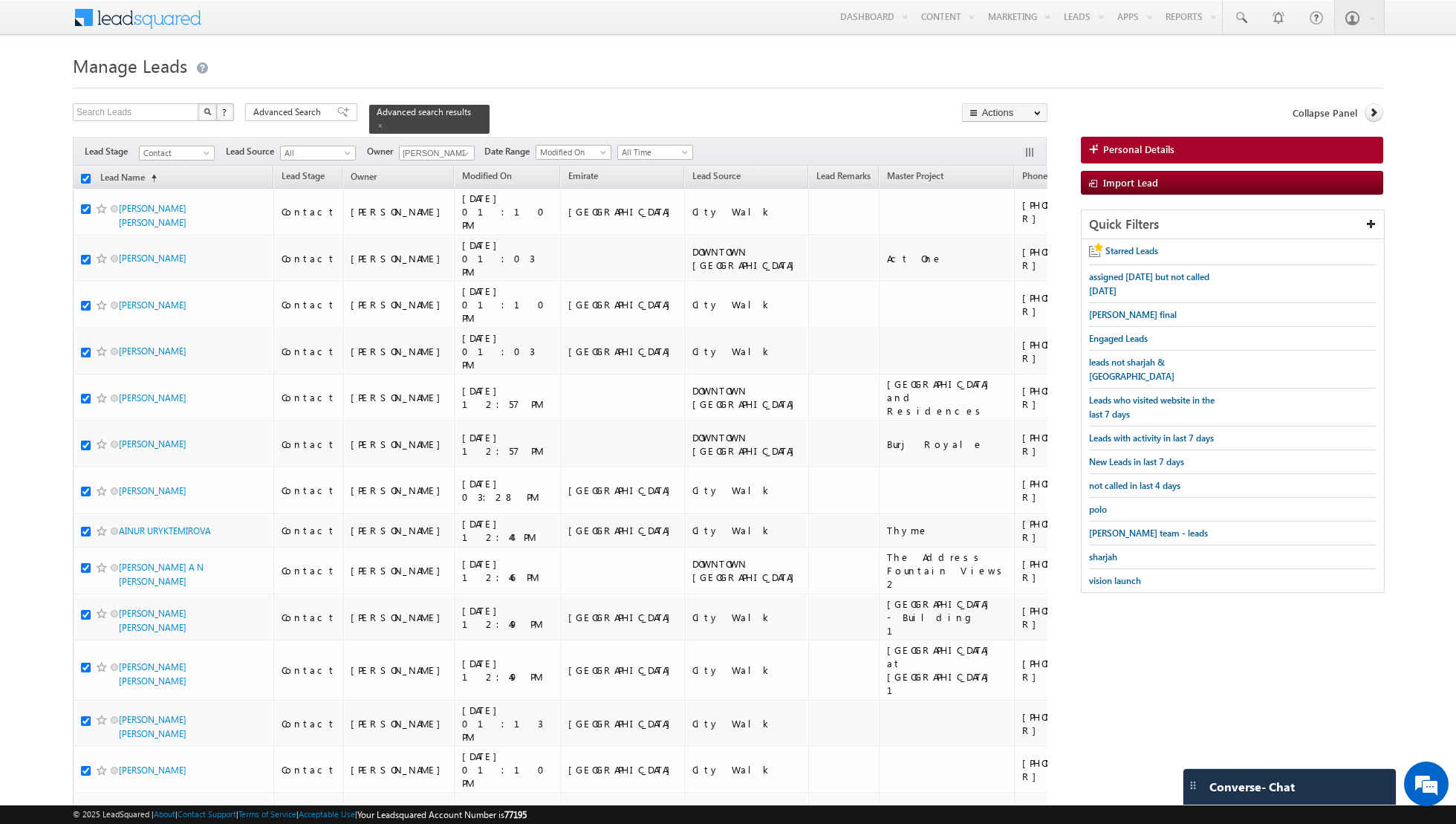
checkbox input "true"
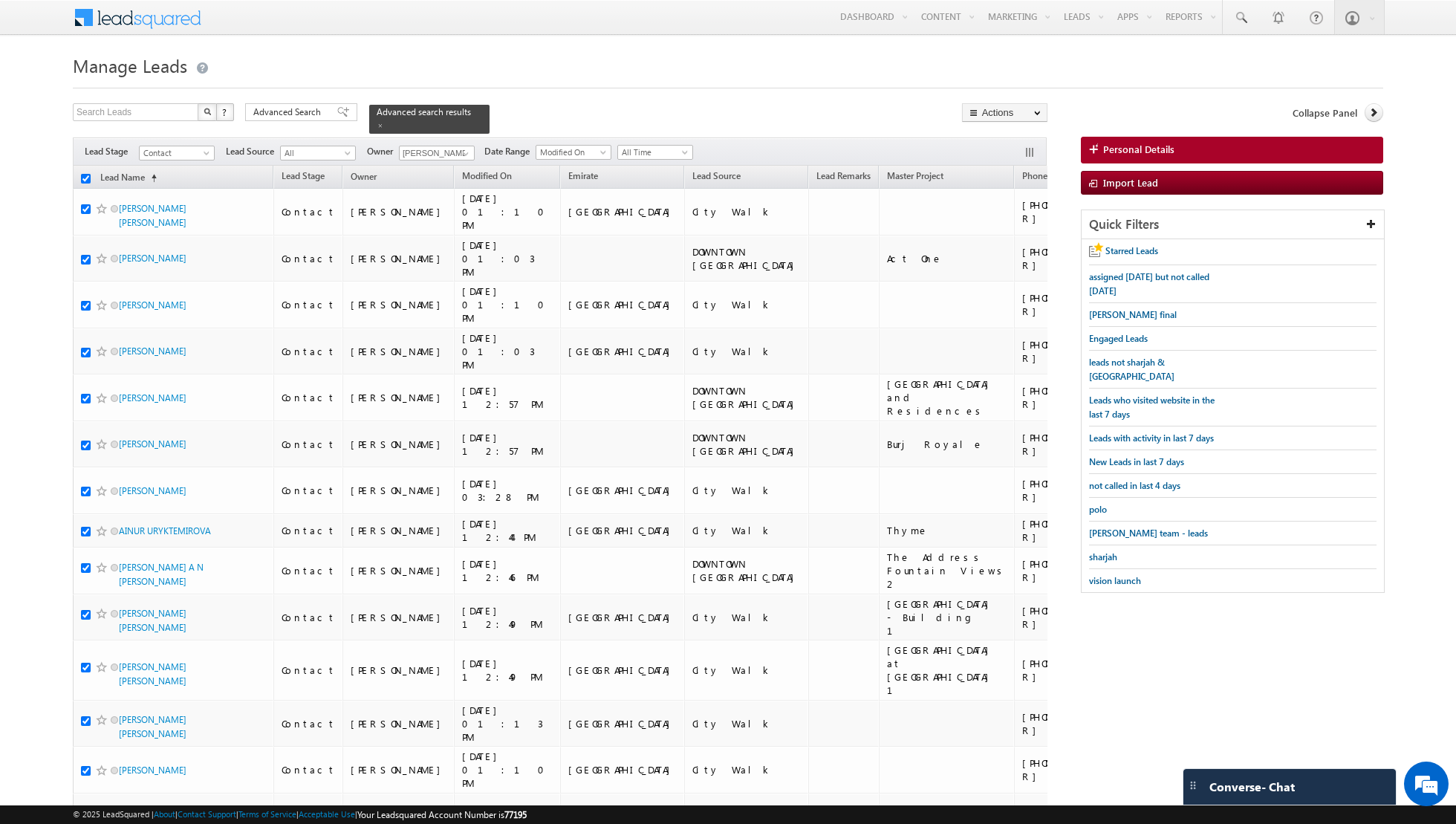
checkbox input "true"
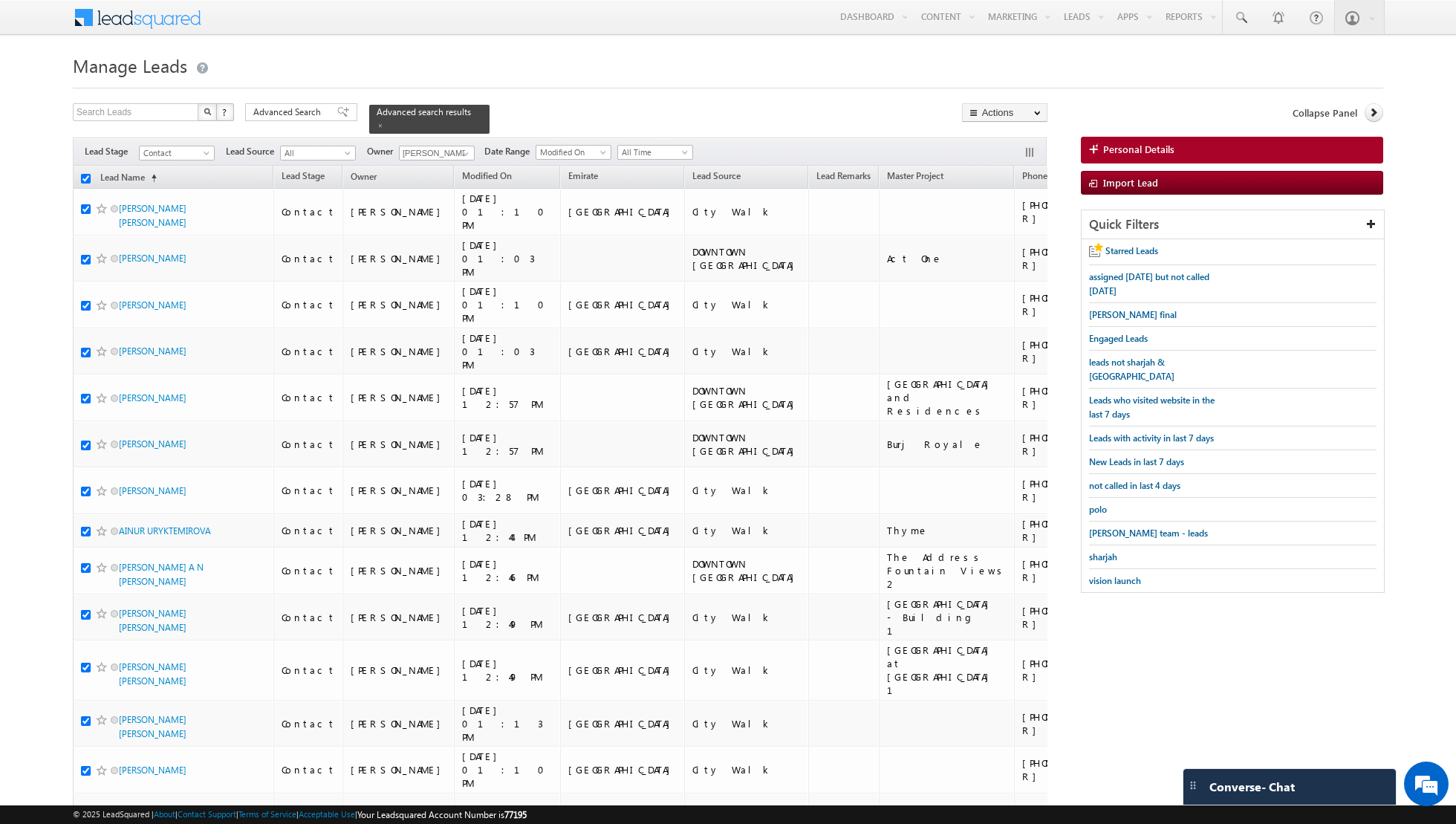
checkbox input "true"
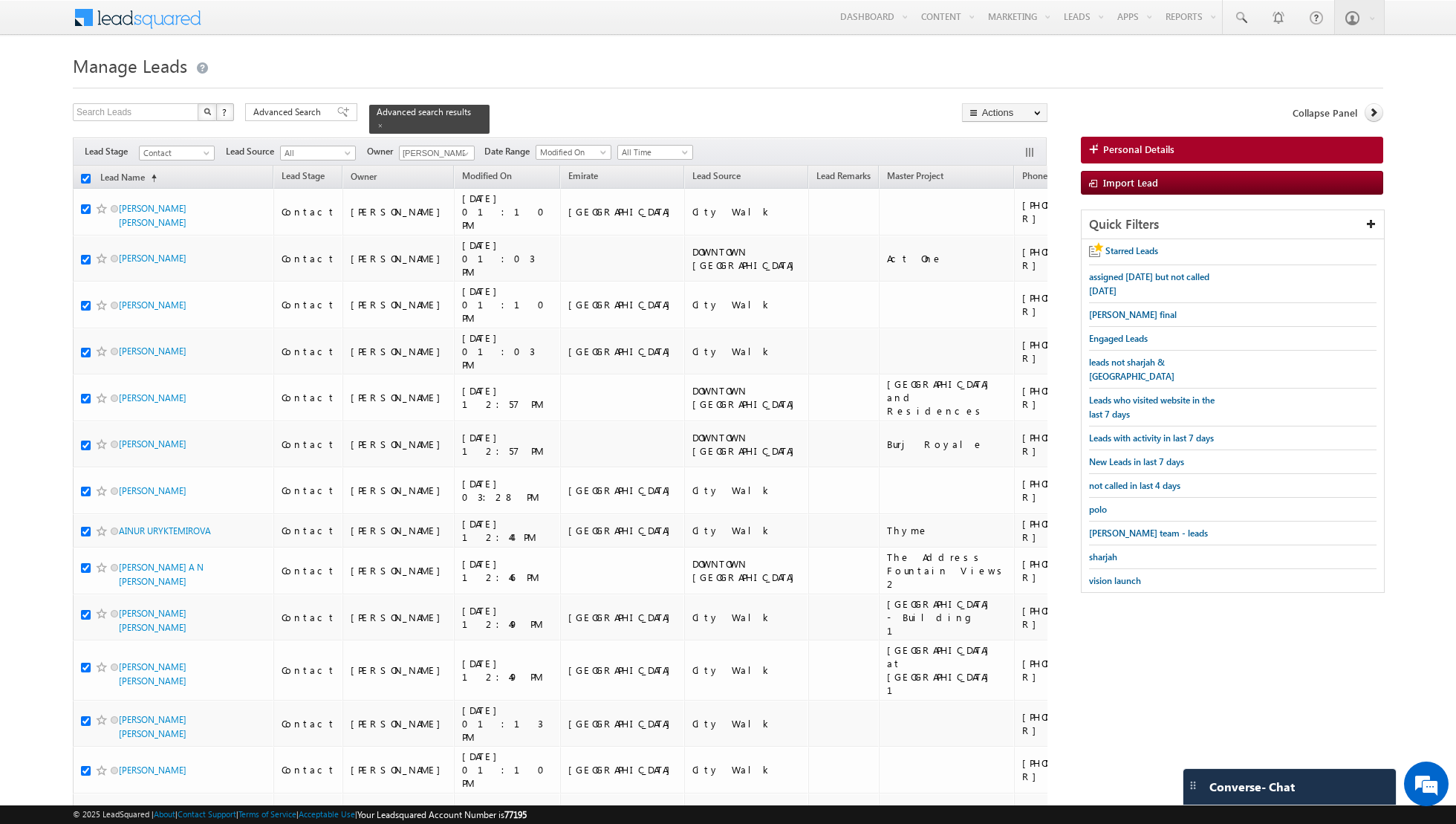
checkbox input "true"
click at [1001, 241] on link "Change Owner" at bounding box center [1004, 241] width 84 height 18
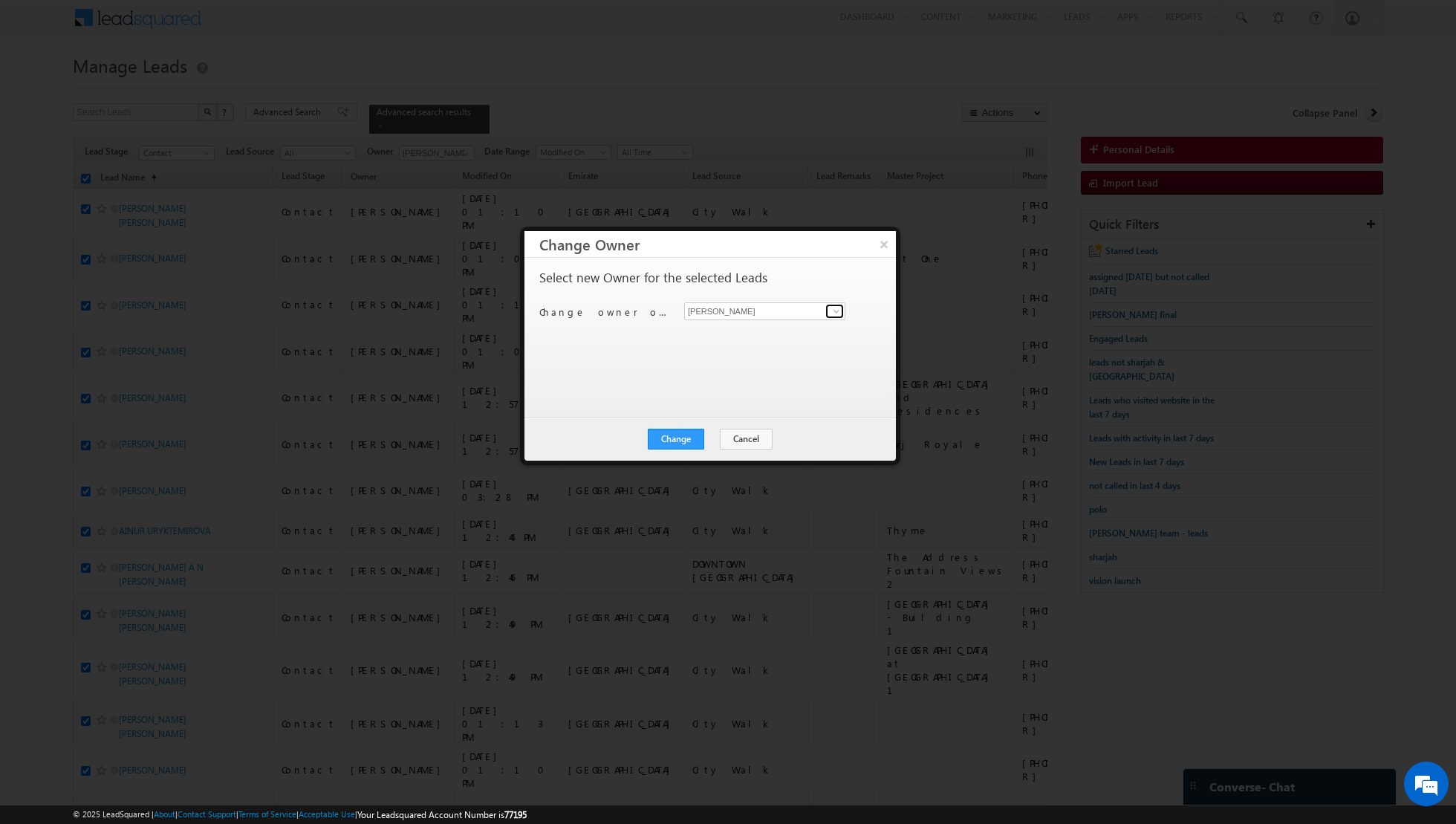
click at [835, 313] on span at bounding box center [836, 311] width 12 height 12
click at [782, 331] on link "[PERSON_NAME] [PERSON_NAME][EMAIL_ADDRESS][PERSON_NAME][DOMAIN_NAME]" at bounding box center [765, 333] width 161 height 28
type input "[PERSON_NAME]"
click at [679, 432] on button "Change" at bounding box center [675, 439] width 57 height 21
click at [716, 437] on button "Close" at bounding box center [713, 439] width 48 height 21
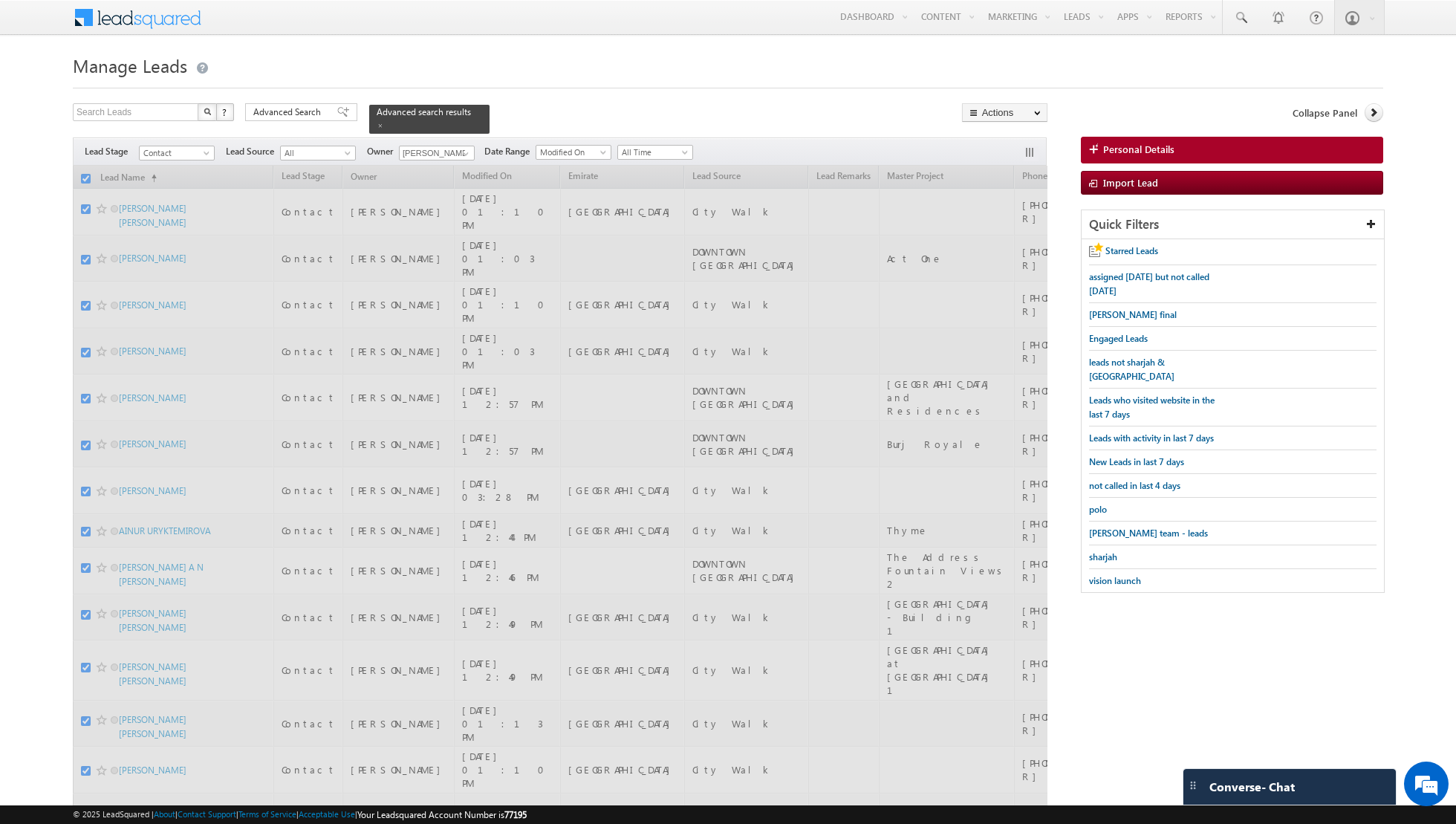
checkbox input "false"
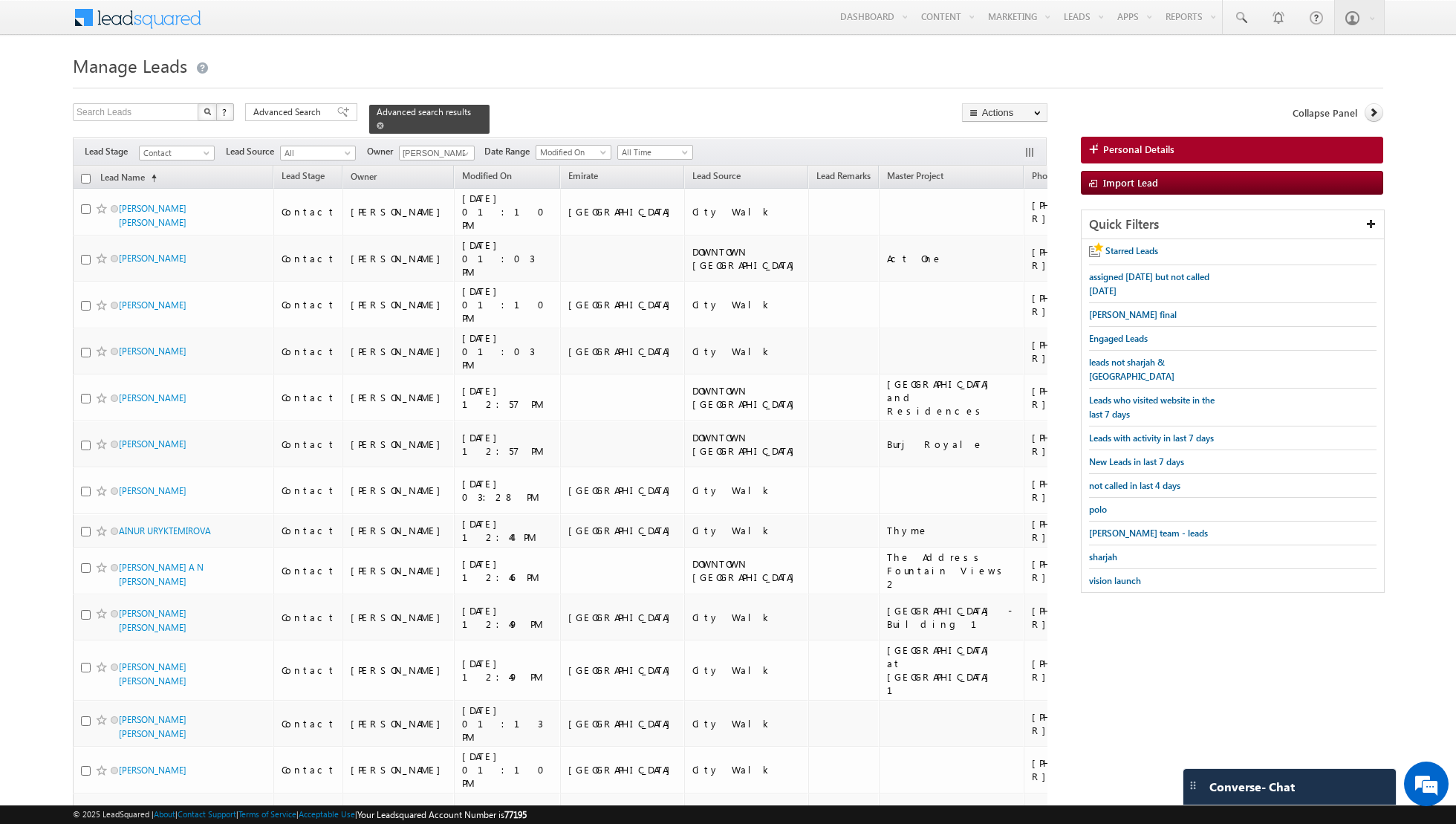
click at [377, 124] on span at bounding box center [380, 125] width 7 height 7
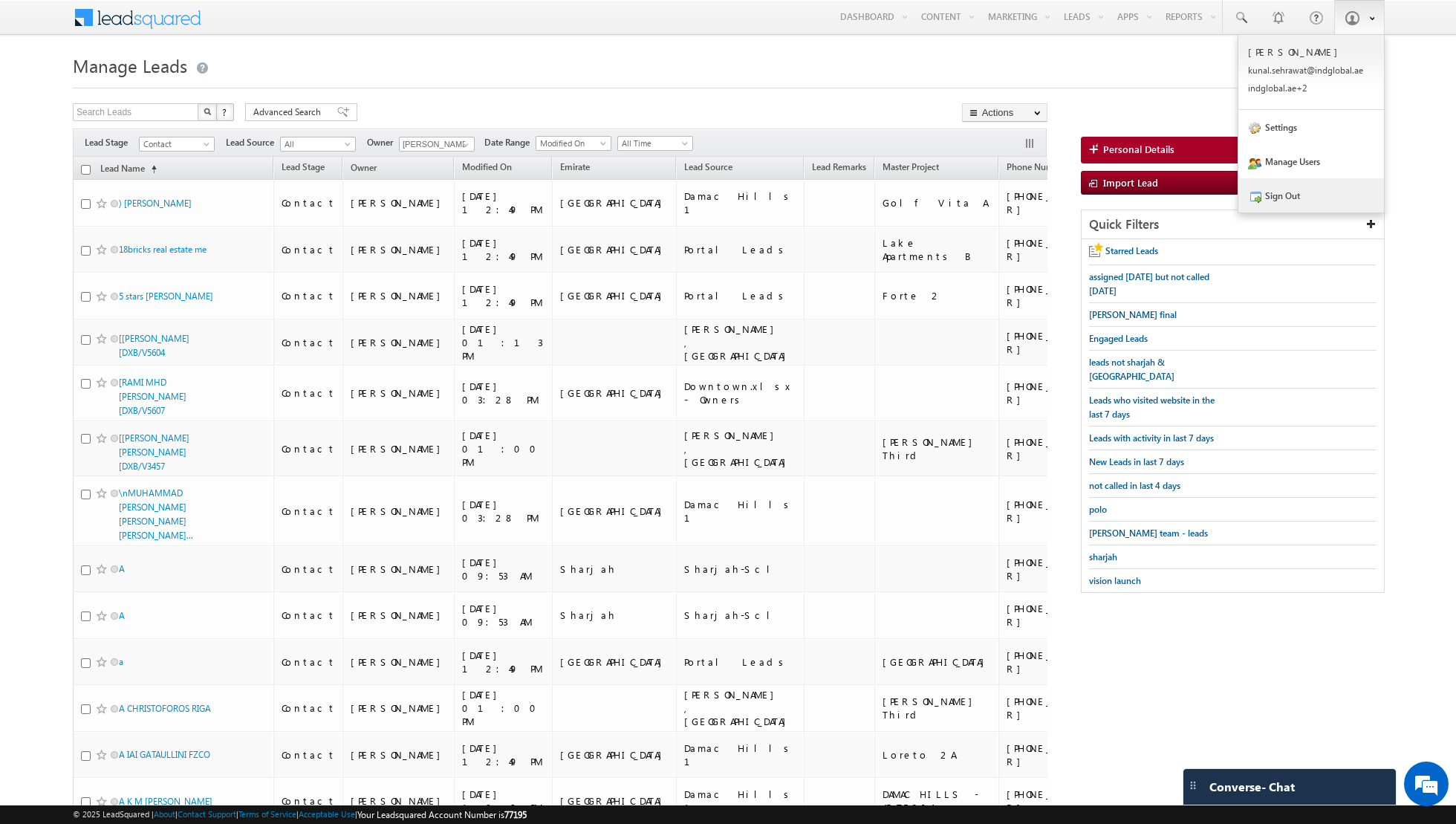
click at [1289, 193] on link "Sign Out" at bounding box center [1311, 195] width 146 height 34
